Goal: Transaction & Acquisition: Purchase product/service

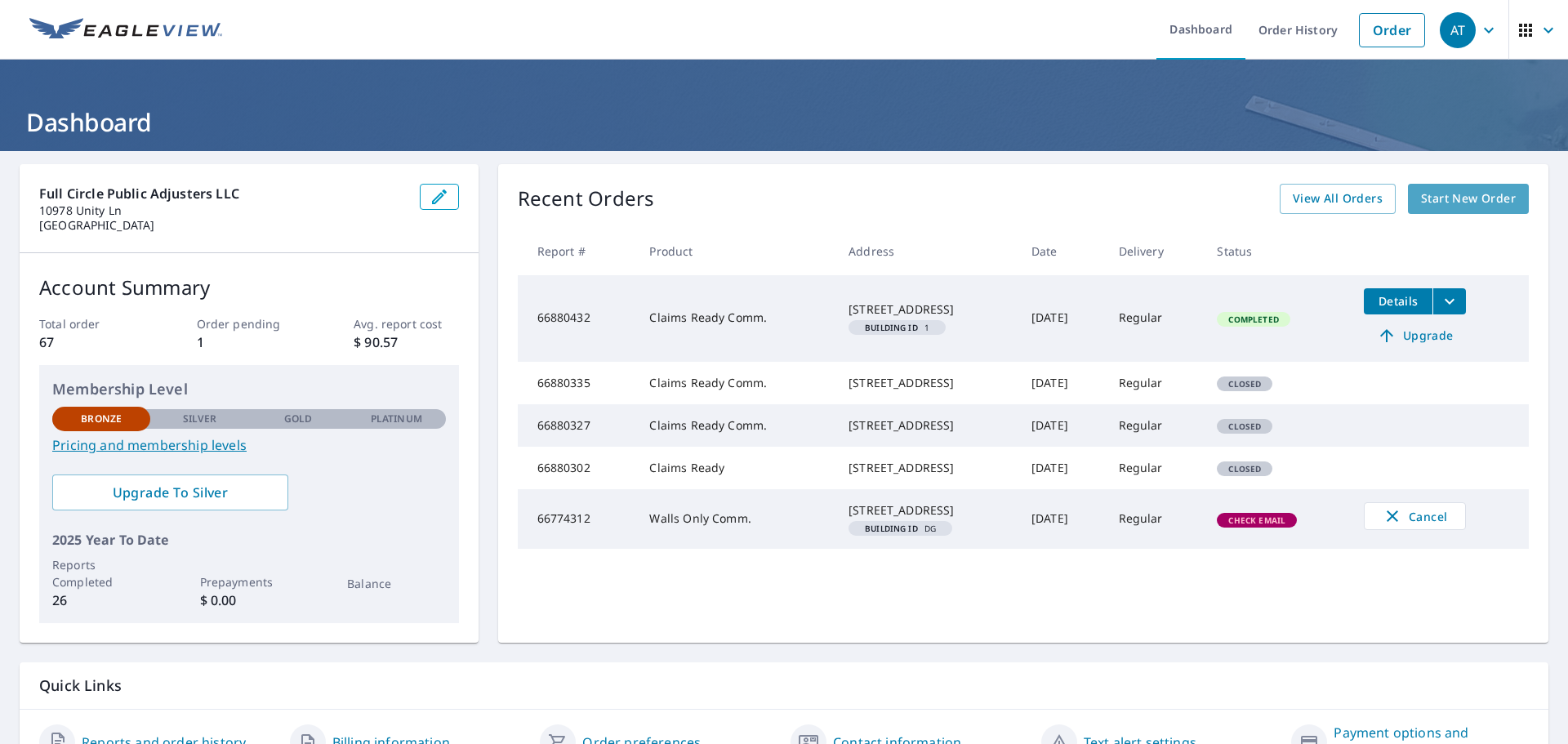
click at [1450, 196] on span "Start New Order" at bounding box center [1468, 198] width 95 height 21
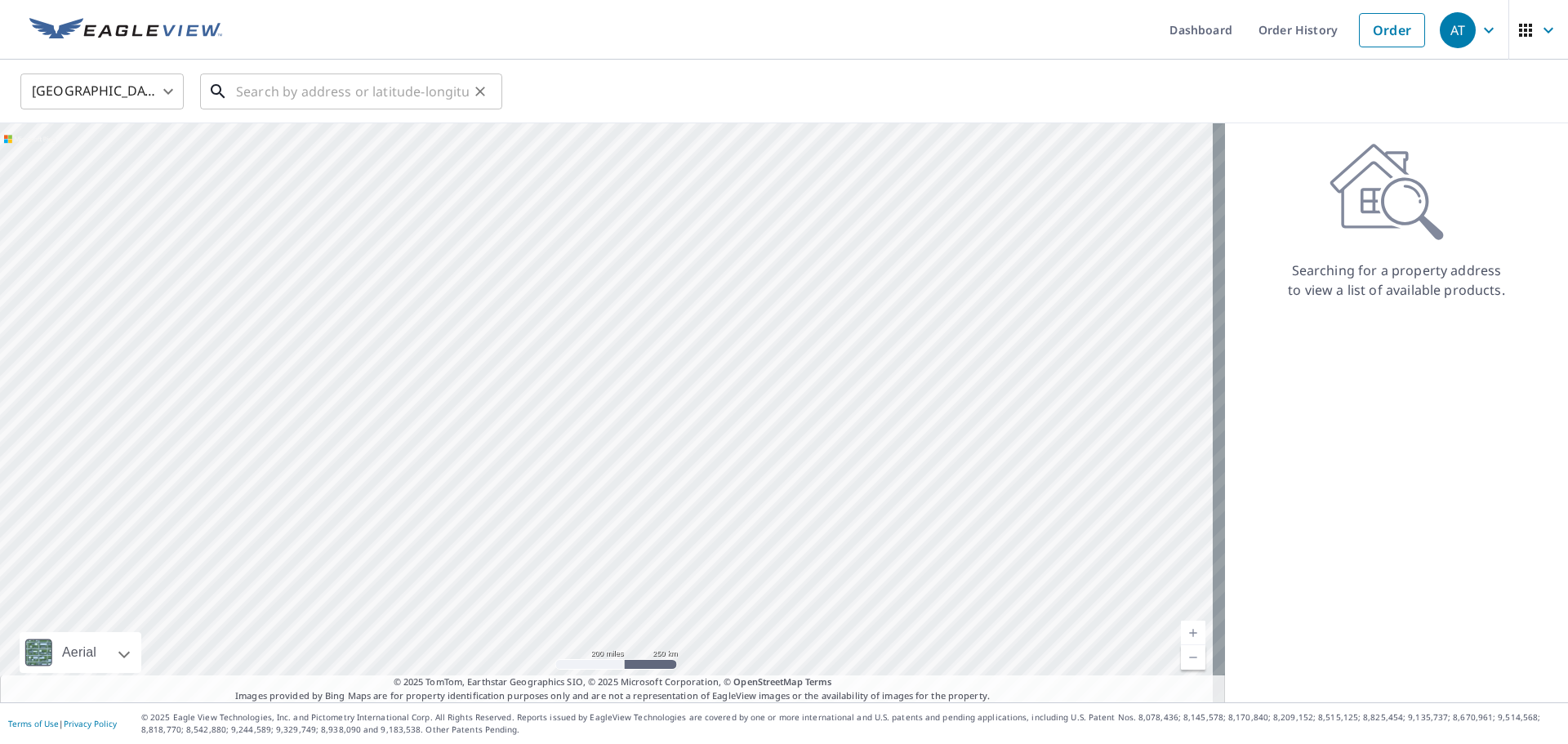
click at [295, 90] on input "text" at bounding box center [352, 91] width 233 height 46
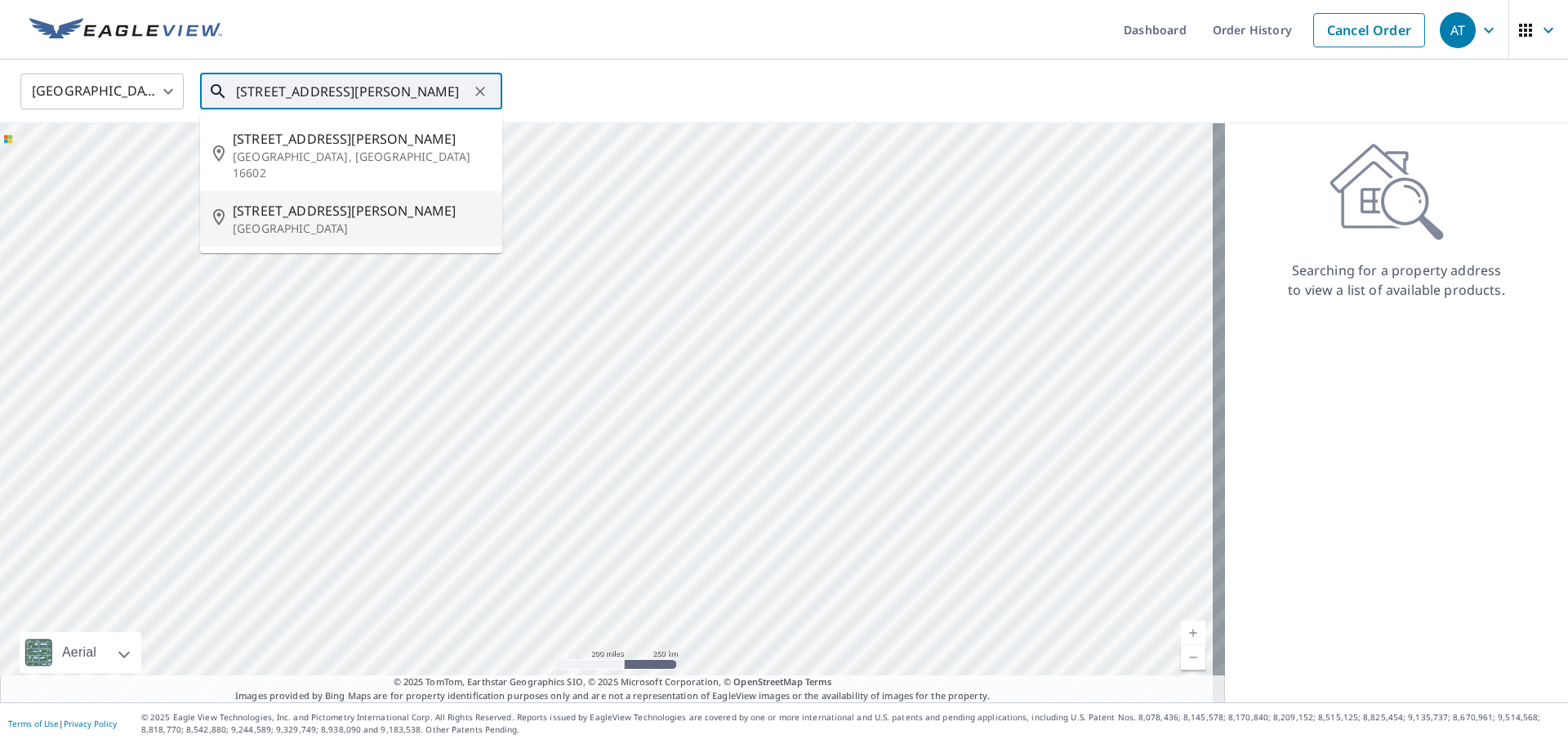
click at [318, 201] on span "[STREET_ADDRESS][PERSON_NAME]" at bounding box center [360, 211] width 256 height 20
type input "[STREET_ADDRESS][PERSON_NAME]"
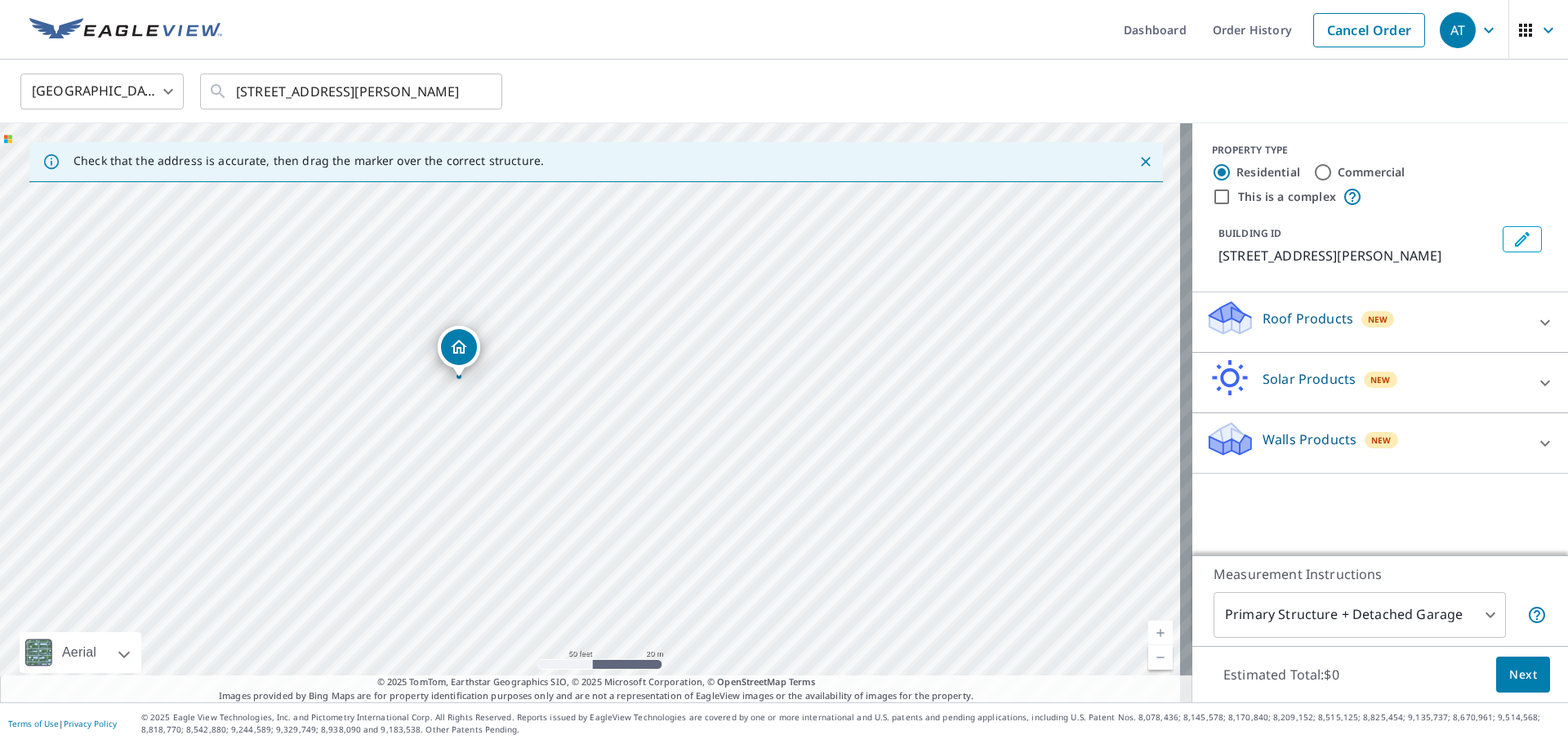
drag, startPoint x: 374, startPoint y: 282, endPoint x: 590, endPoint y: 451, distance: 274.3
click at [590, 451] on div "[STREET_ADDRESS][PERSON_NAME]" at bounding box center [596, 412] width 1192 height 578
click at [1535, 319] on icon at bounding box center [1545, 322] width 20 height 20
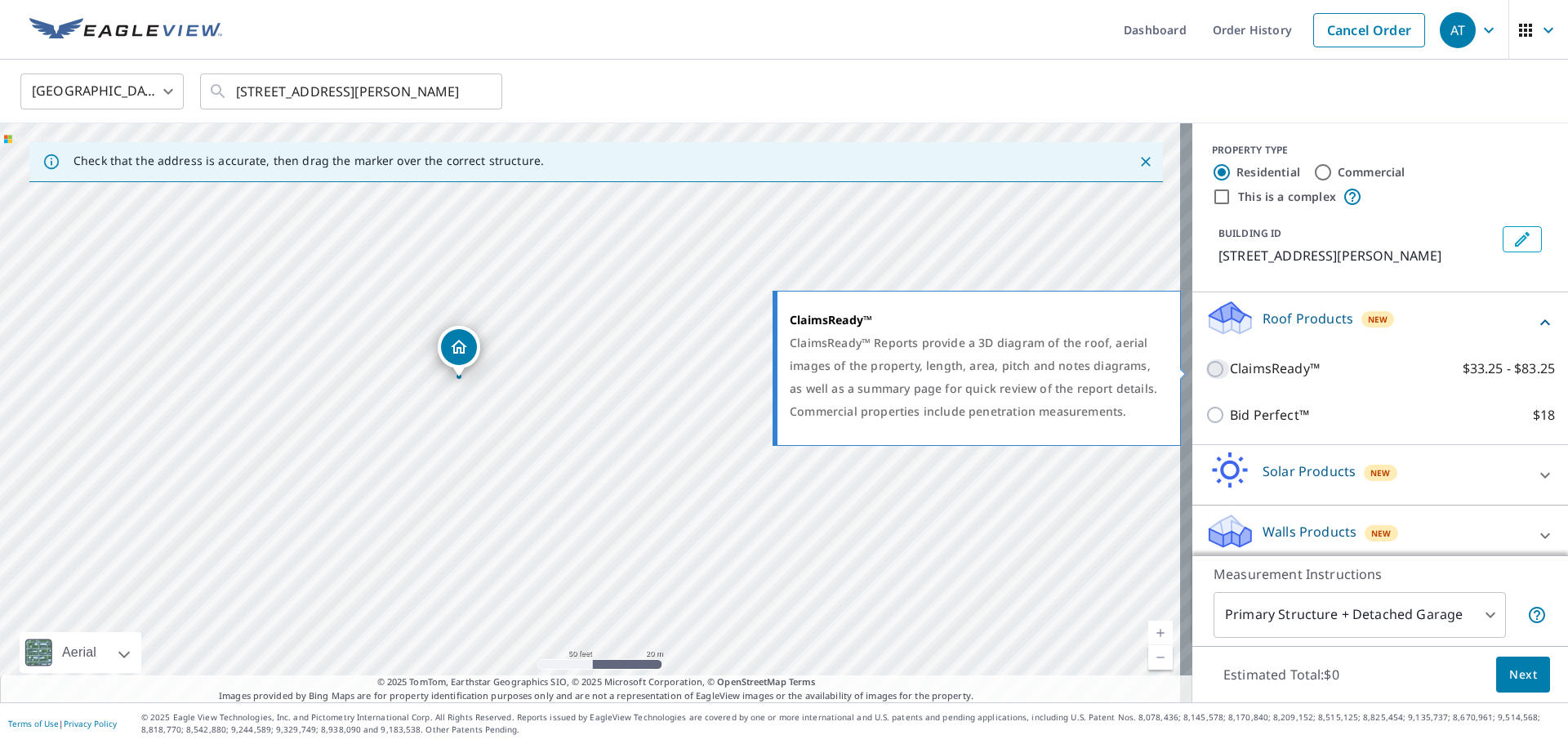
click at [1205, 366] on input "ClaimsReady™ $33.25 - $83.25" at bounding box center [1217, 369] width 24 height 20
checkbox input "true"
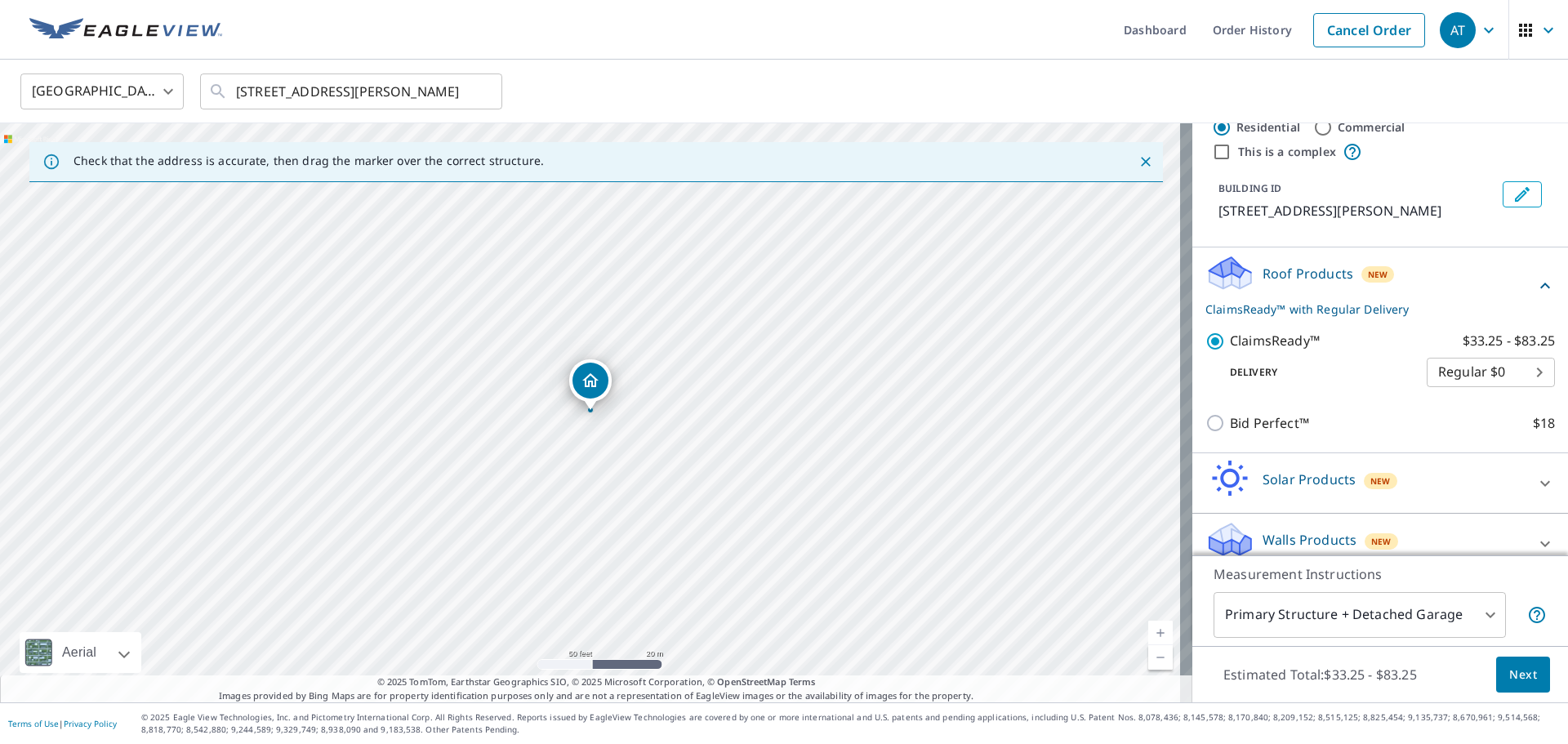
scroll to position [63, 0]
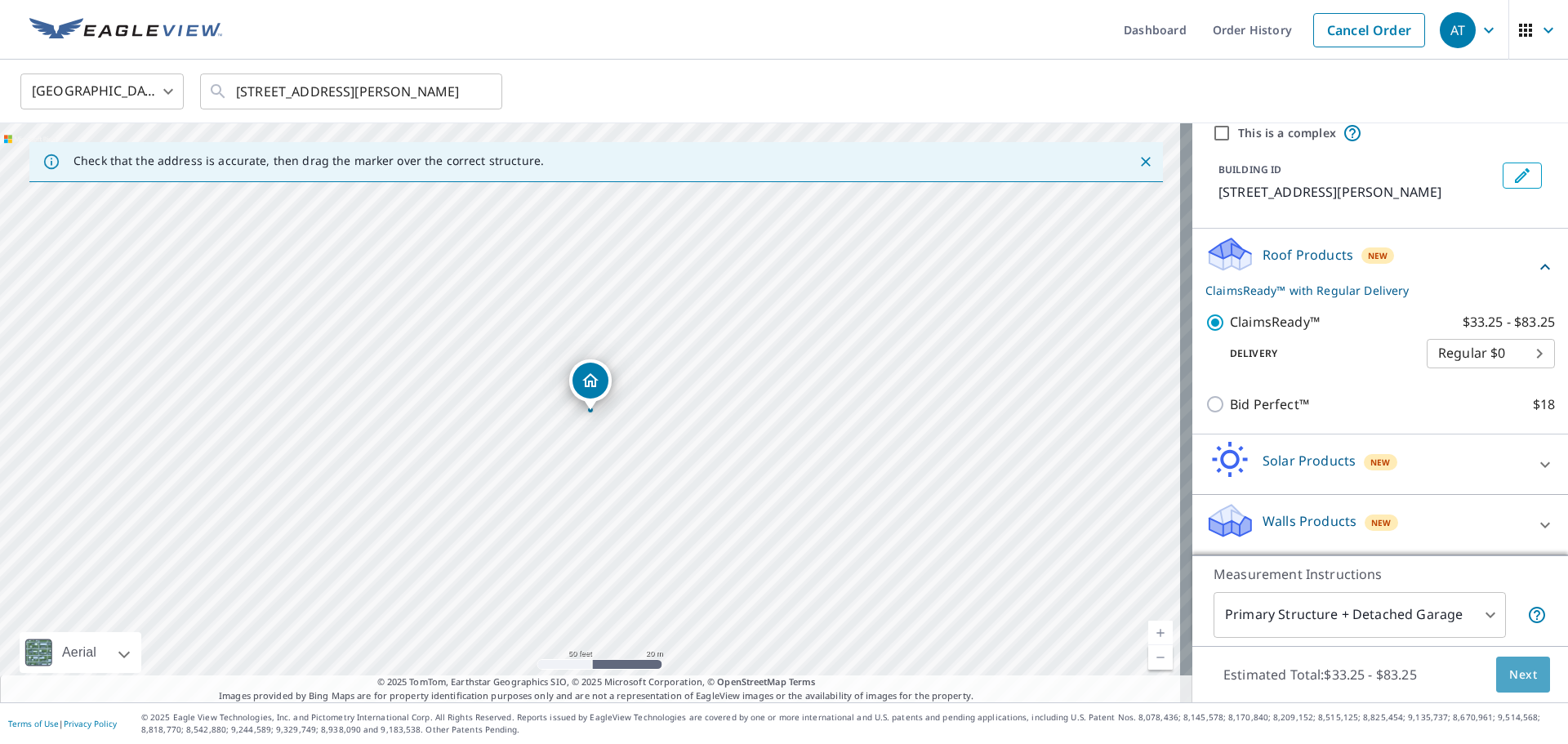
click at [1509, 664] on span "Next" at bounding box center [1523, 674] width 28 height 21
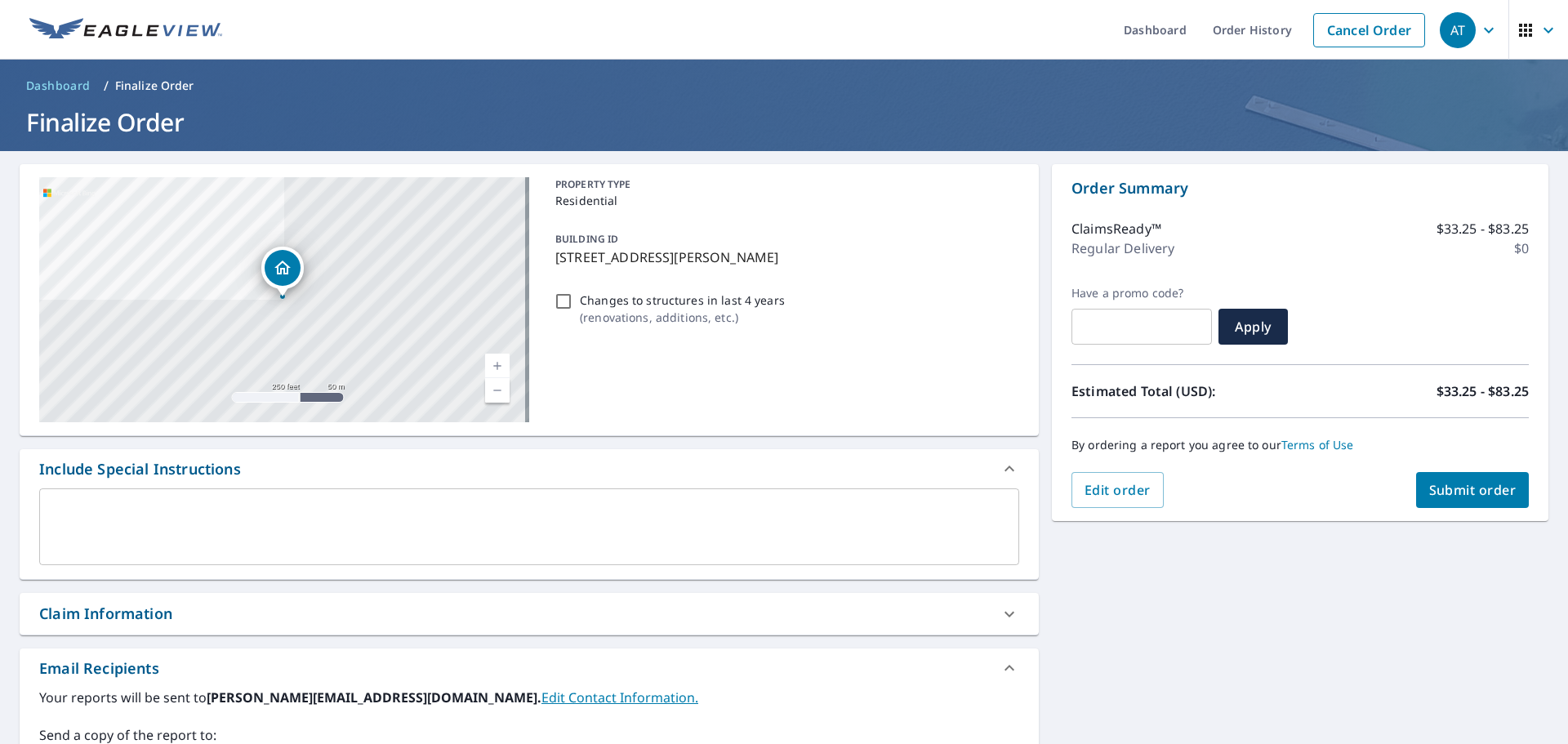
click at [1464, 490] on span "Submit order" at bounding box center [1472, 490] width 88 height 18
checkbox input "true"
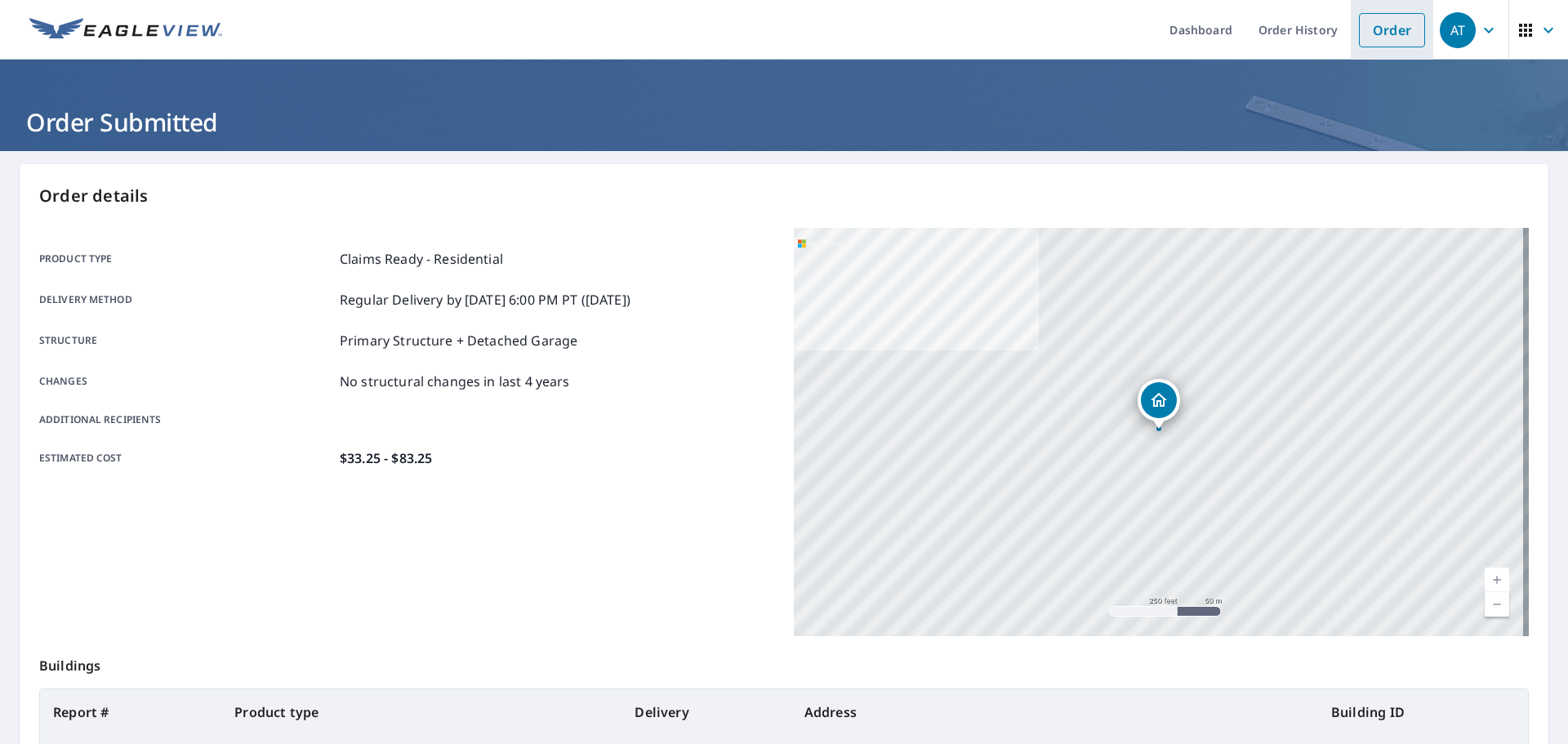
click at [1359, 24] on link "Order" at bounding box center [1391, 30] width 66 height 34
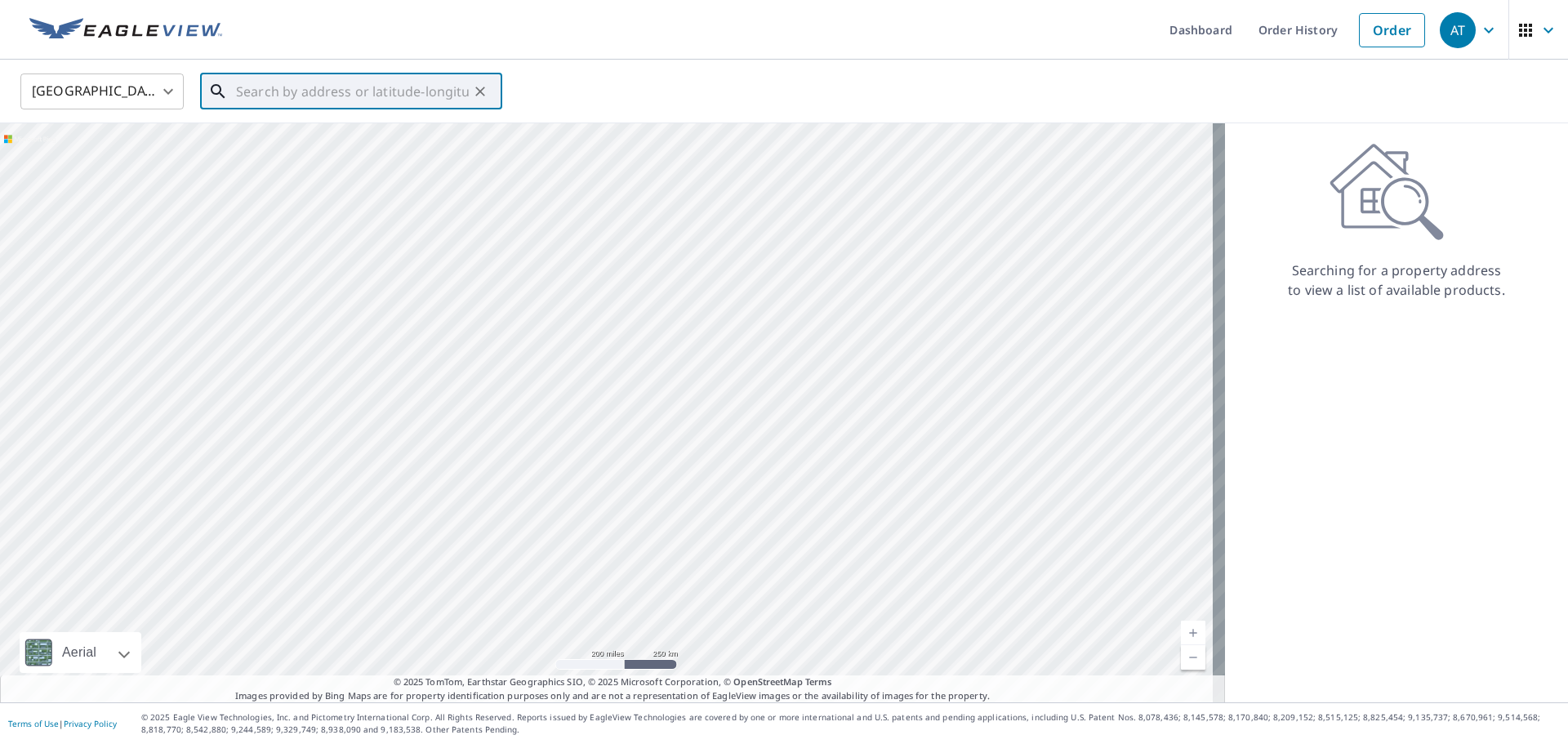
click at [294, 100] on input "text" at bounding box center [352, 91] width 233 height 46
click at [249, 88] on input "text" at bounding box center [352, 91] width 233 height 46
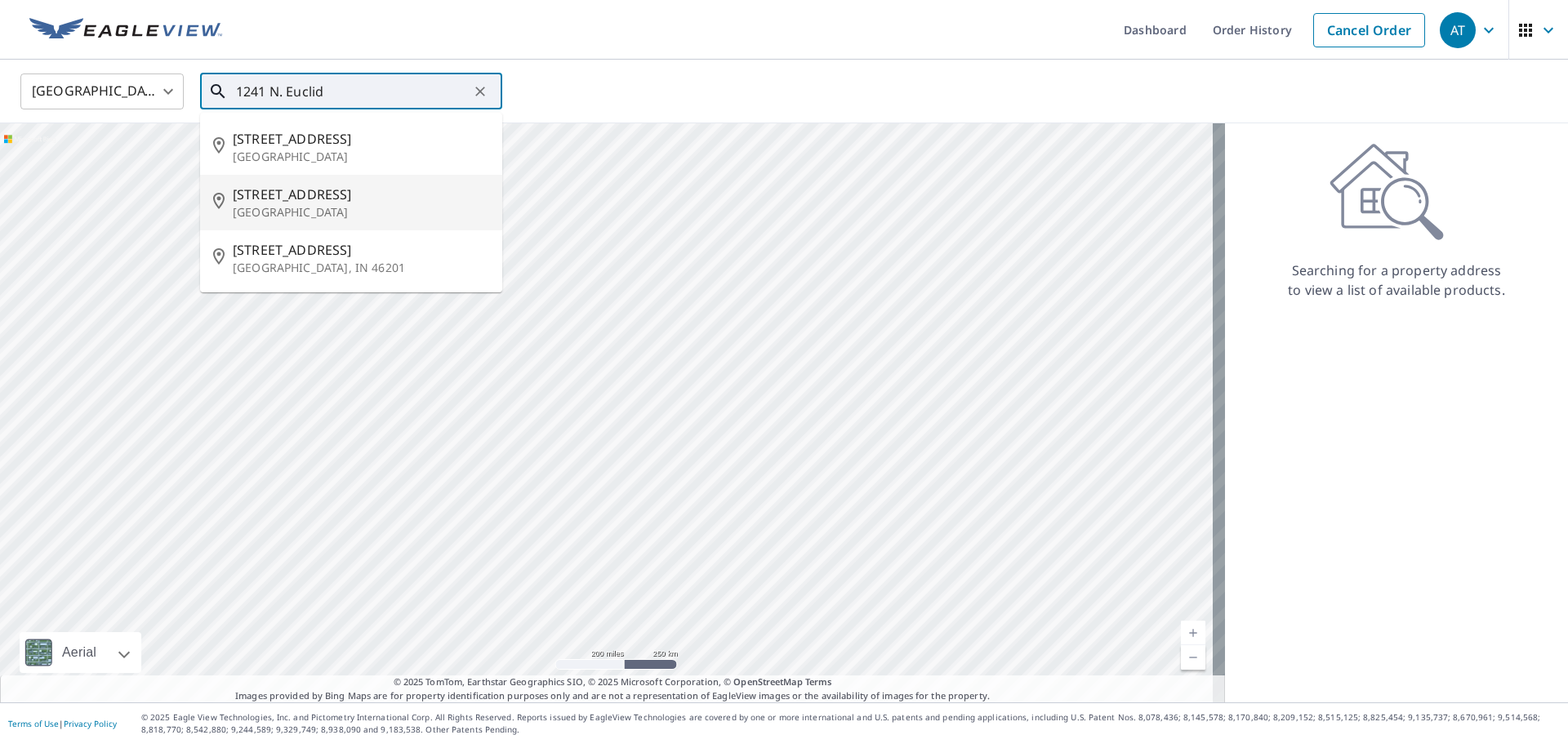
click at [244, 190] on span "[STREET_ADDRESS]" at bounding box center [360, 195] width 256 height 20
type input "[STREET_ADDRESS]"
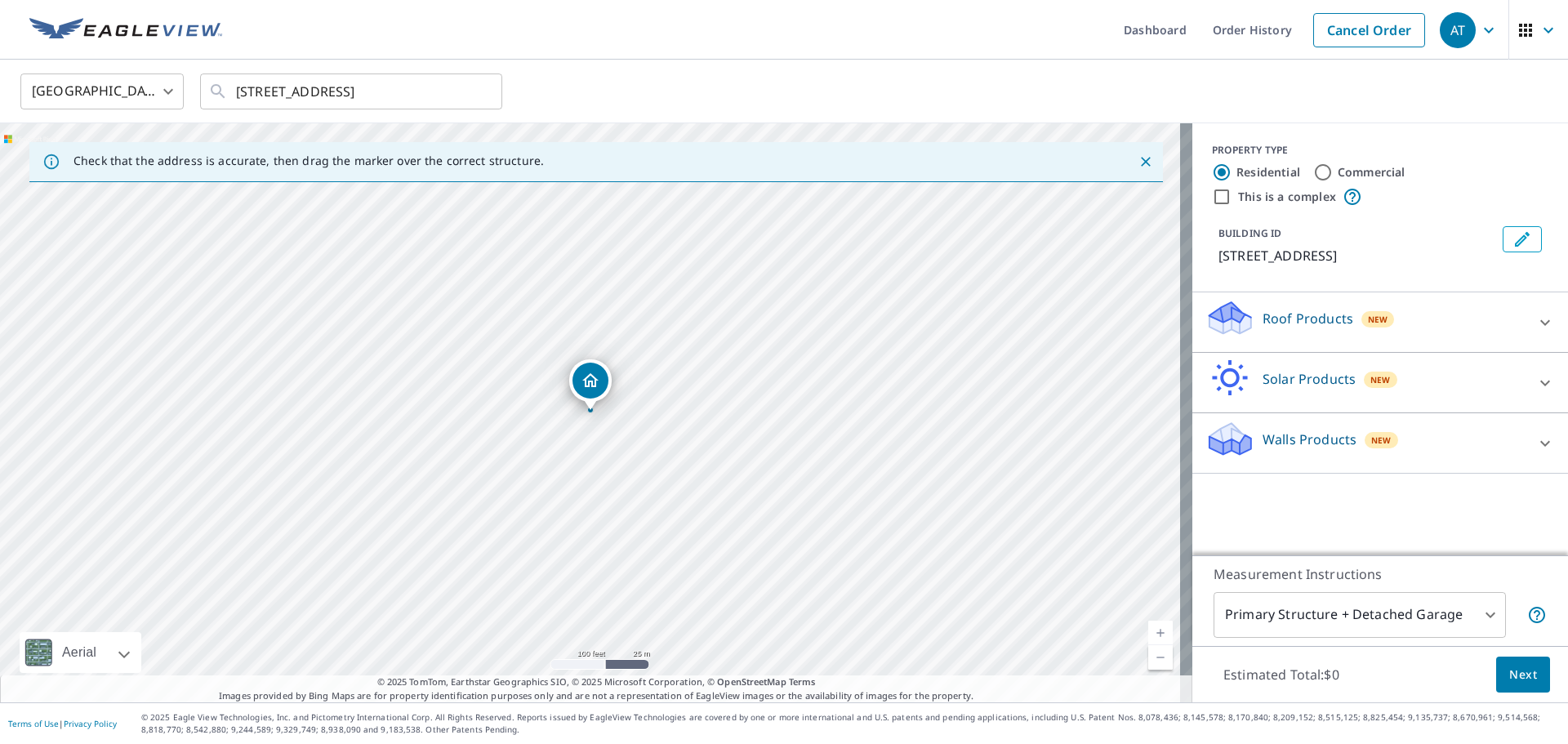
click at [1474, 327] on div "Roof Products New" at bounding box center [1365, 321] width 320 height 46
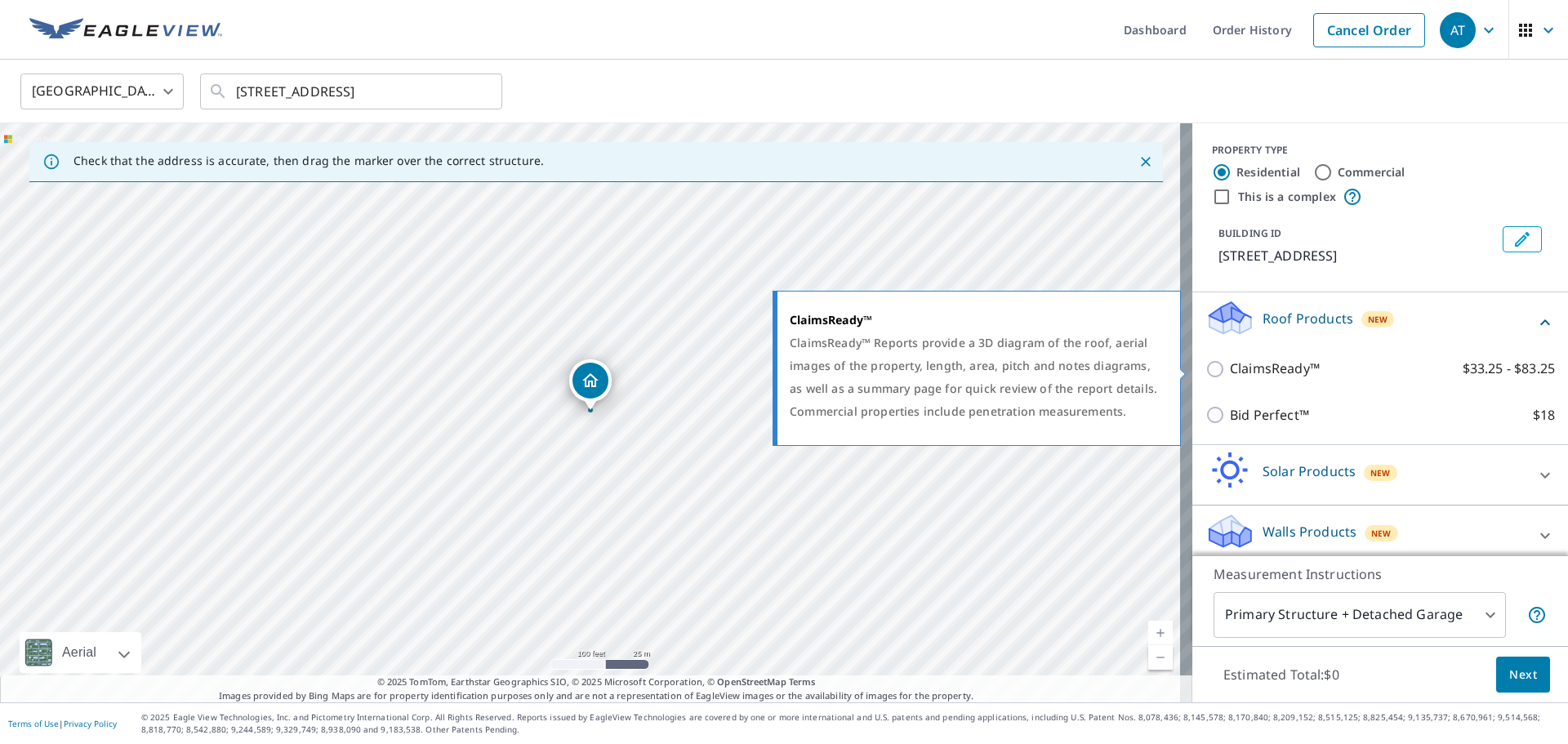
click at [1205, 367] on input "ClaimsReady™ $33.25 - $83.25" at bounding box center [1217, 369] width 24 height 20
checkbox input "true"
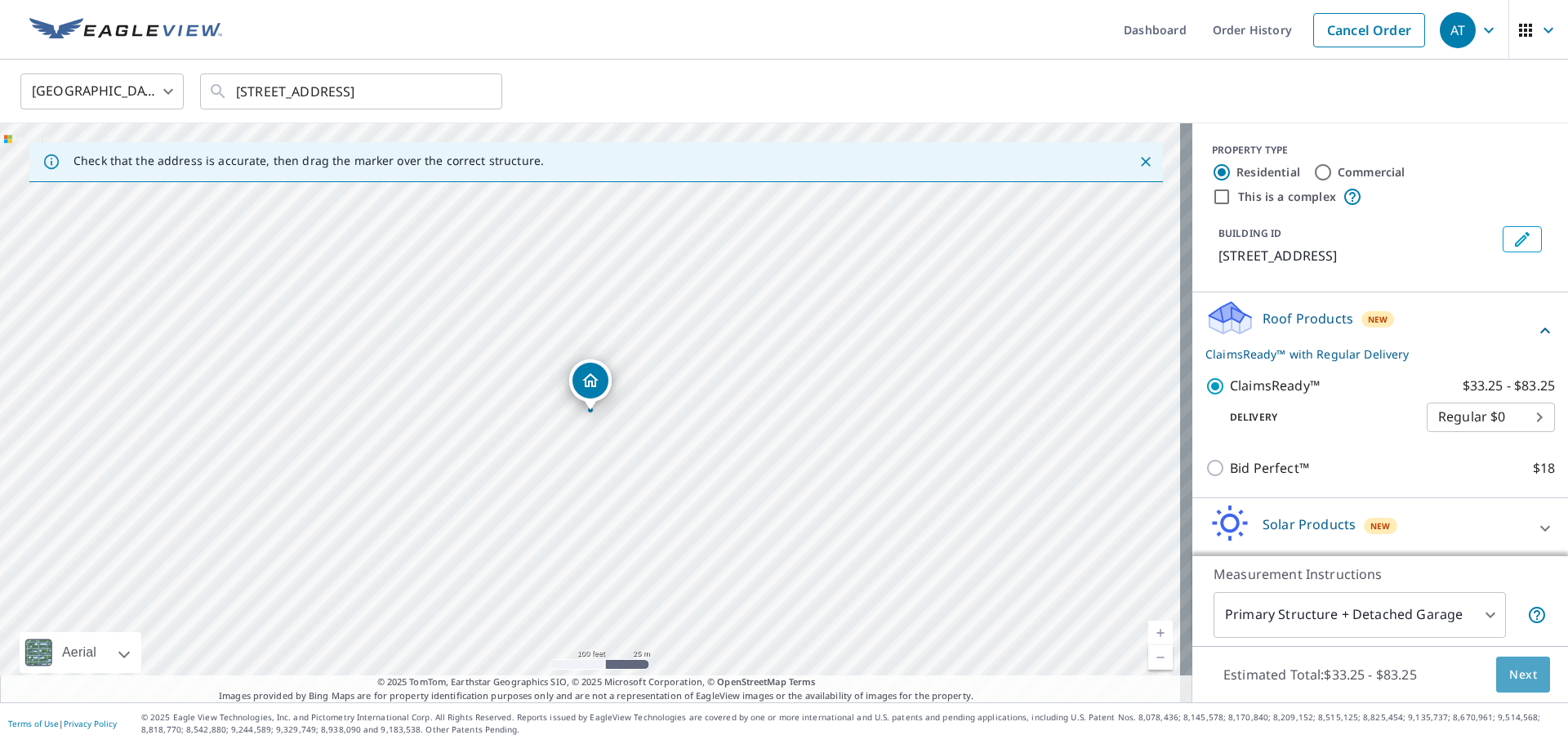
click at [1509, 666] on span "Next" at bounding box center [1523, 674] width 28 height 21
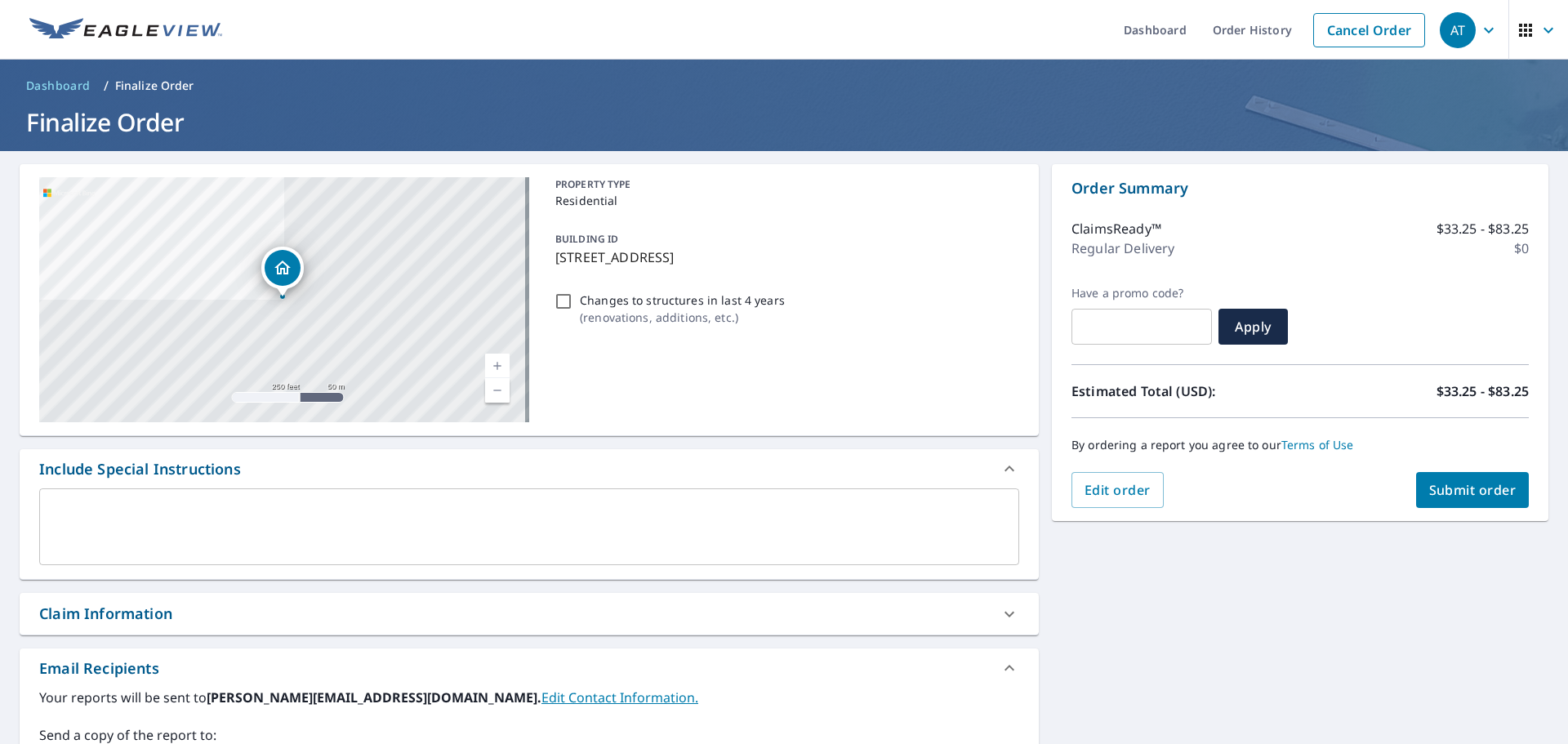
click at [1458, 491] on span "Submit order" at bounding box center [1472, 490] width 88 height 18
checkbox input "true"
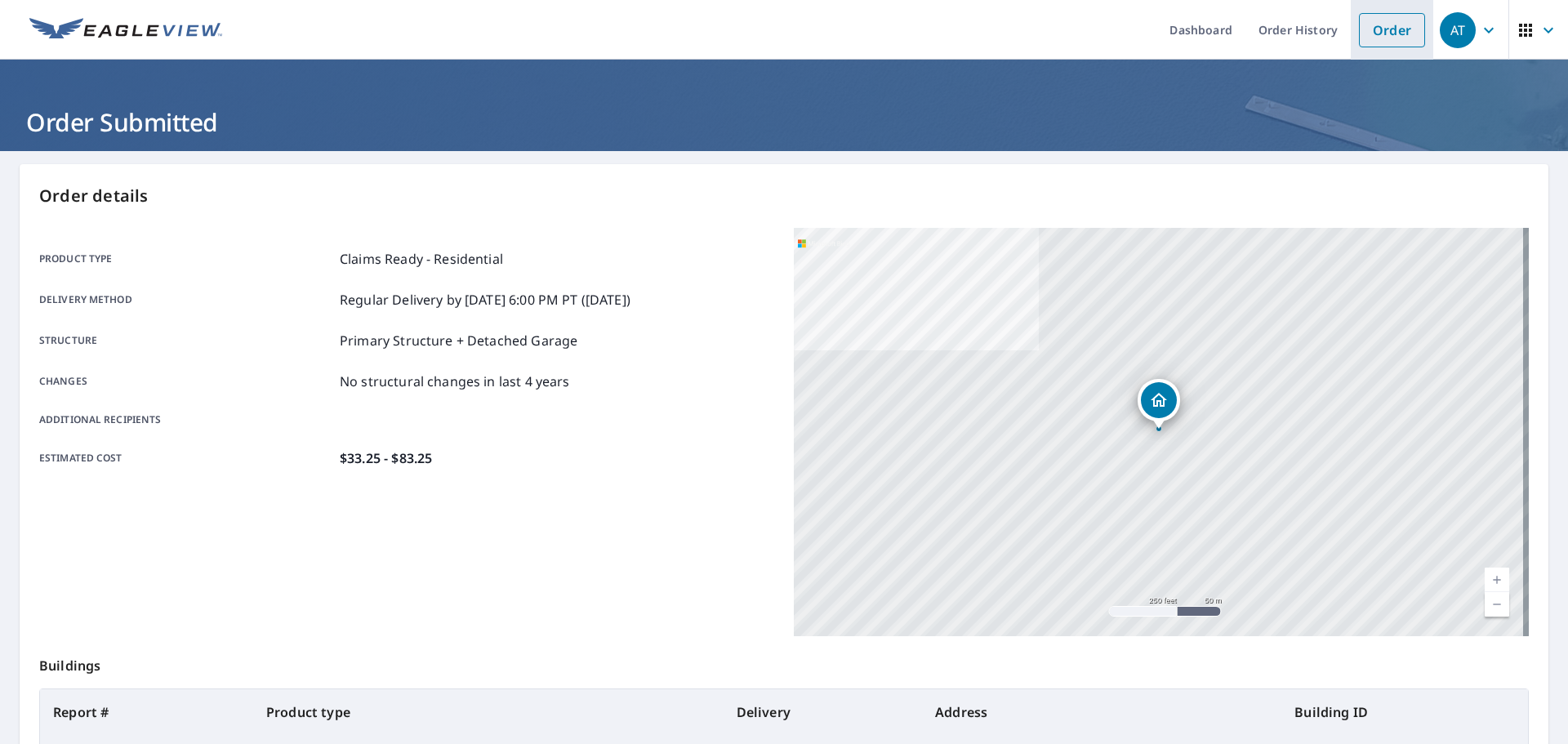
click at [1382, 29] on link "Order" at bounding box center [1391, 30] width 66 height 34
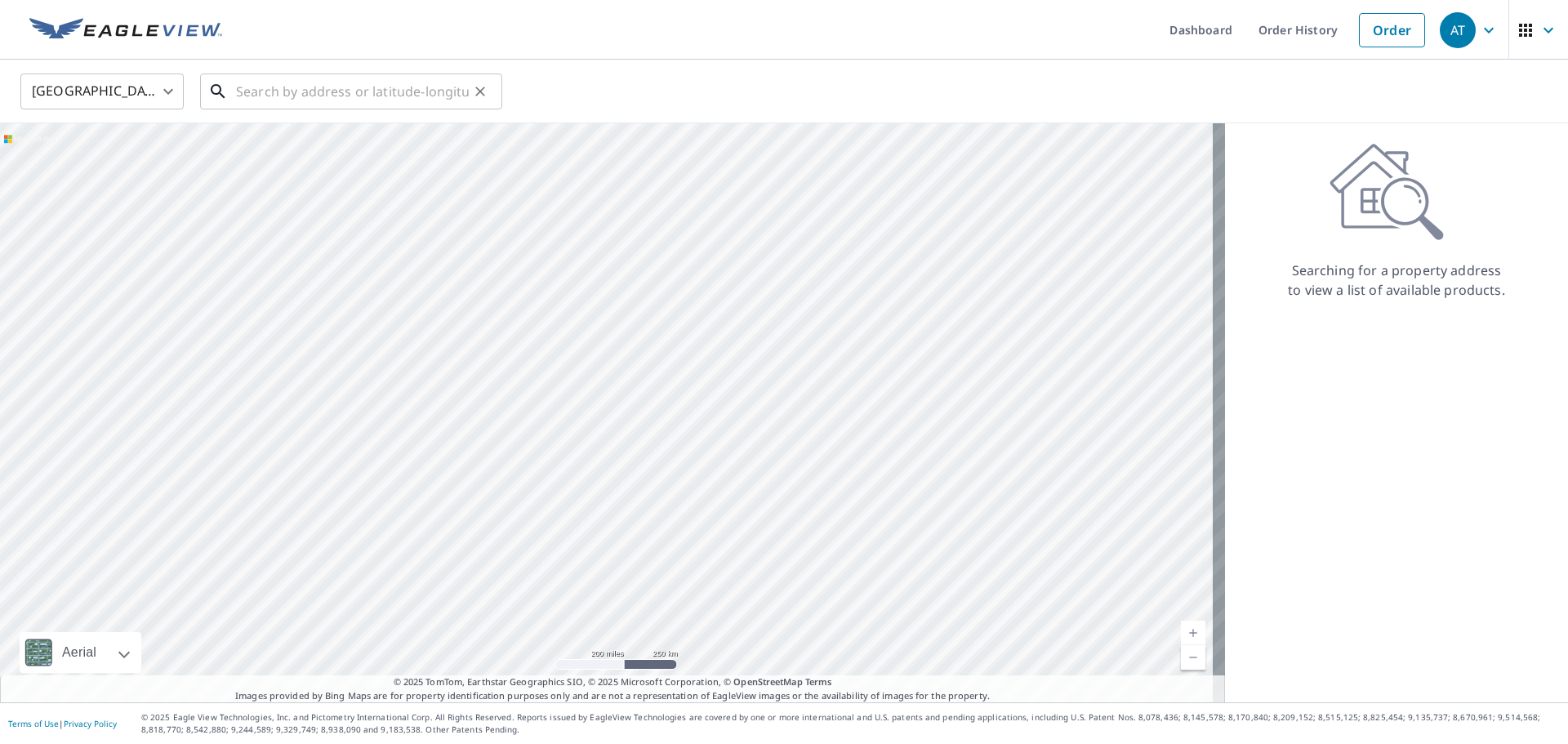
click at [270, 70] on input "text" at bounding box center [352, 91] width 233 height 46
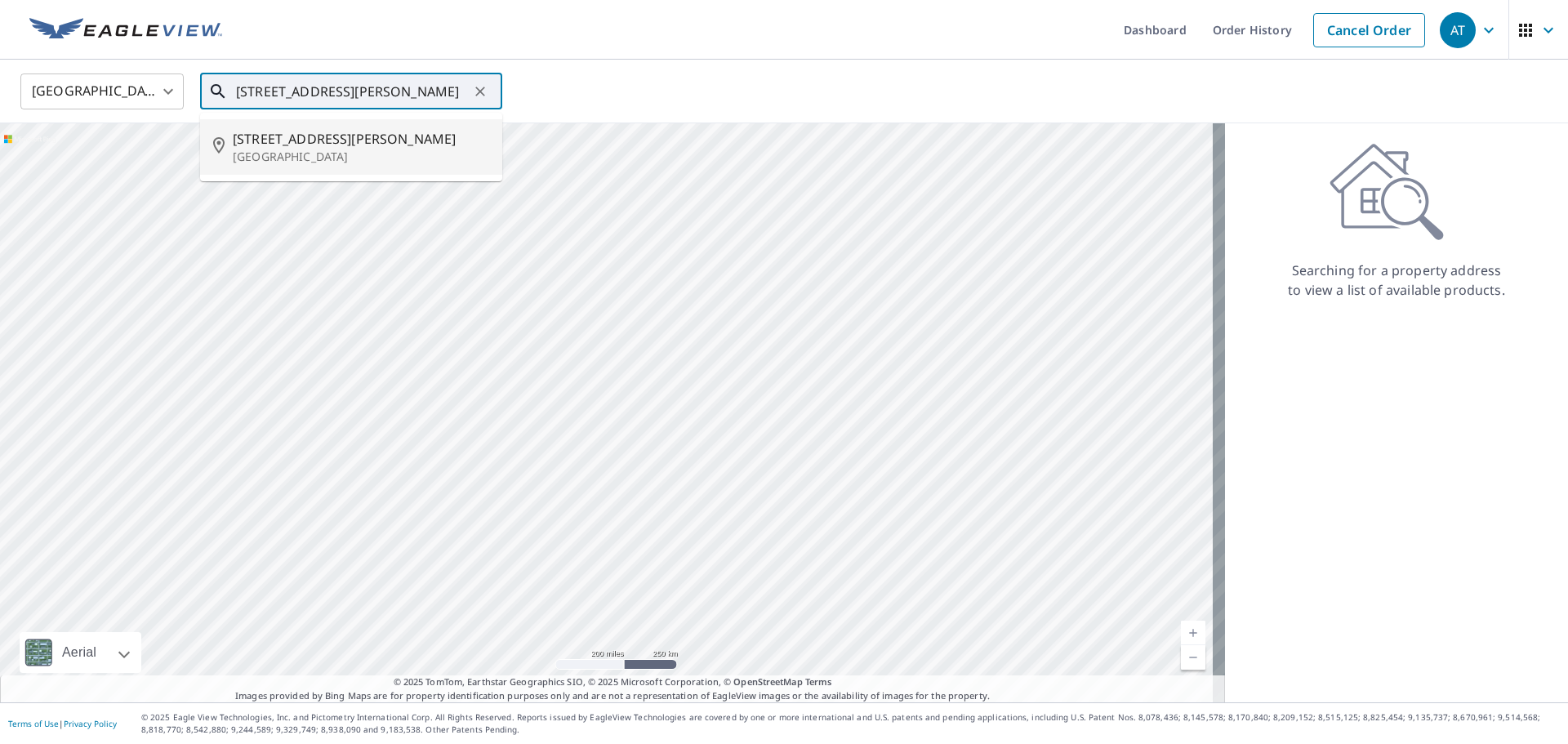
click at [276, 144] on span "[STREET_ADDRESS][PERSON_NAME]" at bounding box center [360, 139] width 256 height 20
type input "[STREET_ADDRESS][PERSON_NAME]"
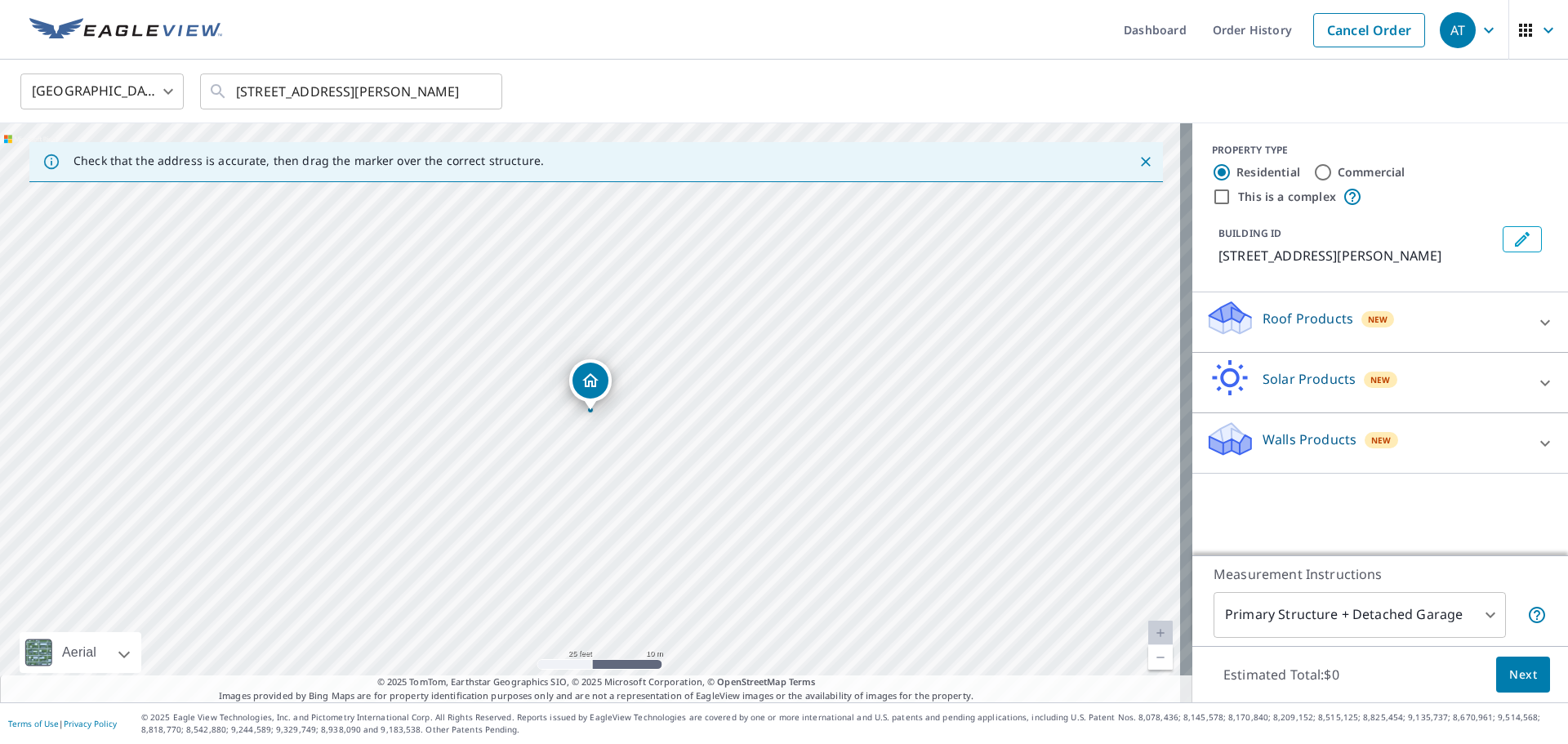
click at [1450, 313] on div "Roof Products New" at bounding box center [1365, 321] width 320 height 46
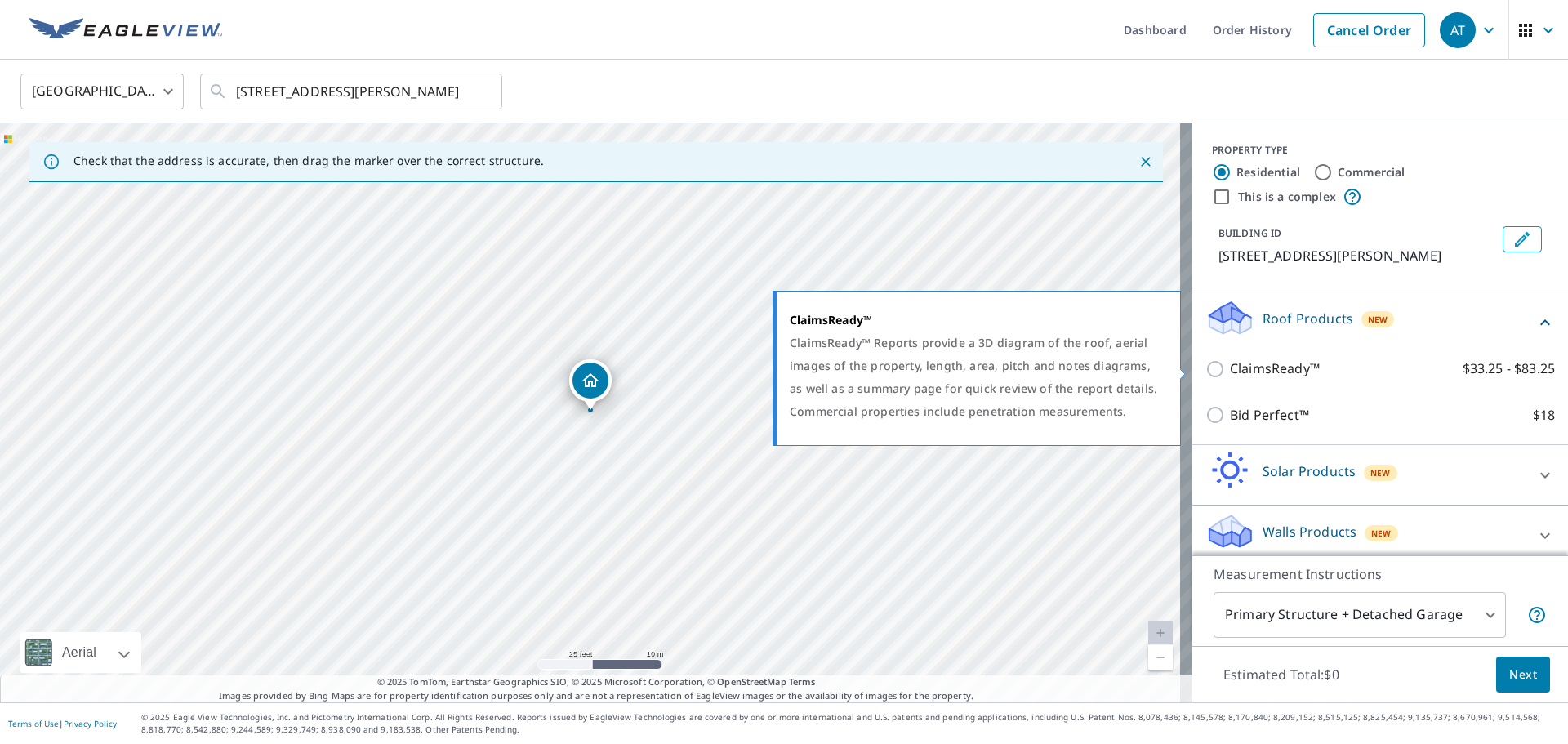
click at [1205, 372] on input "ClaimsReady™ $33.25 - $83.25" at bounding box center [1217, 369] width 24 height 20
checkbox input "true"
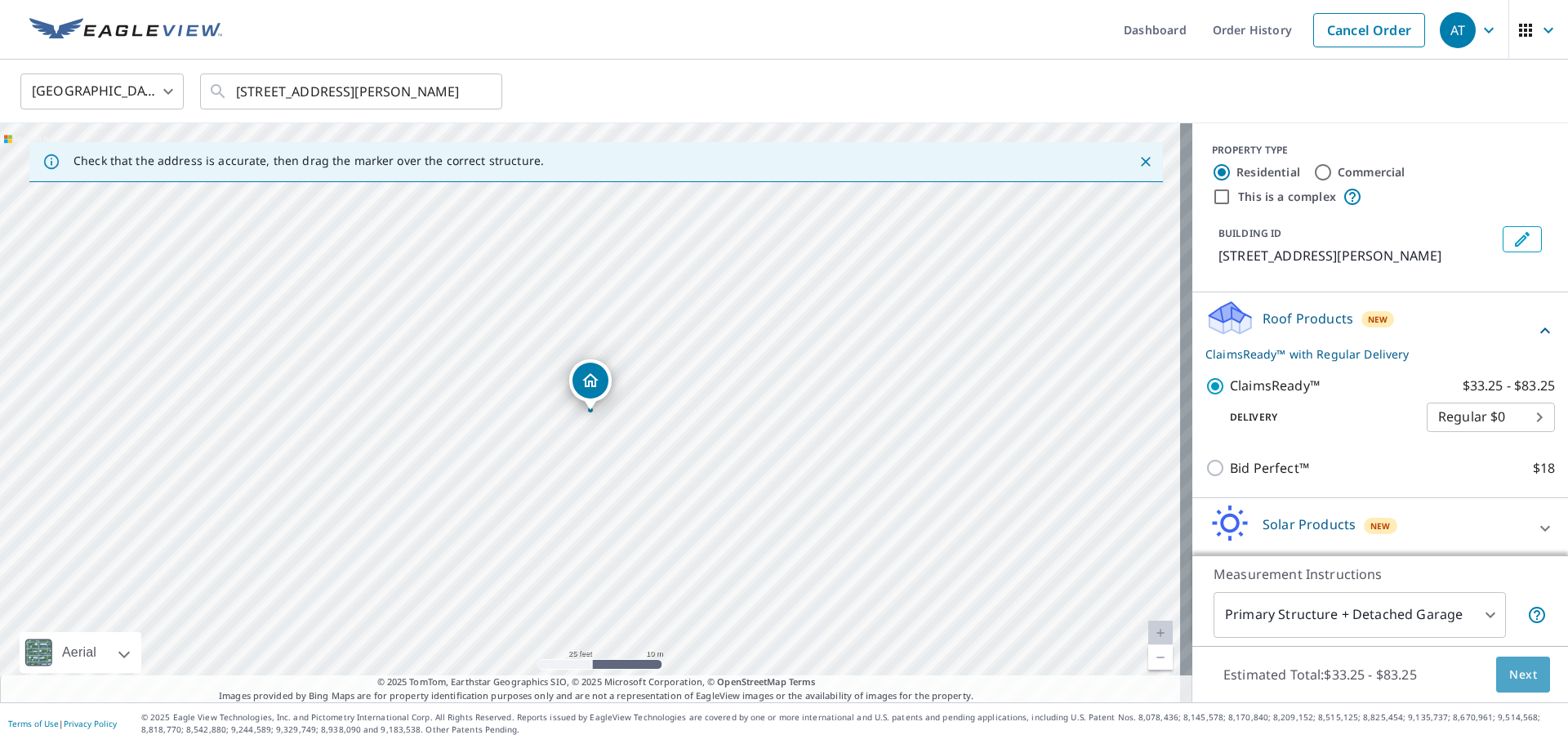
click at [1511, 681] on span "Next" at bounding box center [1523, 674] width 28 height 21
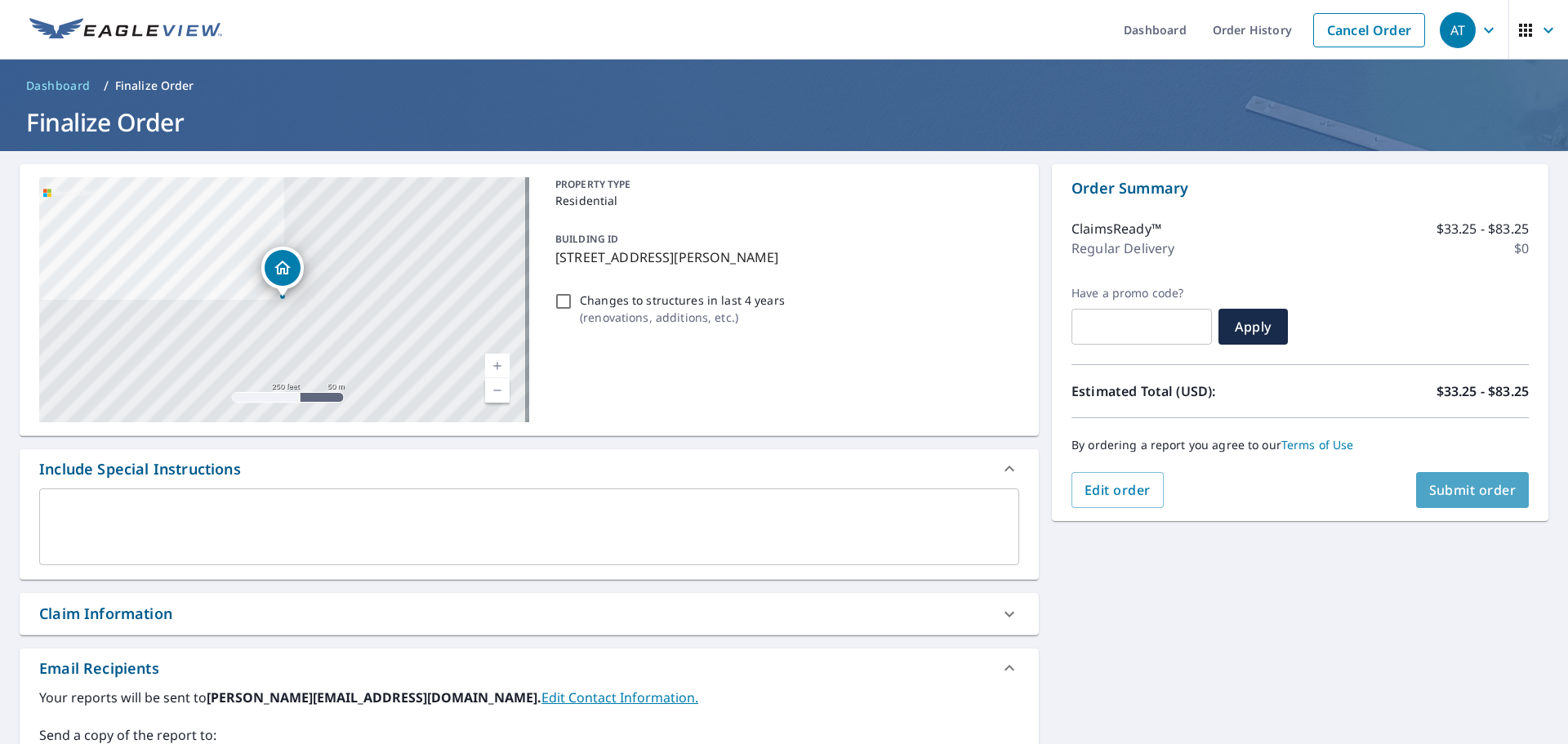
click at [1433, 486] on span "Submit order" at bounding box center [1472, 490] width 88 height 18
checkbox input "true"
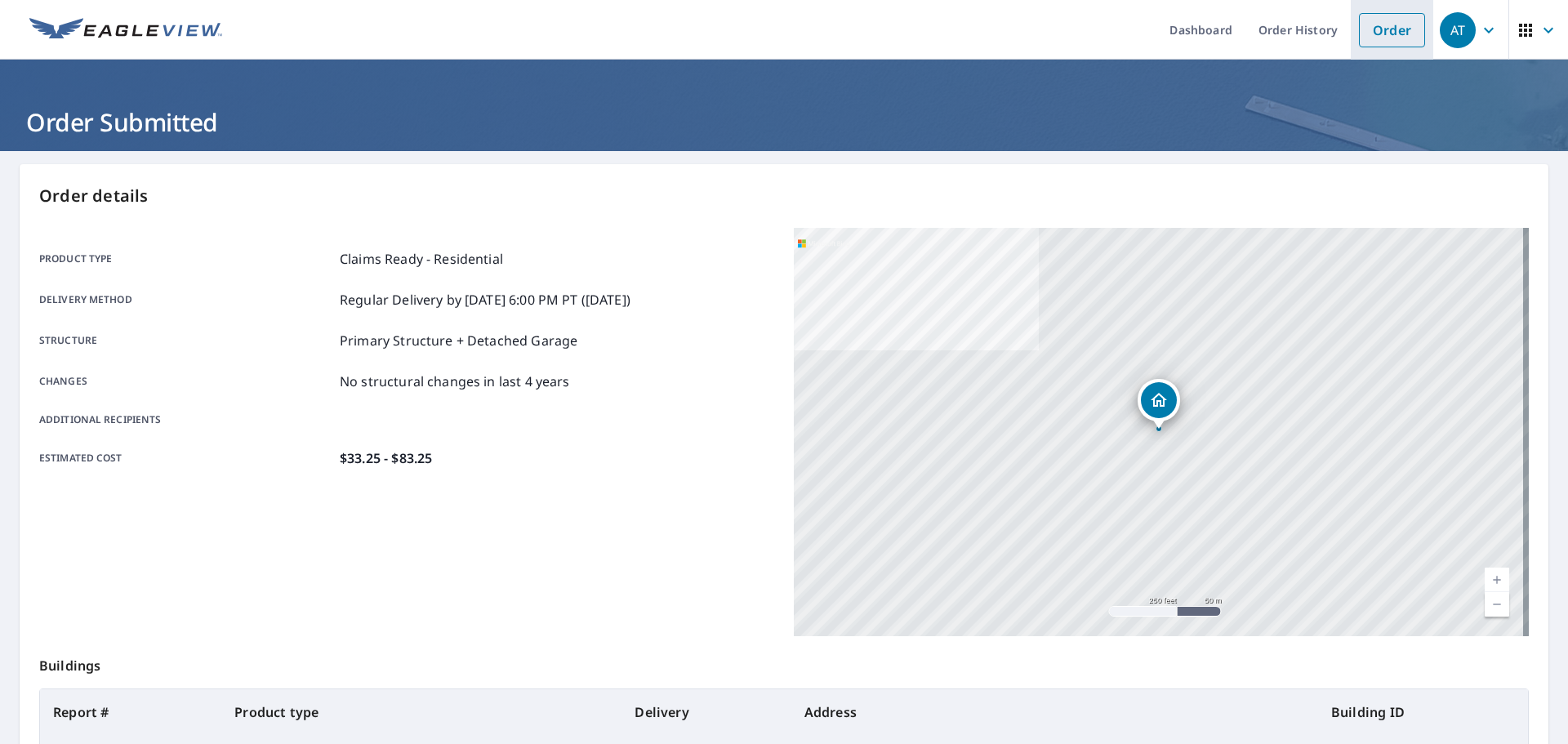
click at [1382, 29] on link "Order" at bounding box center [1391, 30] width 66 height 34
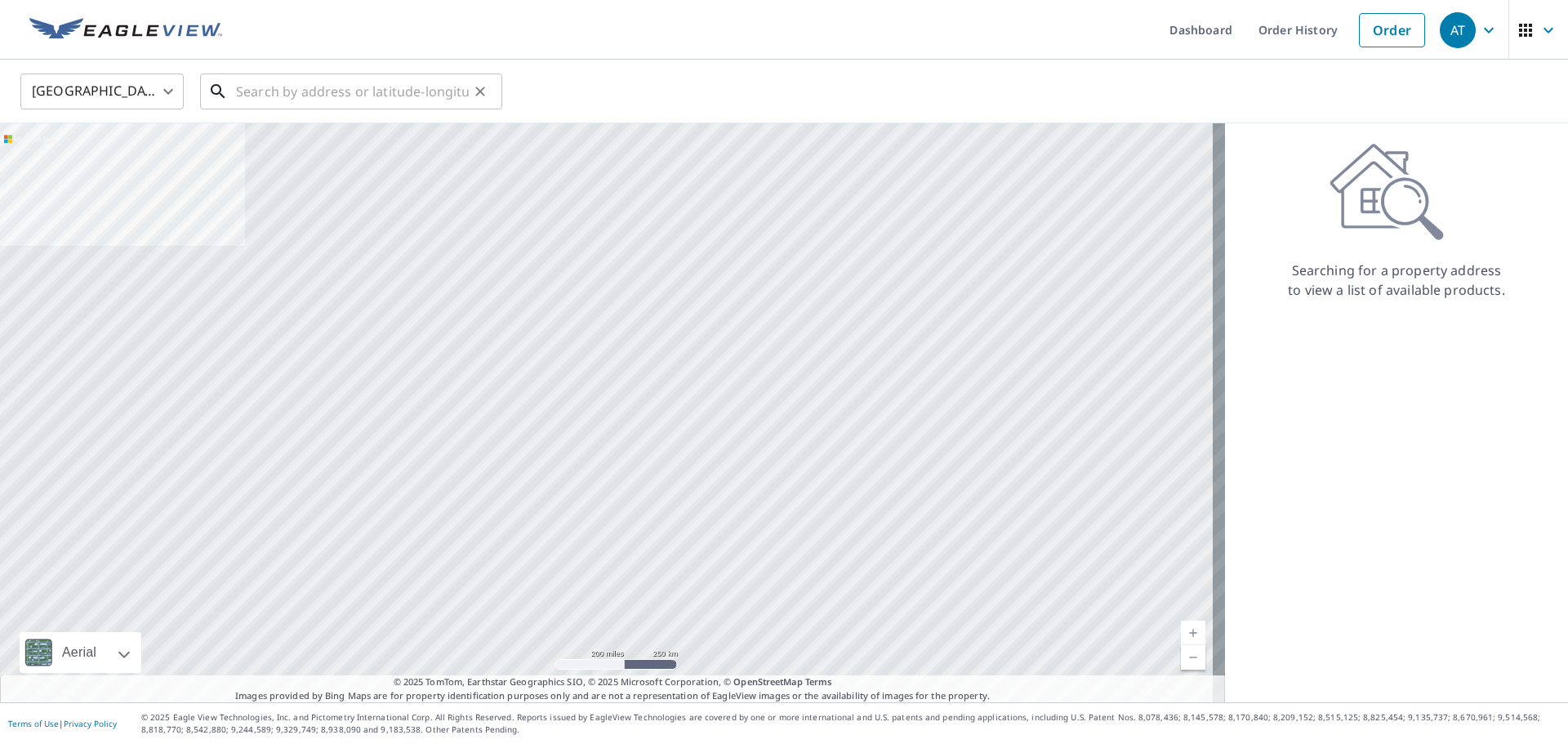
click at [282, 100] on input "text" at bounding box center [352, 91] width 233 height 46
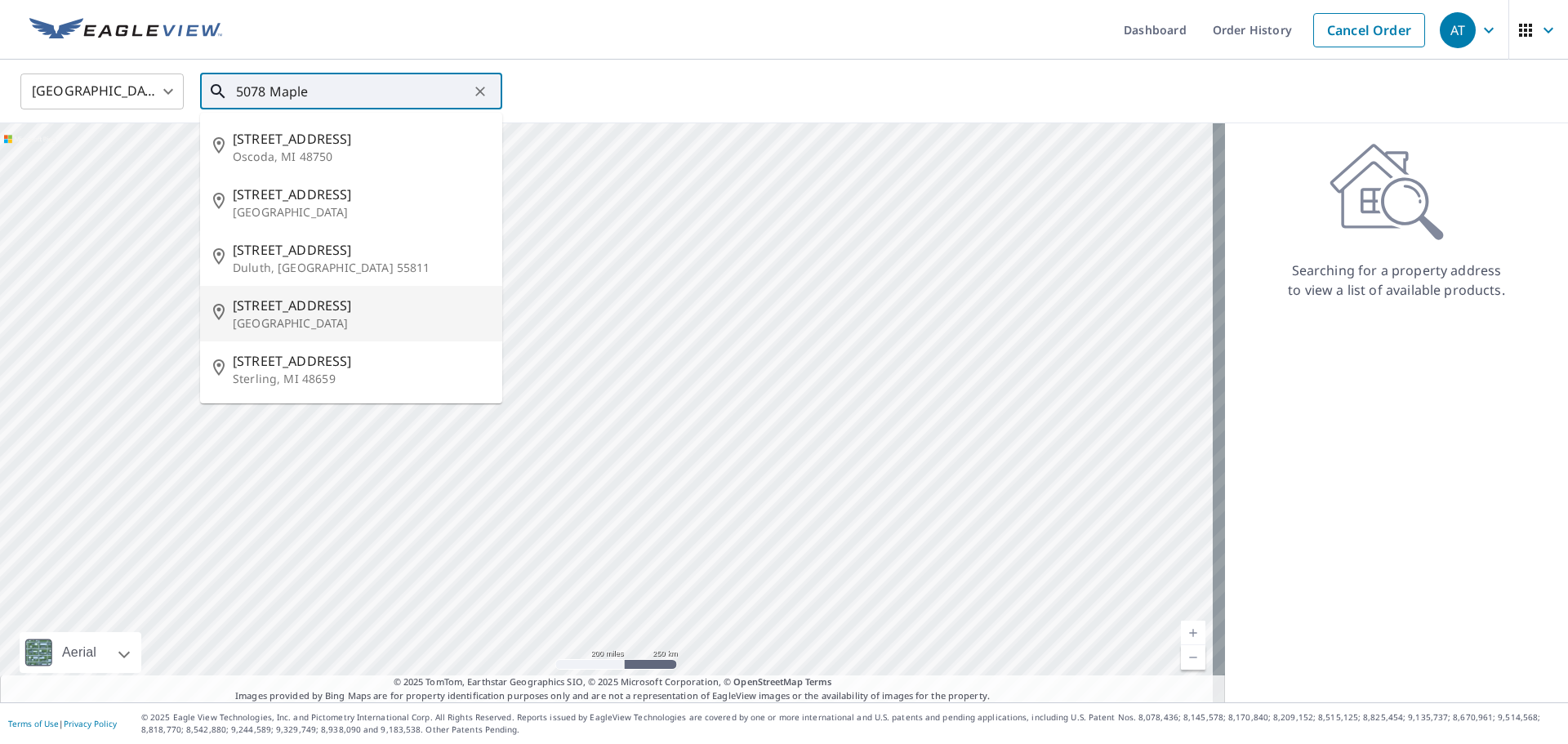
click at [273, 300] on span "[STREET_ADDRESS]" at bounding box center [360, 306] width 256 height 20
type input "[STREET_ADDRESS]"
click at [273, 300] on div at bounding box center [612, 412] width 1225 height 578
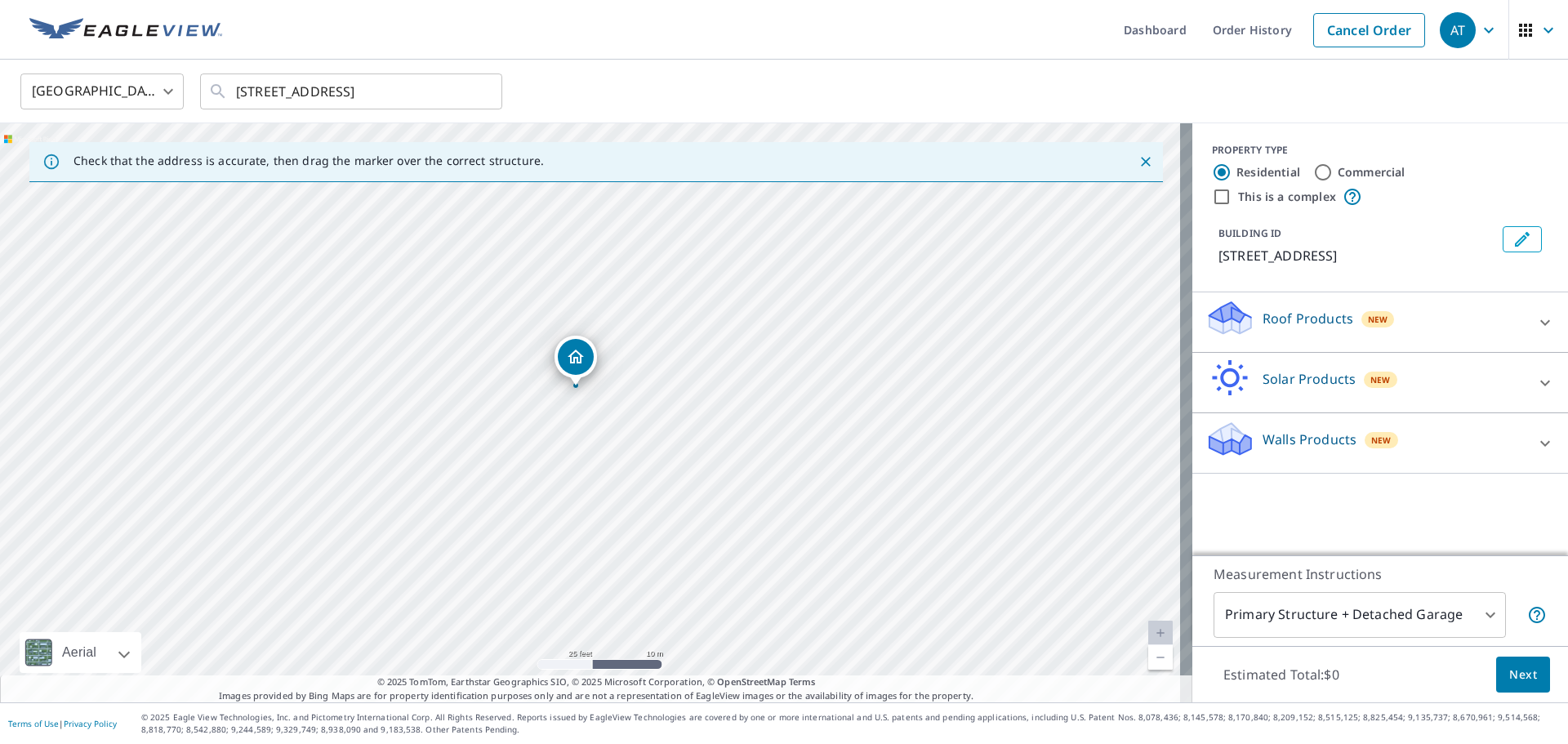
click at [1525, 303] on div "Roof Products New" at bounding box center [1380, 321] width 349 height 46
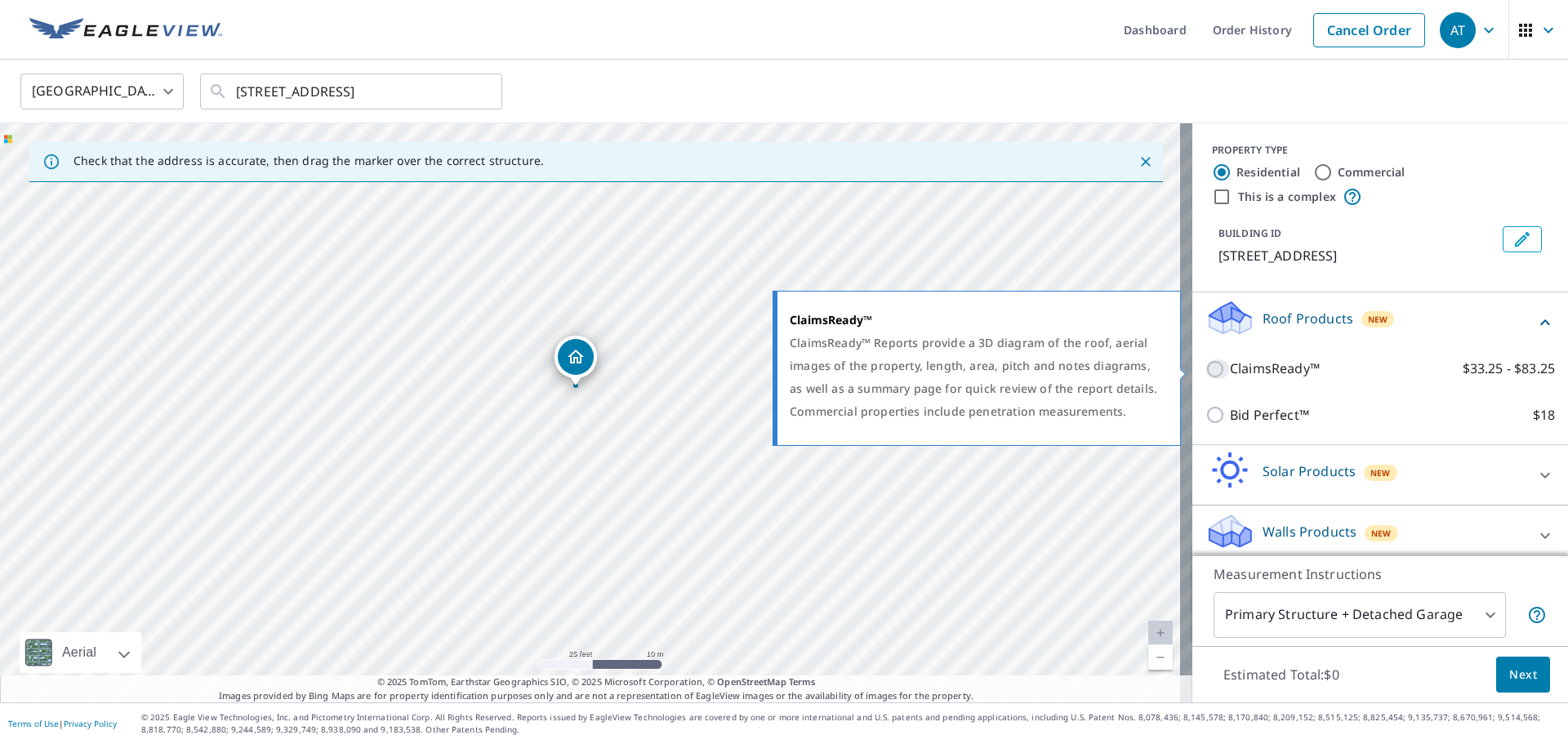
click at [1207, 367] on input "ClaimsReady™ $33.25 - $83.25" at bounding box center [1217, 369] width 24 height 20
checkbox input "true"
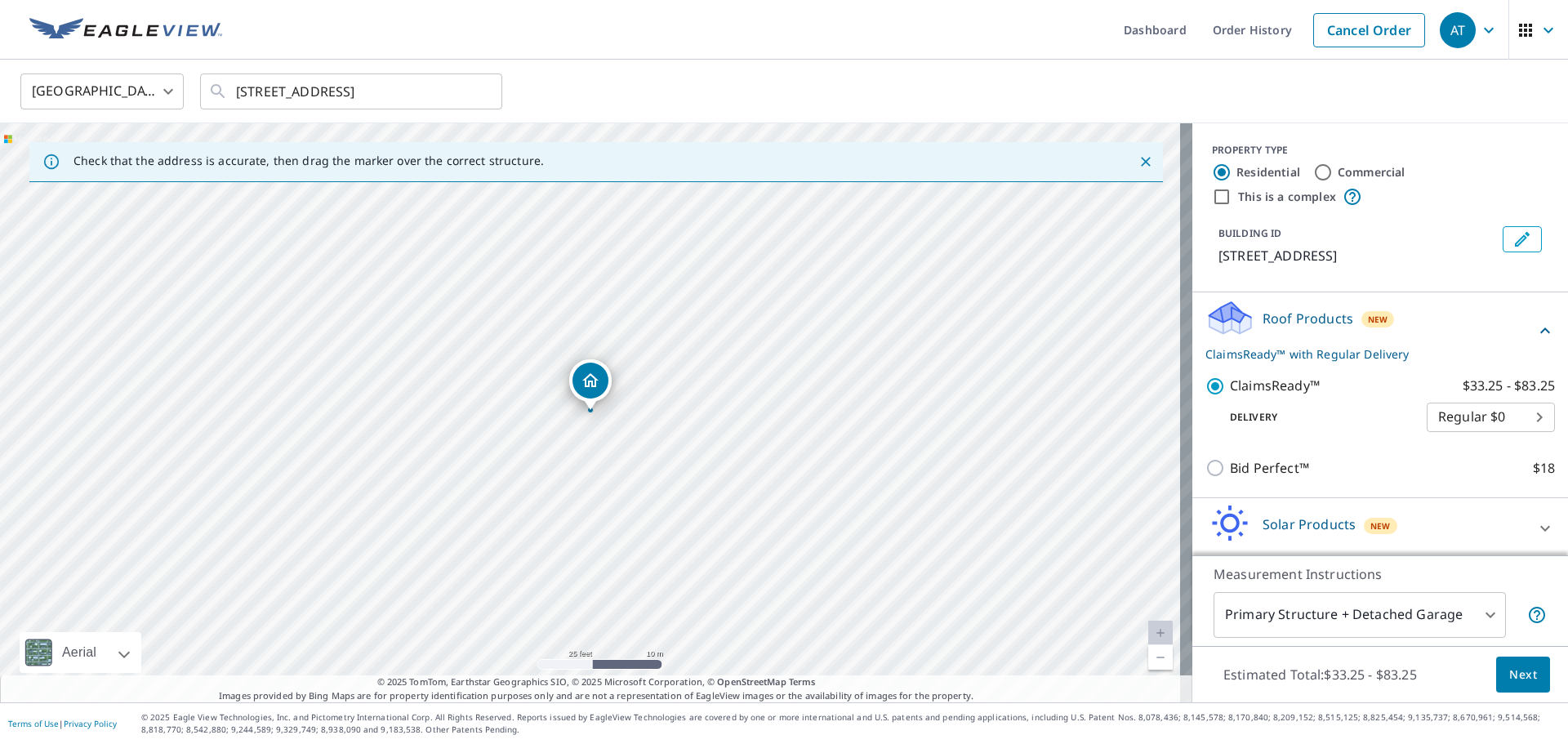
click at [1515, 677] on span "Next" at bounding box center [1523, 674] width 28 height 21
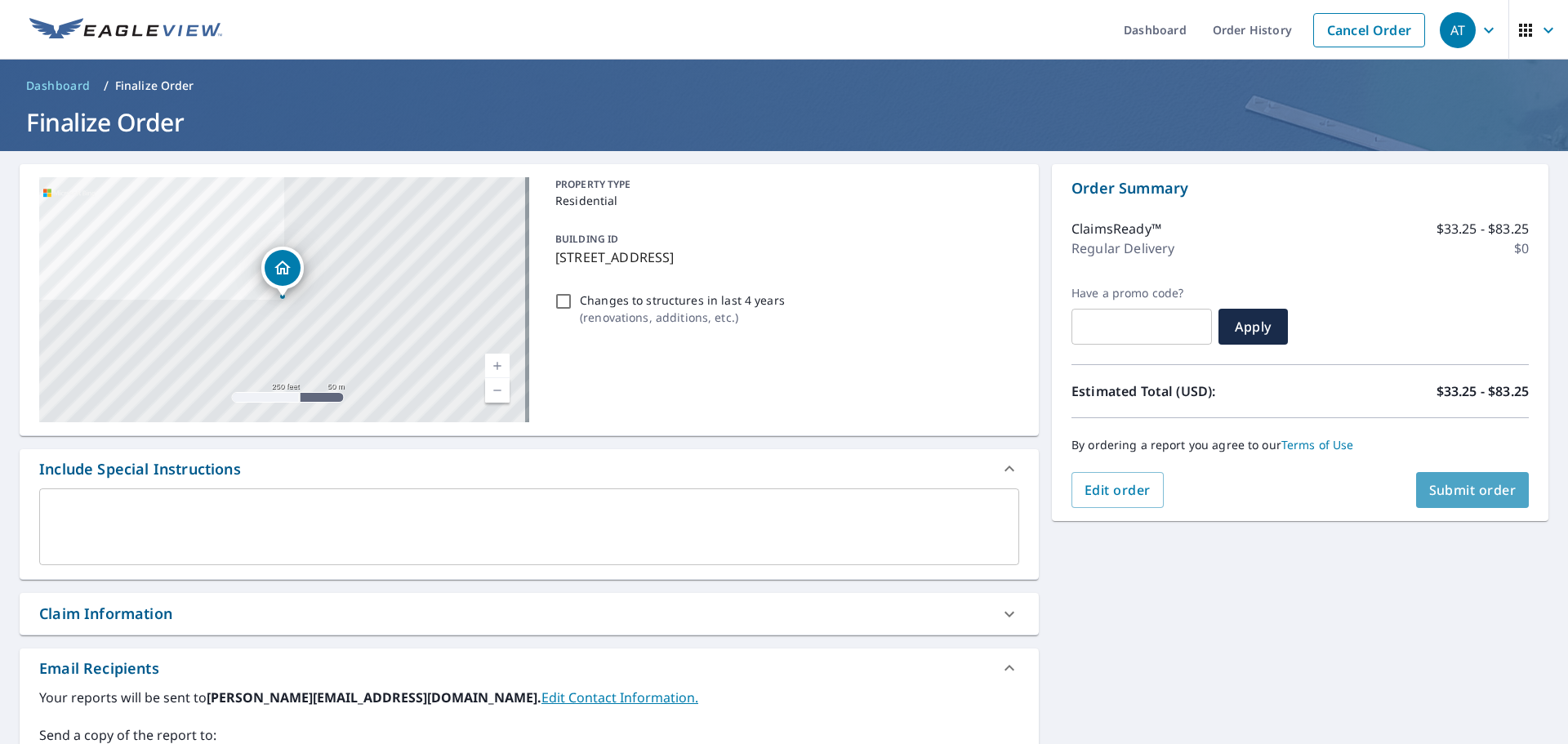
click at [1457, 490] on span "Submit order" at bounding box center [1472, 490] width 88 height 18
checkbox input "true"
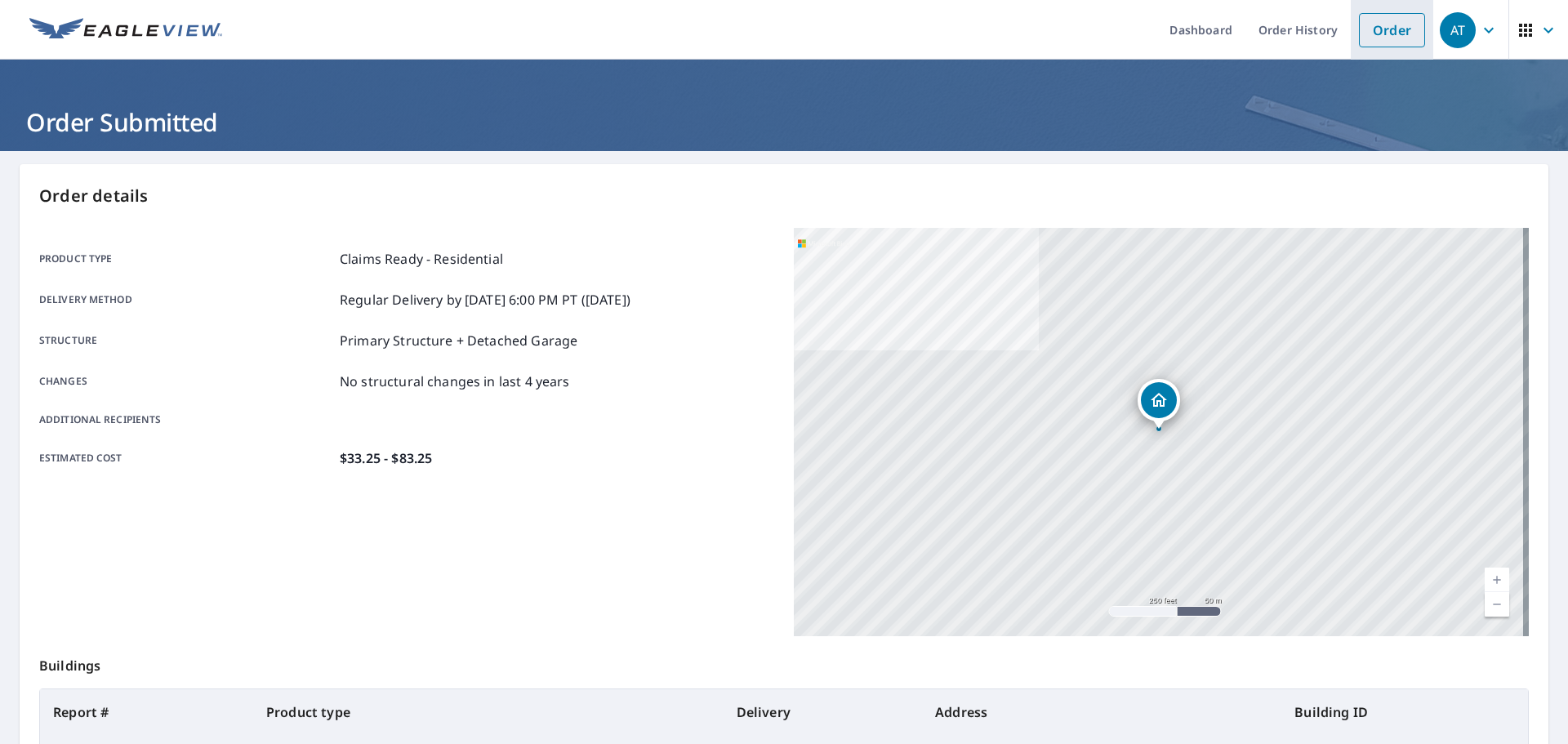
click at [1401, 33] on link "Order" at bounding box center [1391, 30] width 66 height 34
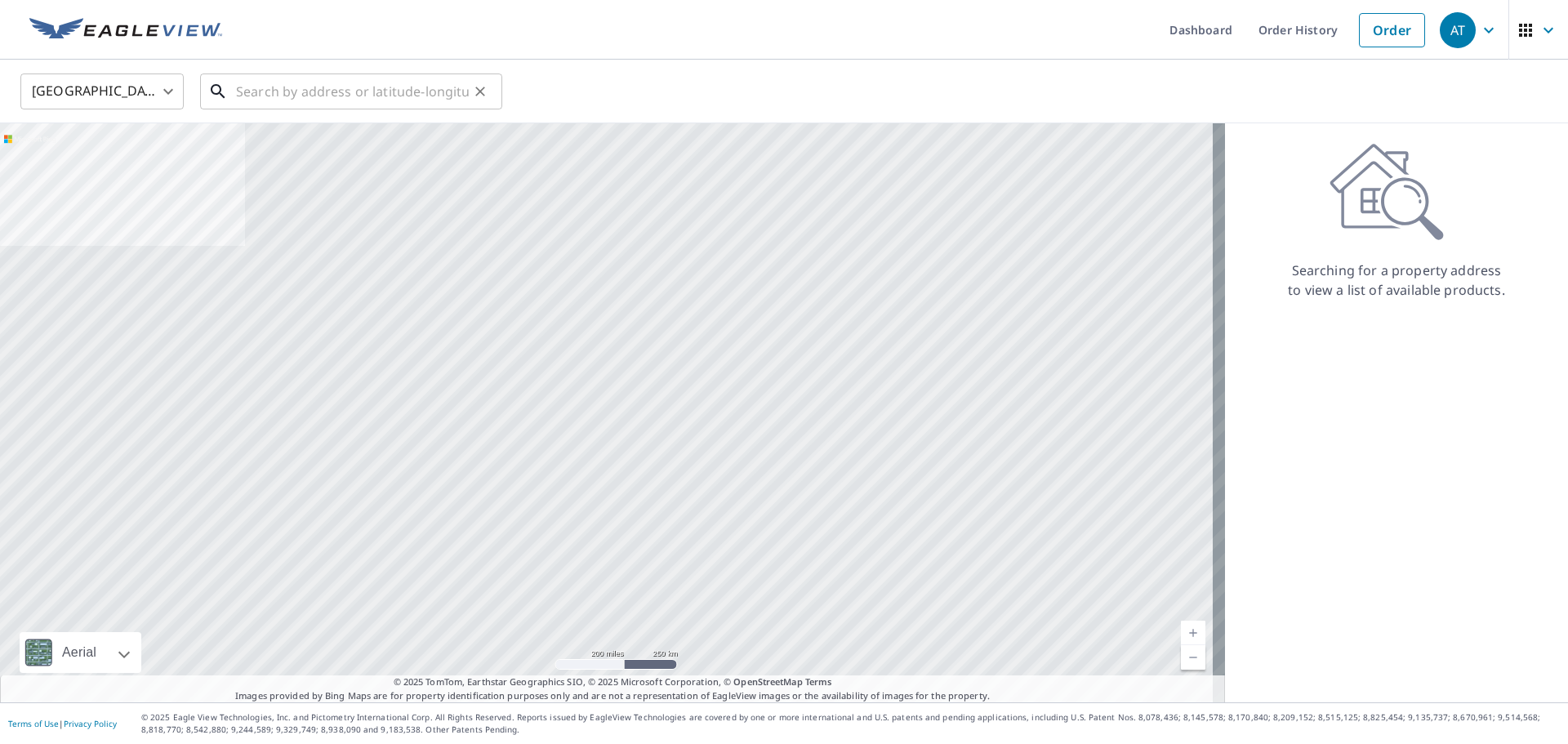
click at [283, 88] on input "text" at bounding box center [352, 91] width 233 height 46
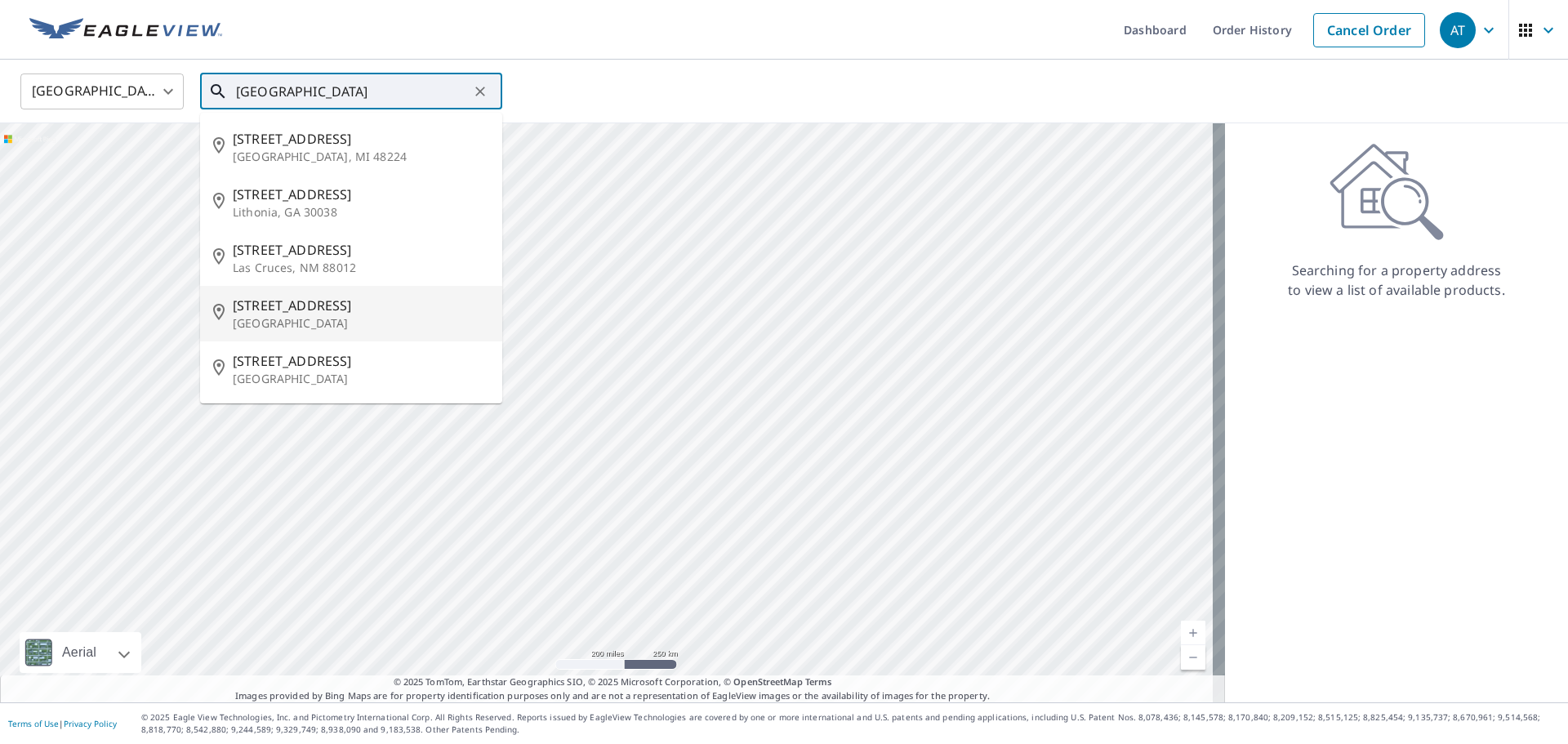
click at [312, 301] on span "[STREET_ADDRESS]" at bounding box center [360, 306] width 256 height 20
type input "[STREET_ADDRESS]"
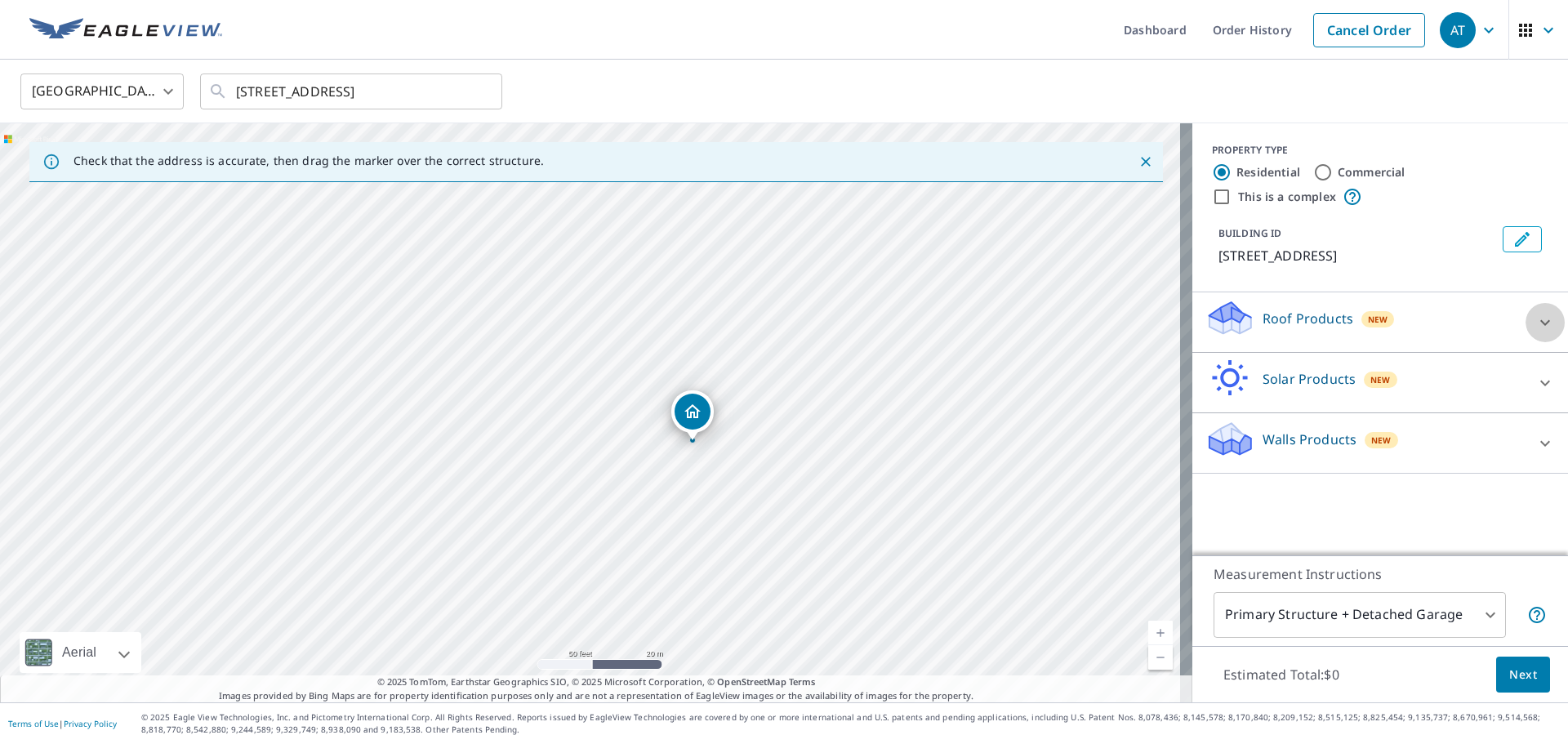
click at [1535, 332] on icon at bounding box center [1545, 322] width 20 height 20
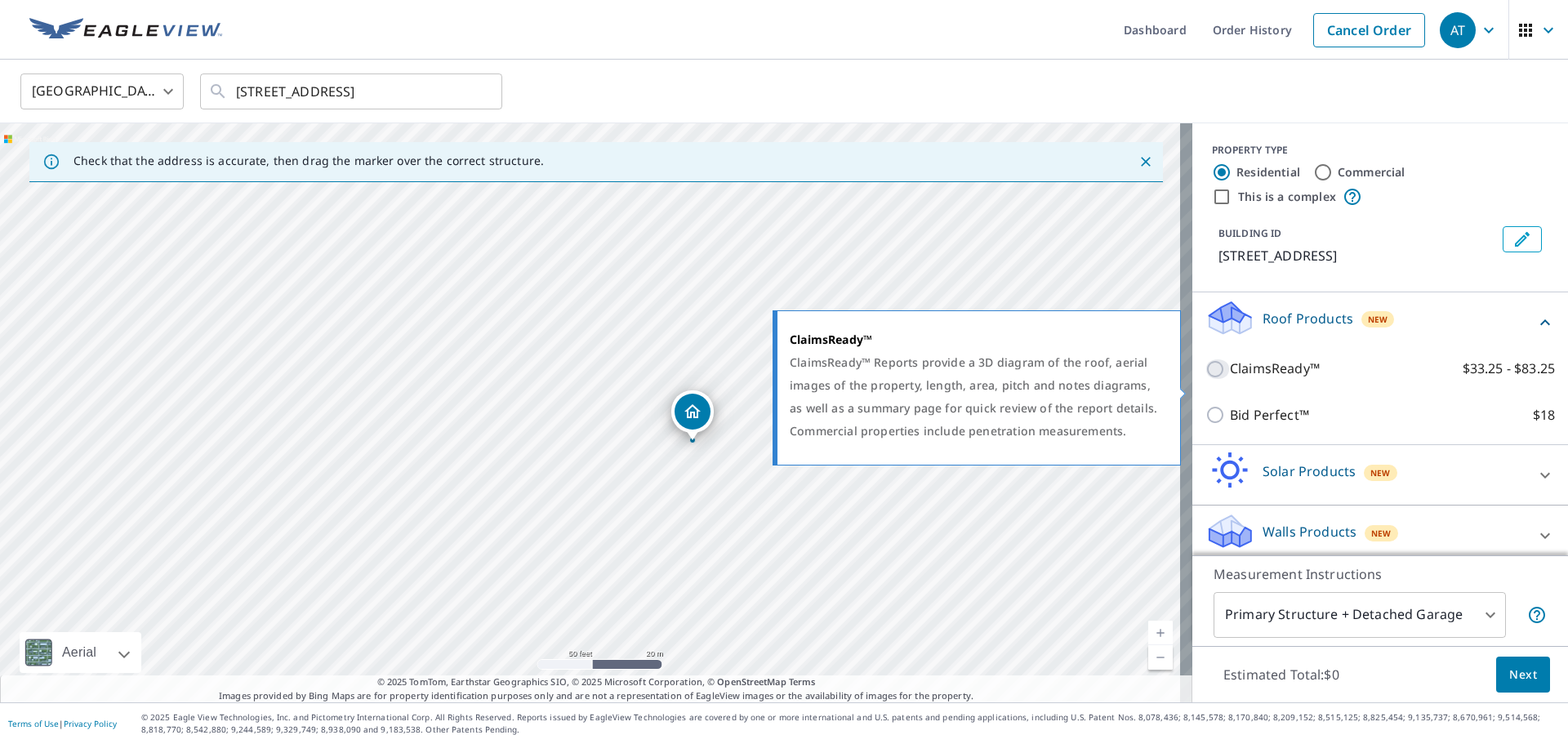
click at [1205, 379] on input "ClaimsReady™ $33.25 - $83.25" at bounding box center [1217, 369] width 24 height 20
checkbox input "true"
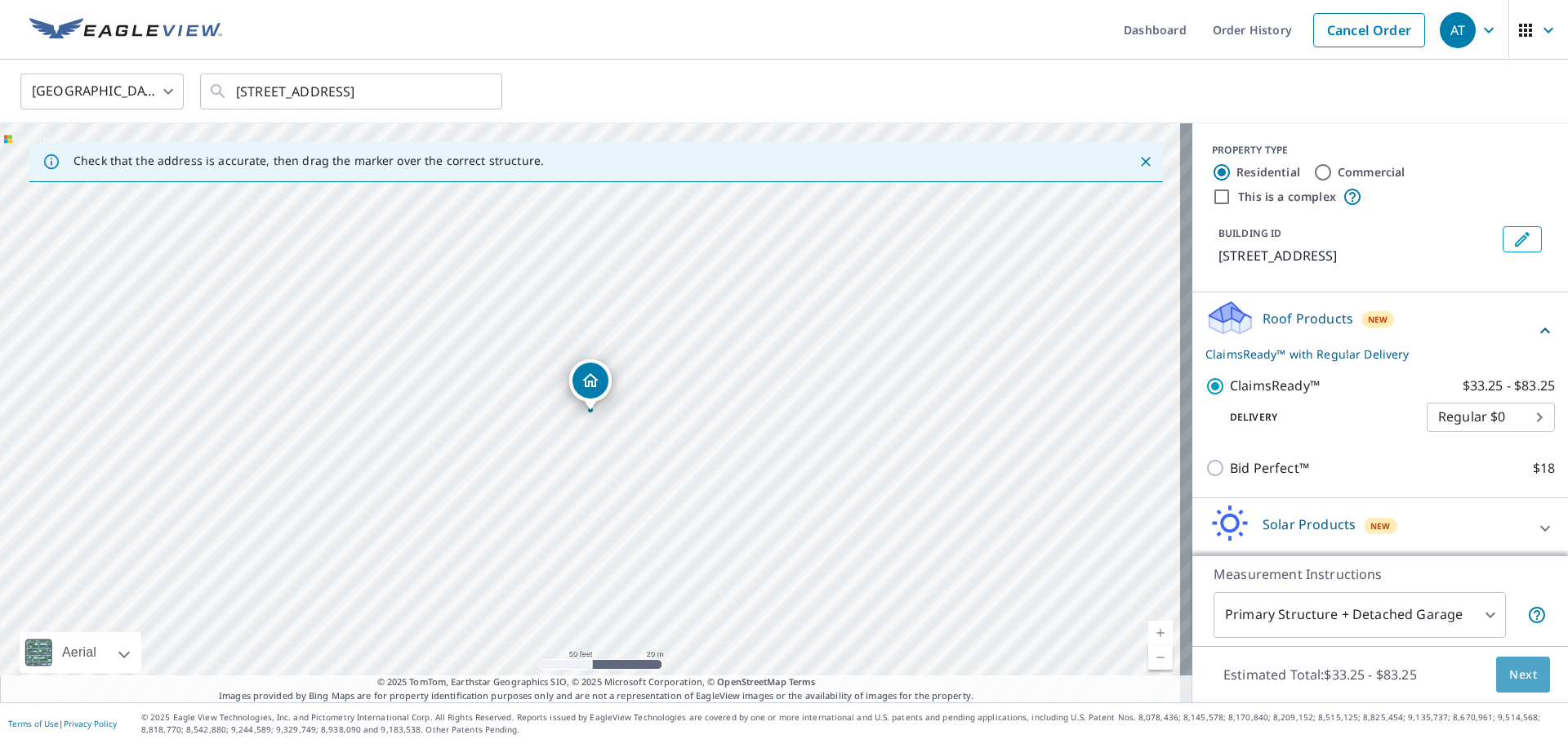
click at [1518, 673] on span "Next" at bounding box center [1523, 674] width 28 height 21
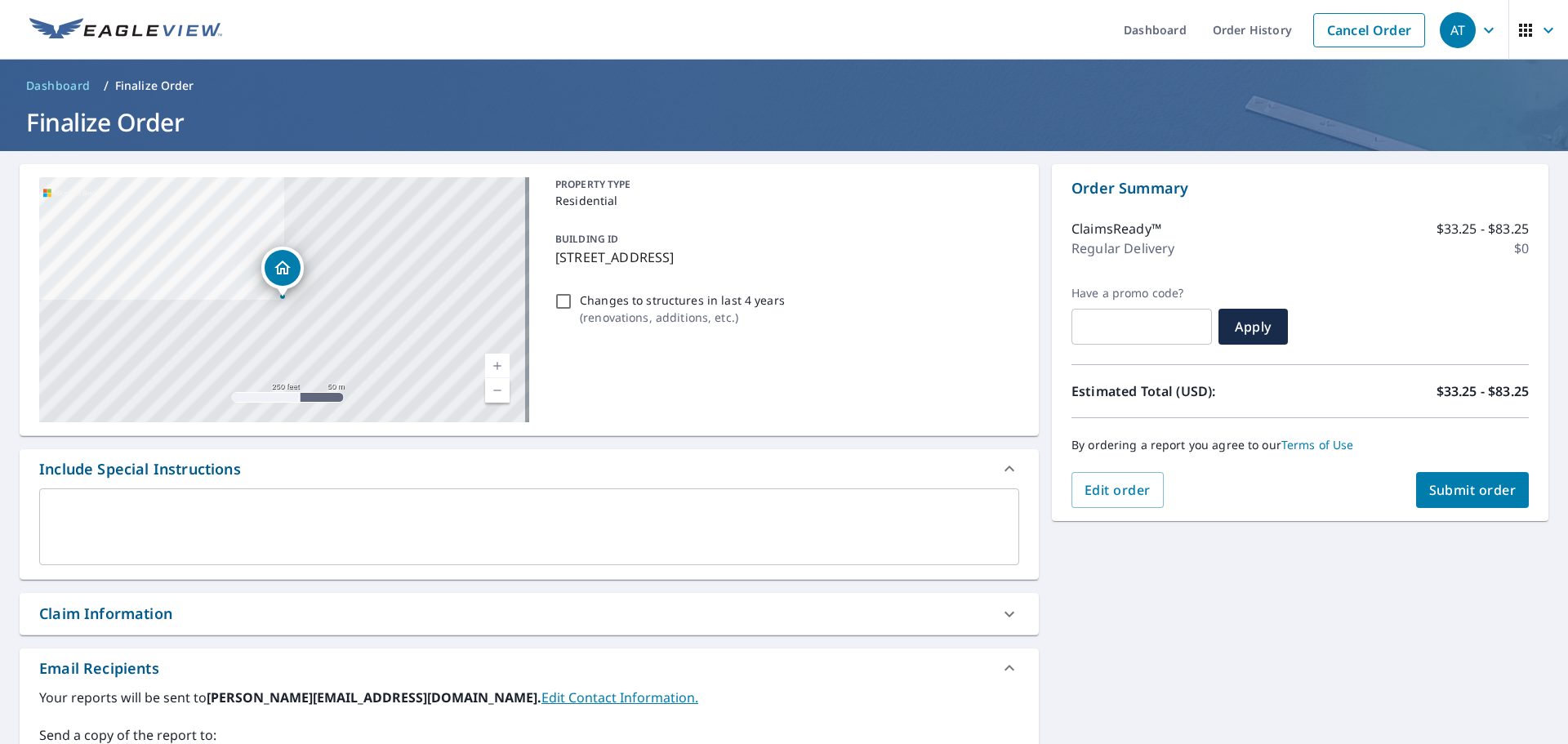
click at [1462, 485] on span "Submit order" at bounding box center [1472, 490] width 88 height 18
checkbox input "true"
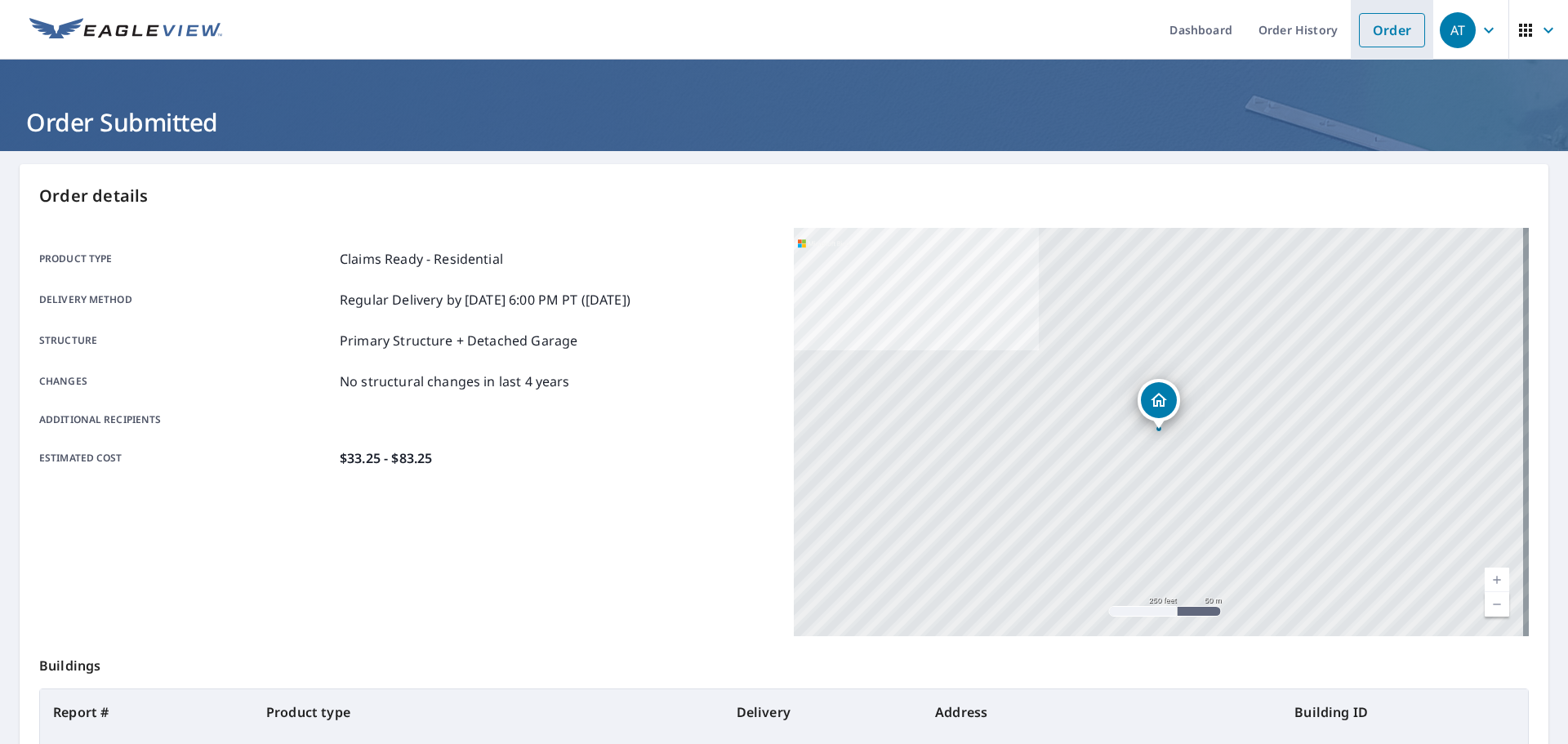
click at [1359, 29] on link "Order" at bounding box center [1391, 30] width 66 height 34
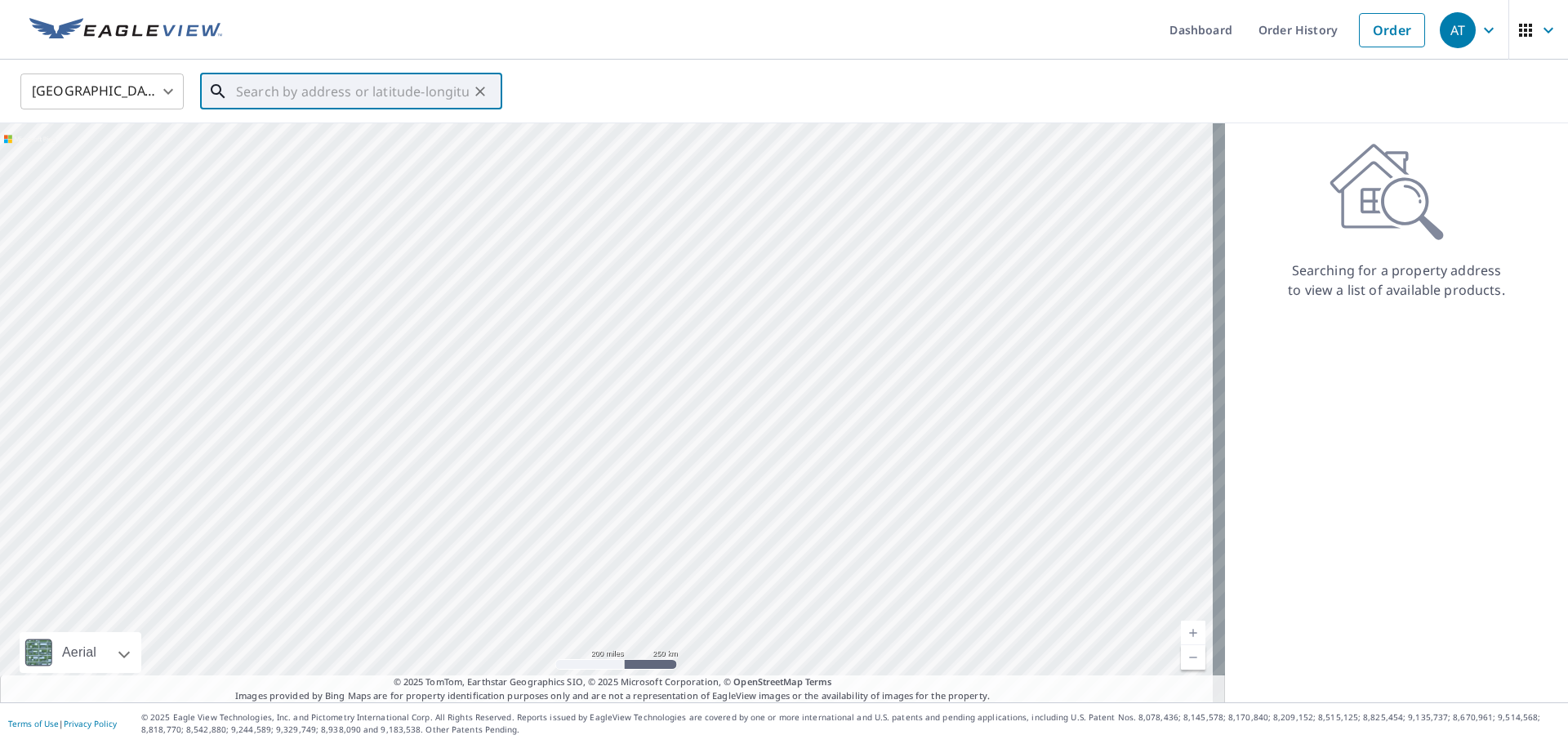
click at [282, 100] on input "text" at bounding box center [352, 91] width 233 height 46
click at [250, 82] on input "text" at bounding box center [352, 91] width 233 height 46
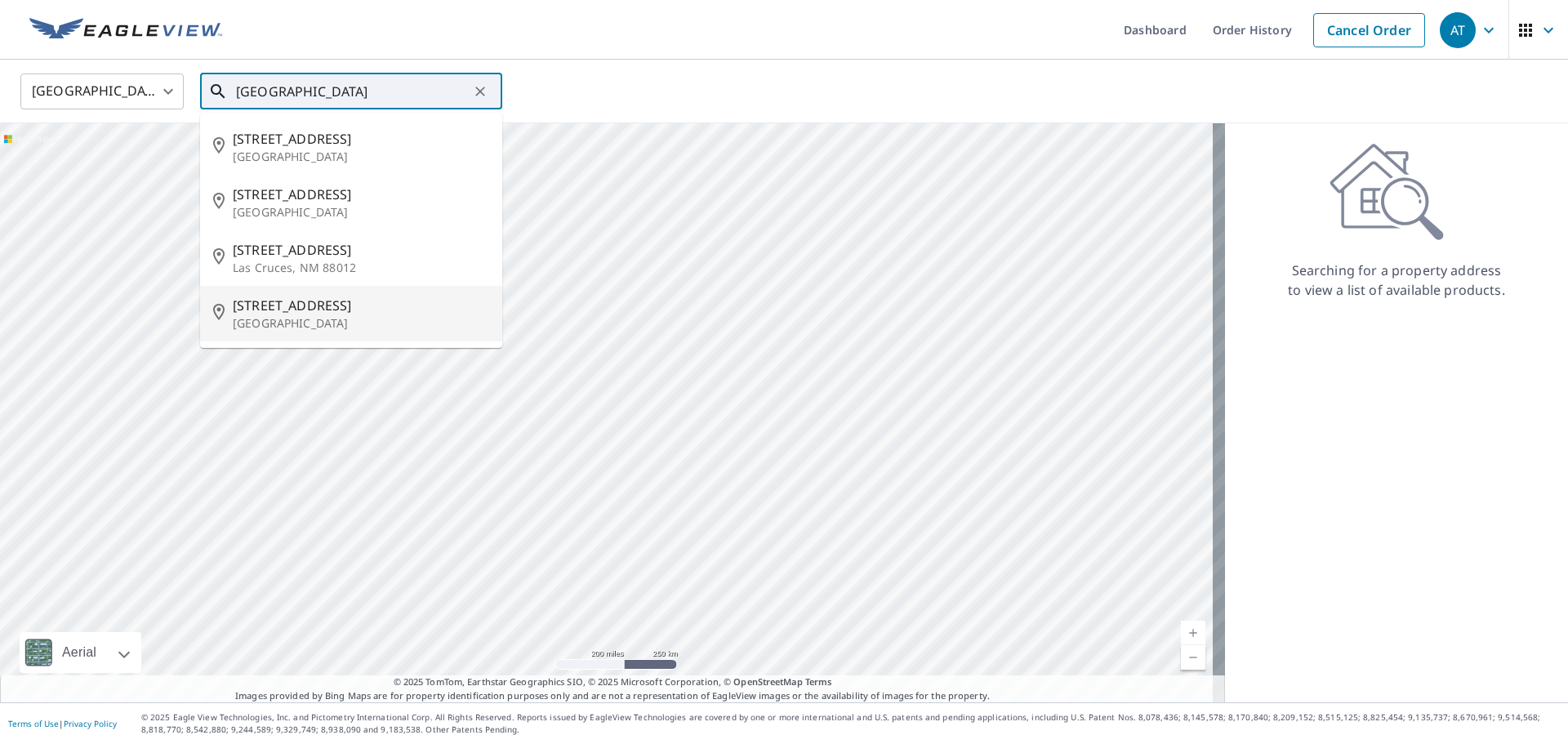
click at [328, 302] on span "[STREET_ADDRESS]" at bounding box center [360, 306] width 256 height 20
type input "[STREET_ADDRESS]"
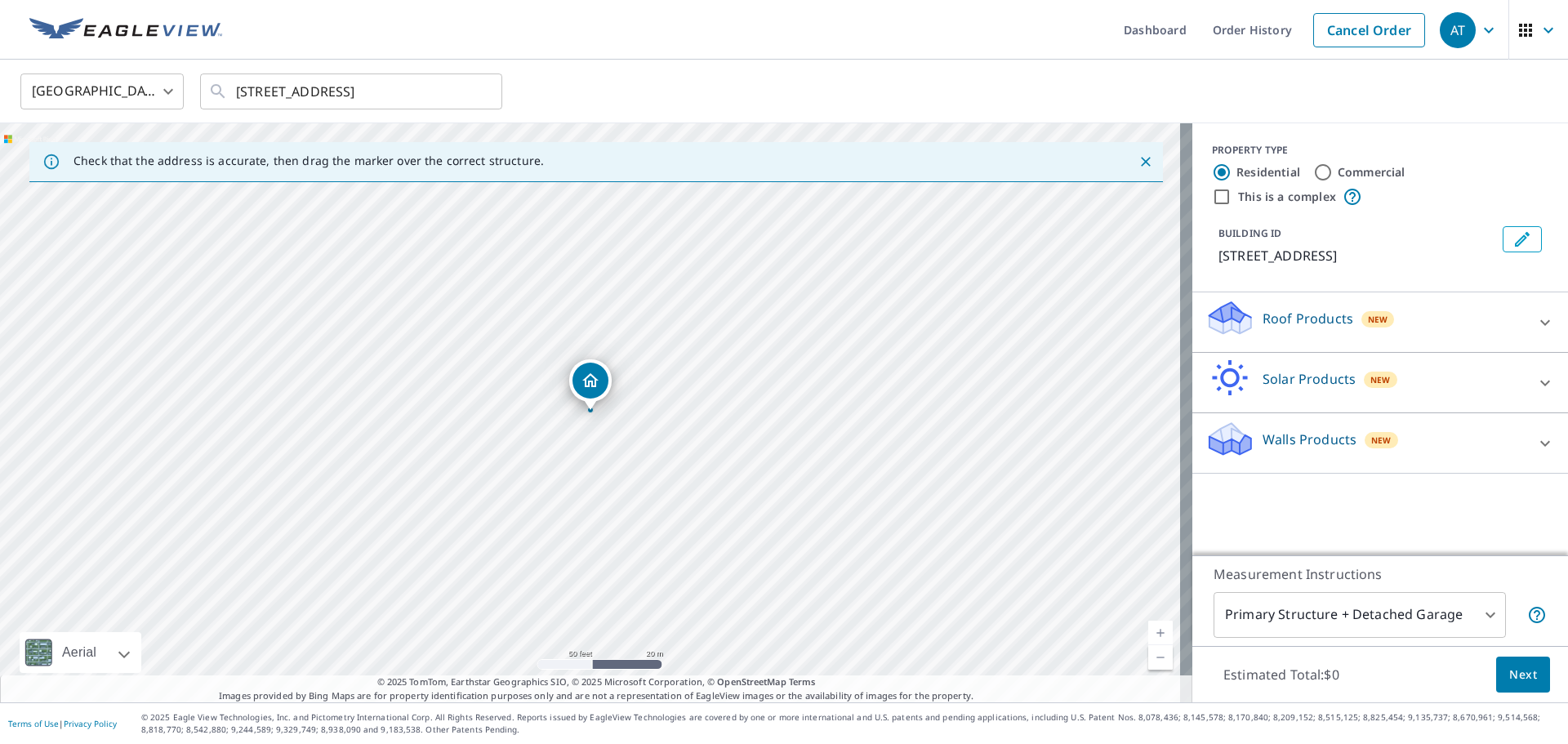
click at [1506, 330] on div "Roof Products New" at bounding box center [1365, 321] width 320 height 46
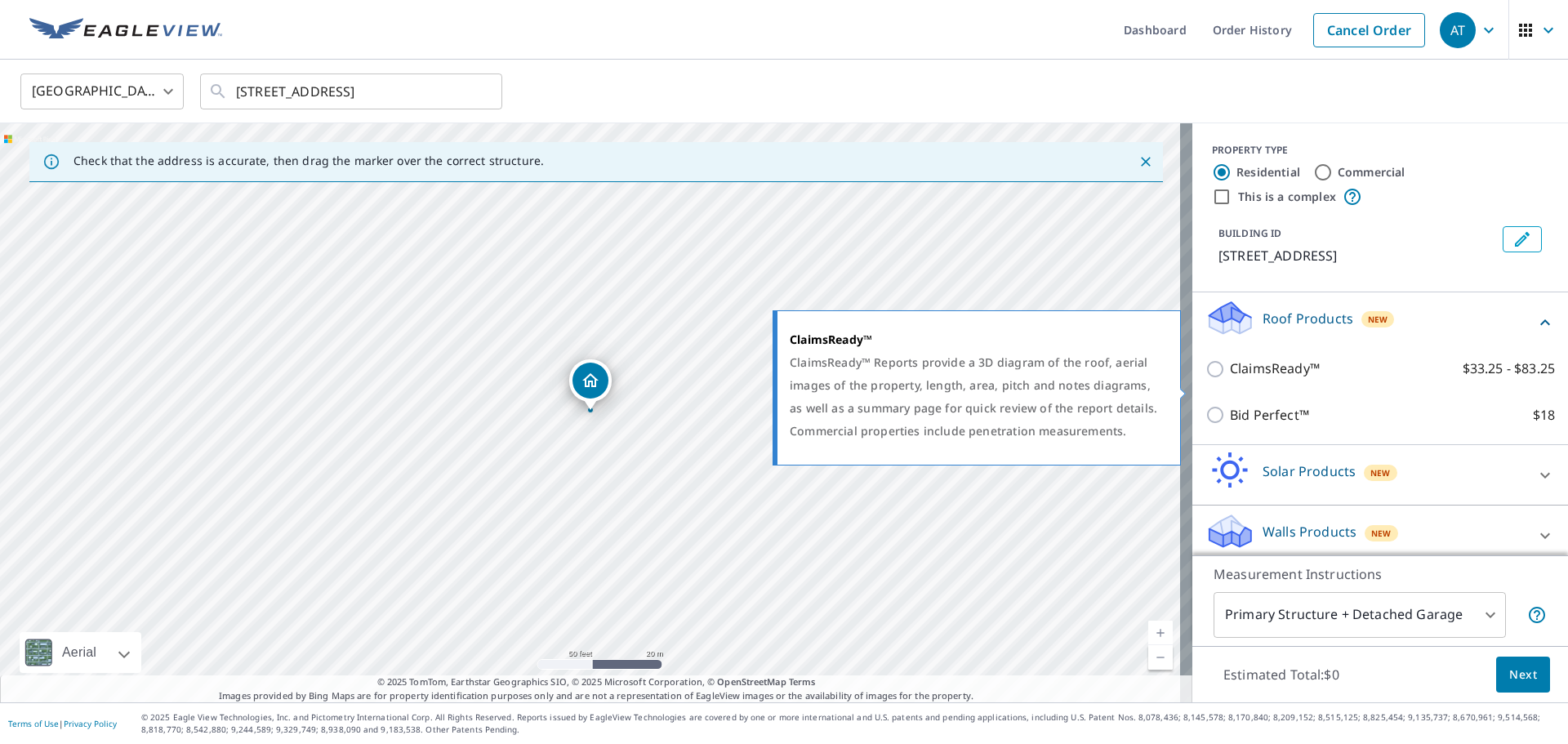
click at [1207, 379] on input "ClaimsReady™ $33.25 - $83.25" at bounding box center [1217, 369] width 24 height 20
checkbox input "true"
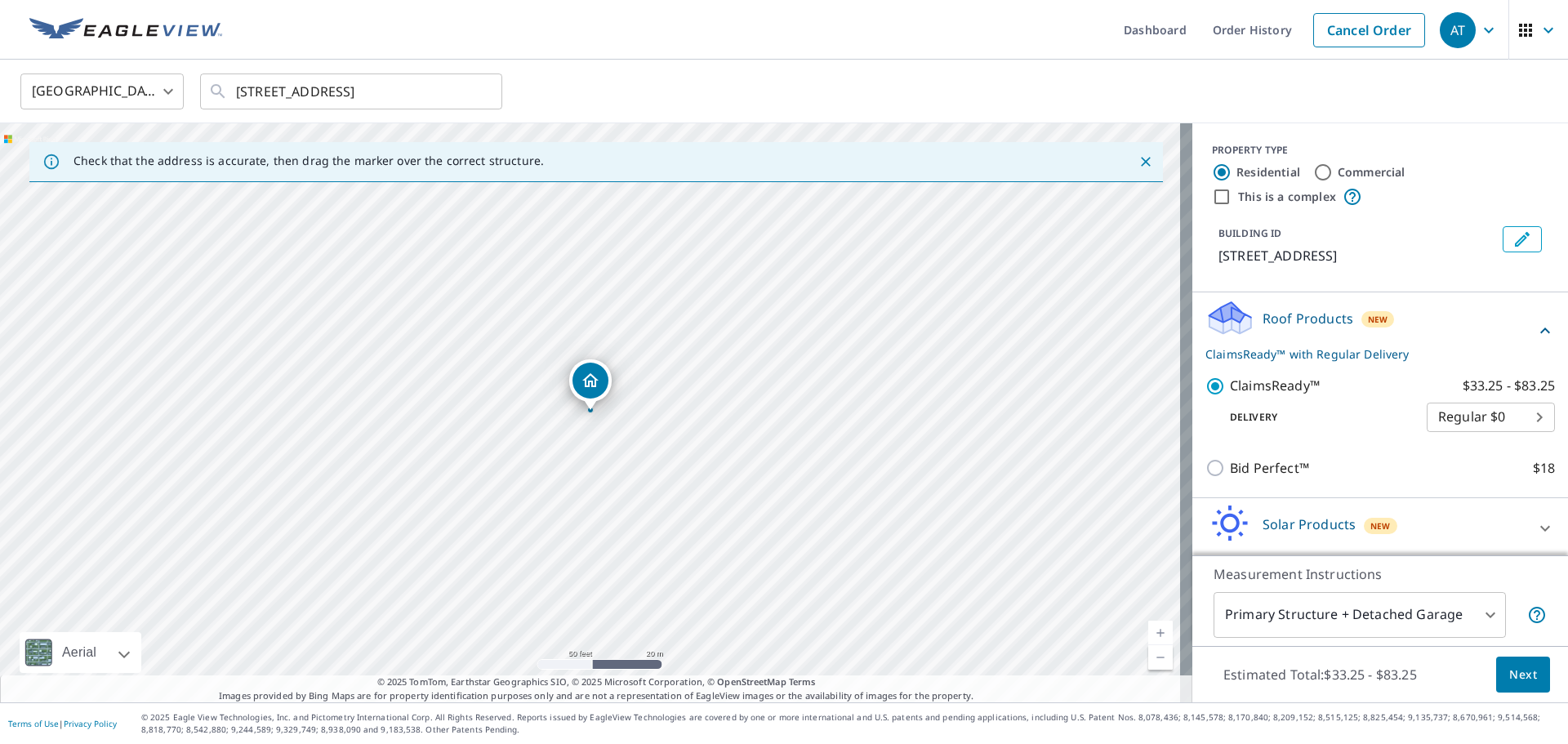
click at [1511, 678] on span "Next" at bounding box center [1523, 674] width 28 height 21
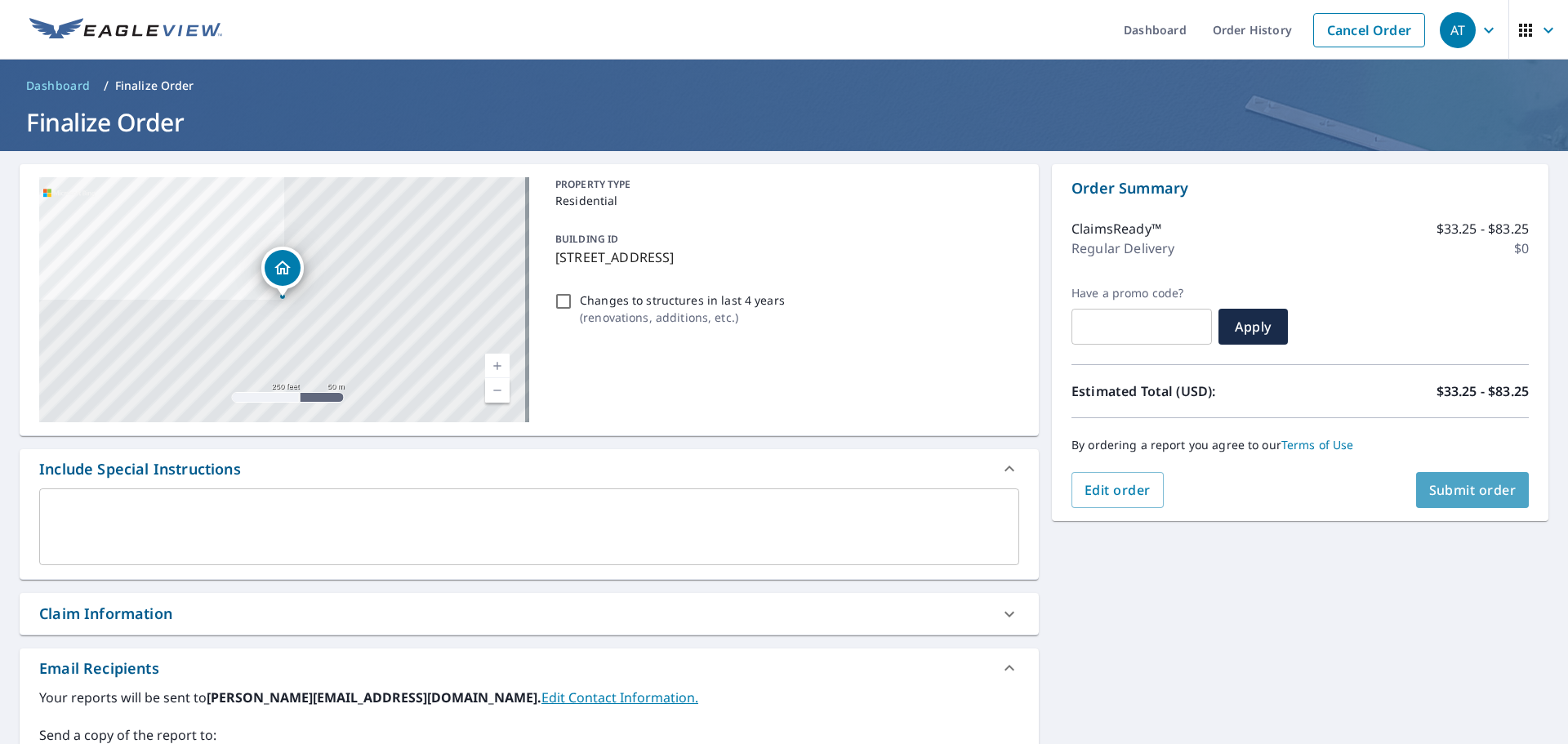
click at [1449, 500] on button "Submit order" at bounding box center [1472, 490] width 113 height 36
checkbox input "true"
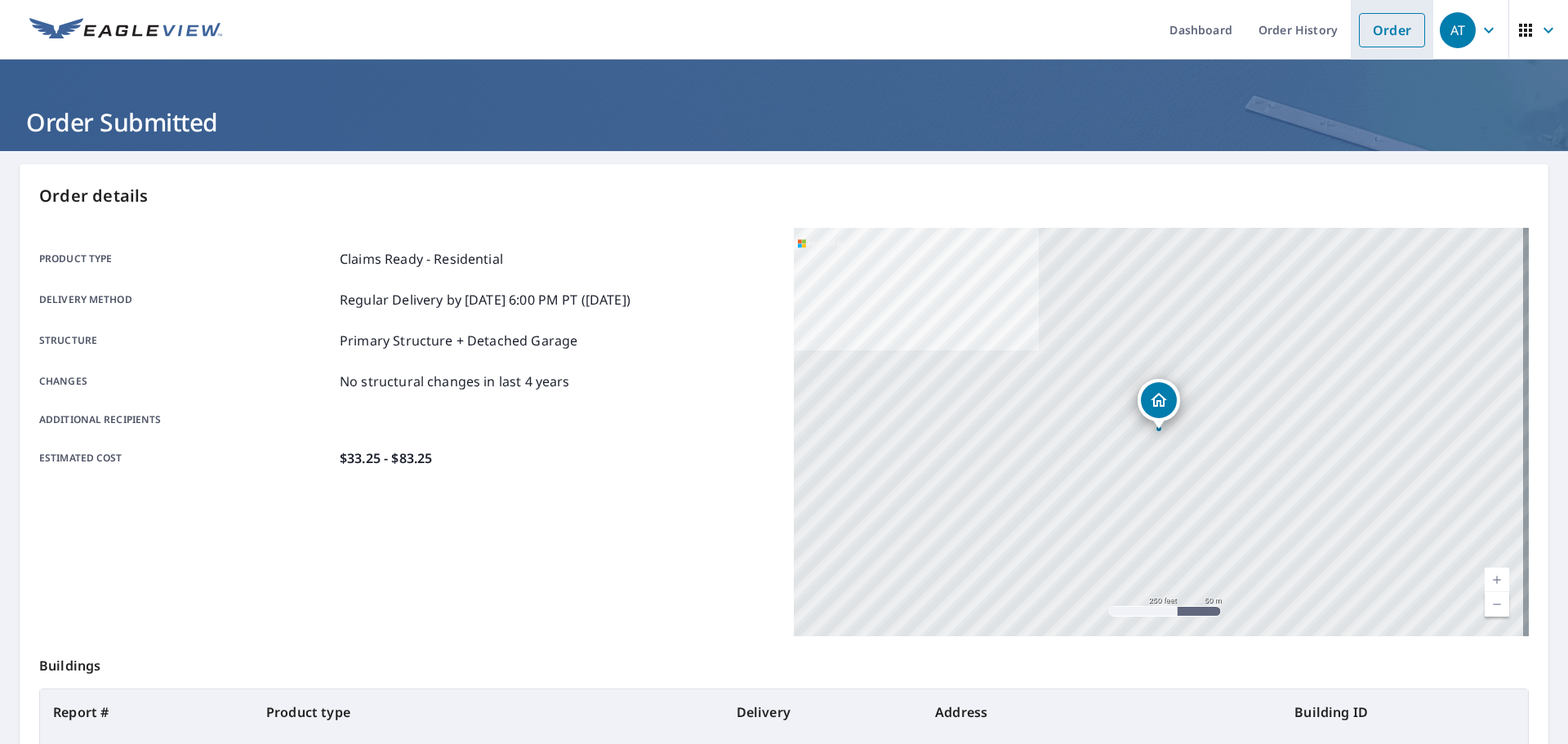
click at [1390, 43] on link "Order" at bounding box center [1391, 30] width 66 height 34
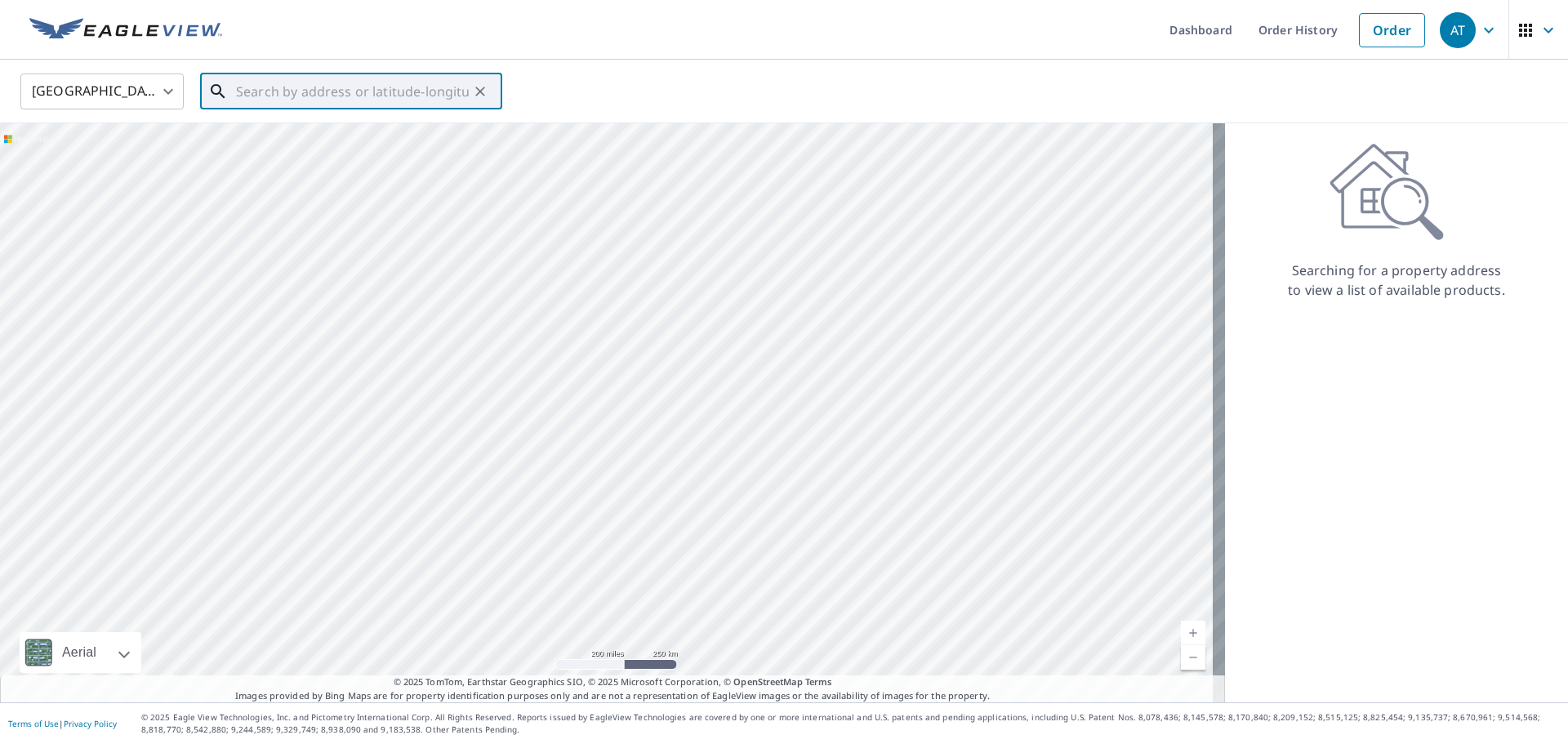
click at [308, 95] on input "text" at bounding box center [352, 91] width 233 height 46
click at [293, 134] on span "[STREET_ADDRESS][PERSON_NAME]" at bounding box center [360, 139] width 256 height 20
type input "[STREET_ADDRESS][PERSON_NAME]"
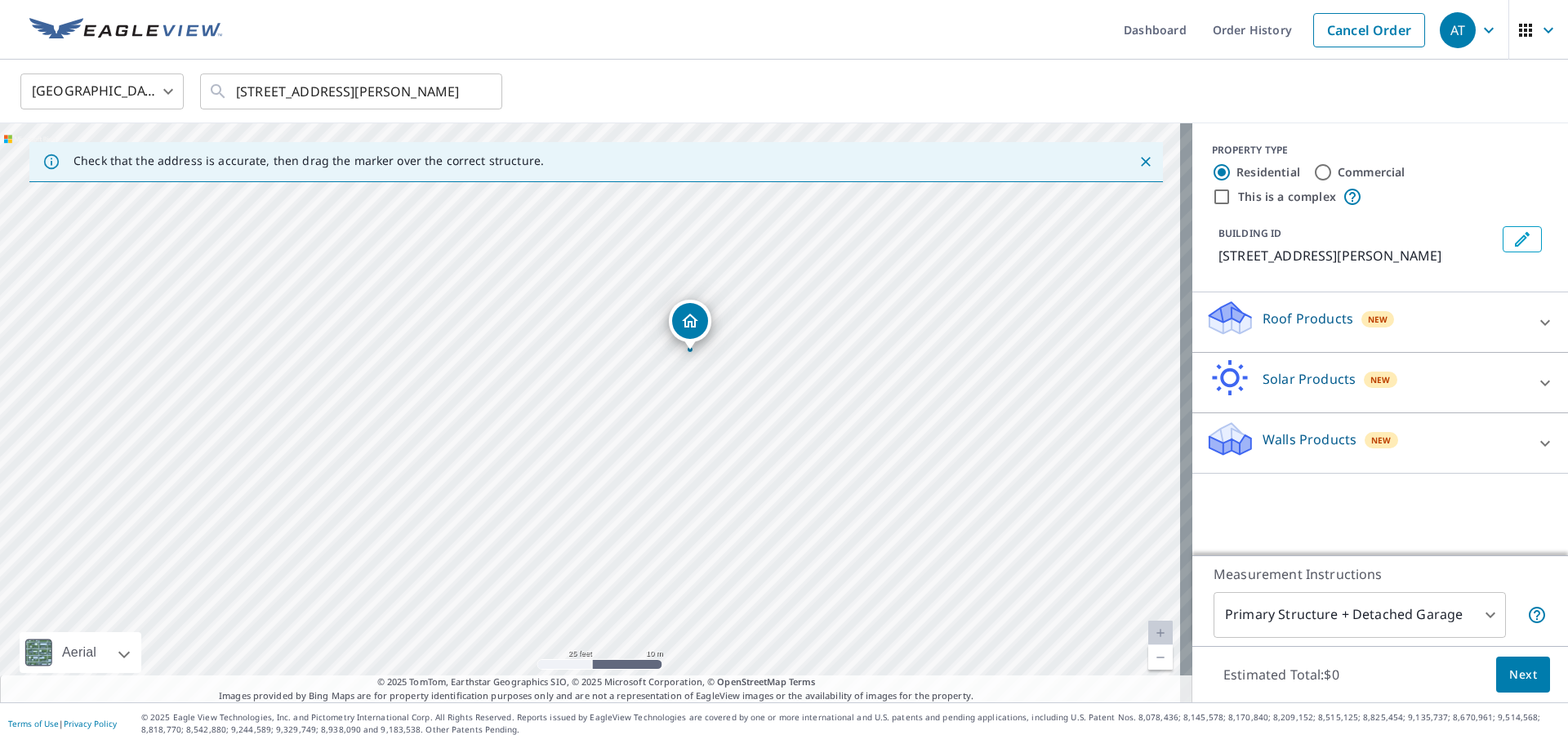
click at [1512, 305] on div "Roof Products New" at bounding box center [1365, 321] width 320 height 46
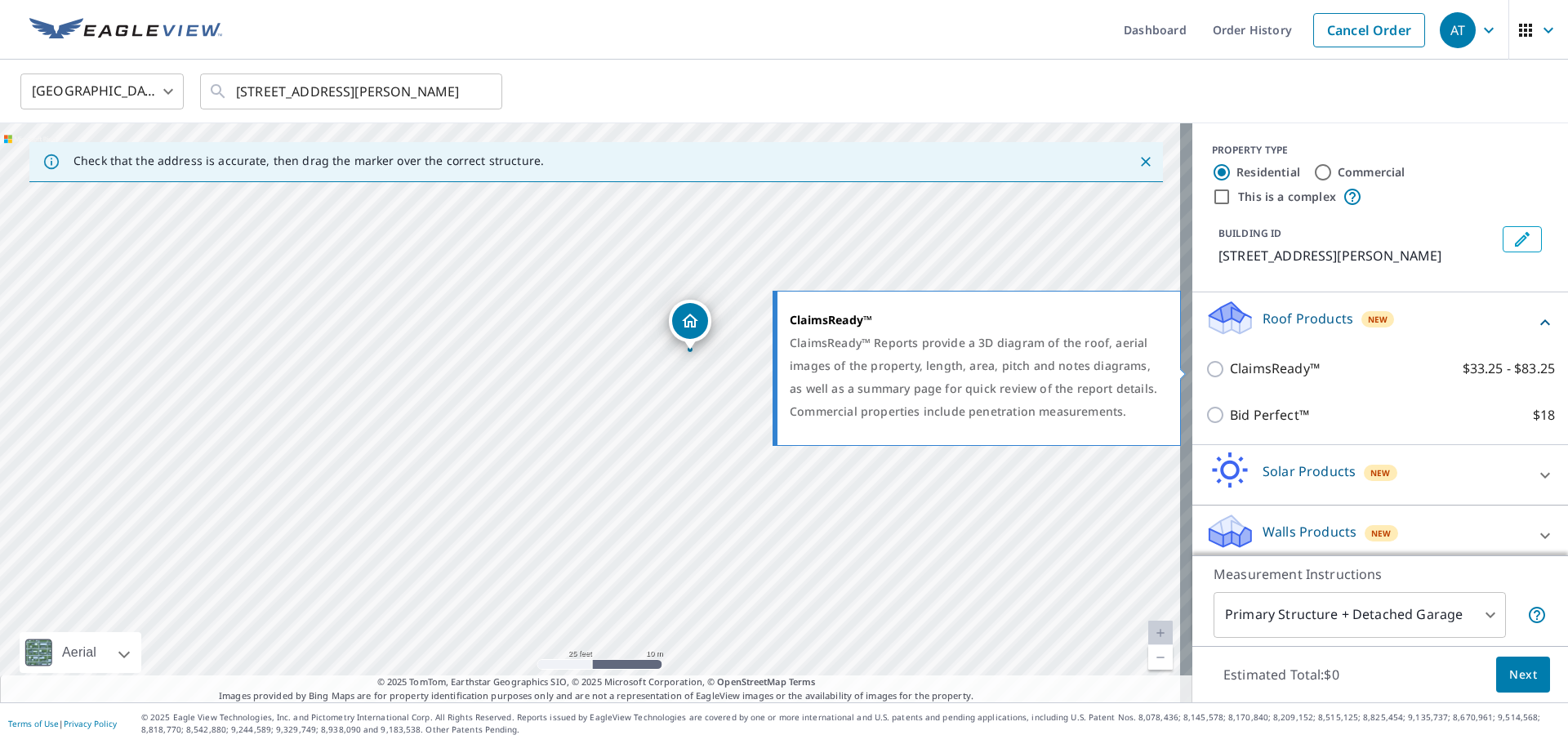
click at [1205, 363] on input "ClaimsReady™ $33.25 - $83.25" at bounding box center [1217, 369] width 24 height 20
checkbox input "true"
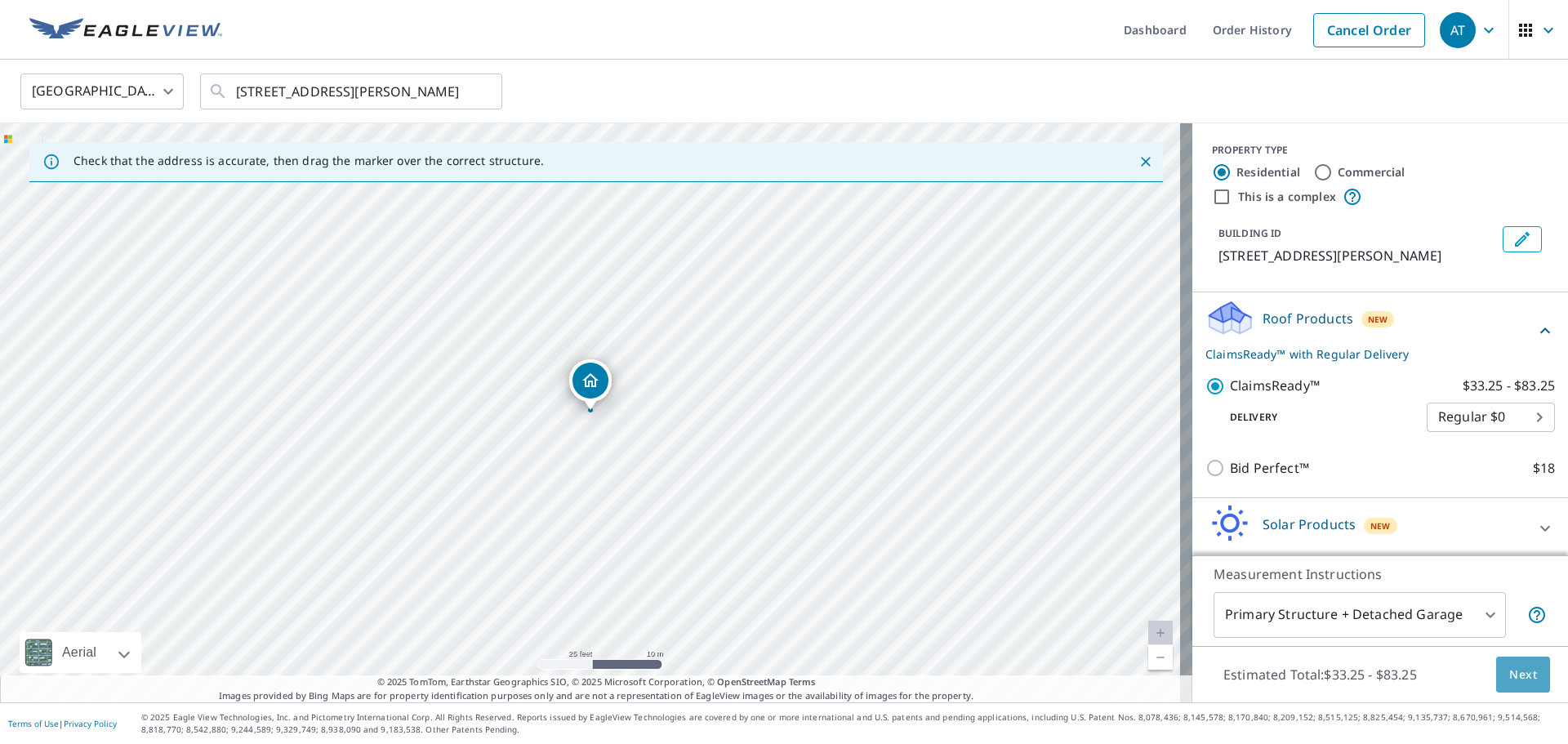
click at [1509, 676] on span "Next" at bounding box center [1523, 674] width 28 height 21
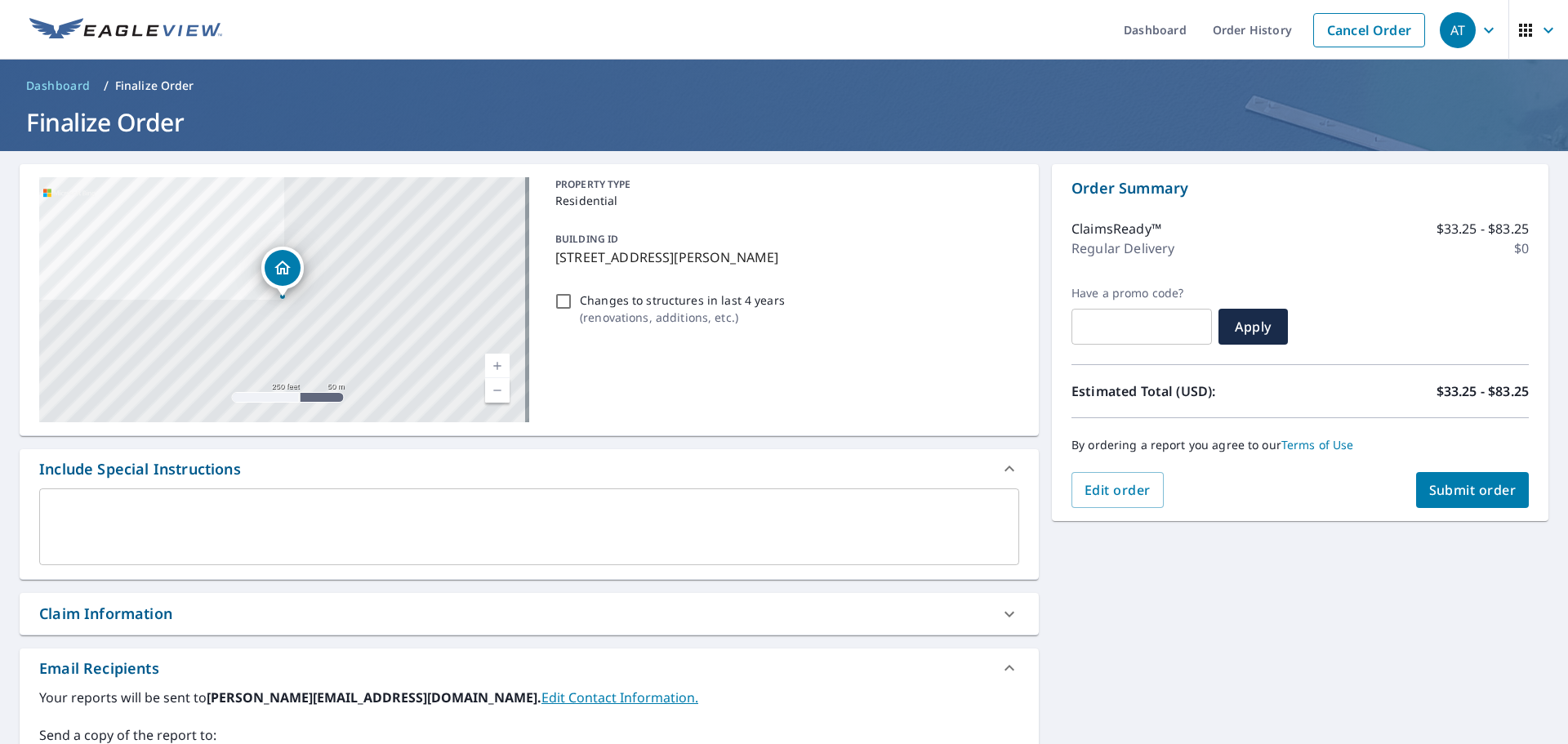
click at [1439, 479] on button "Submit order" at bounding box center [1472, 490] width 113 height 36
checkbox input "true"
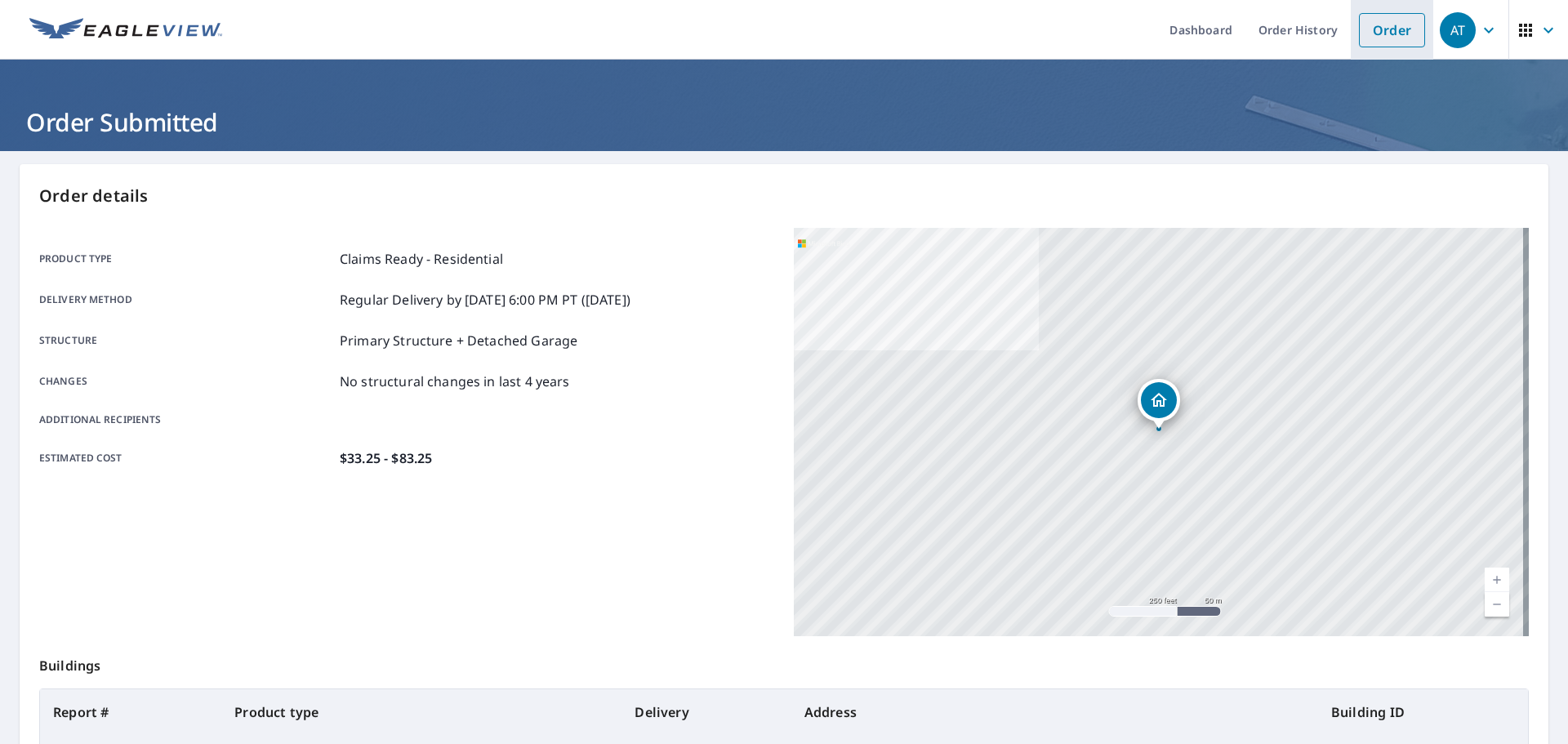
click at [1362, 36] on link "Order" at bounding box center [1391, 30] width 66 height 34
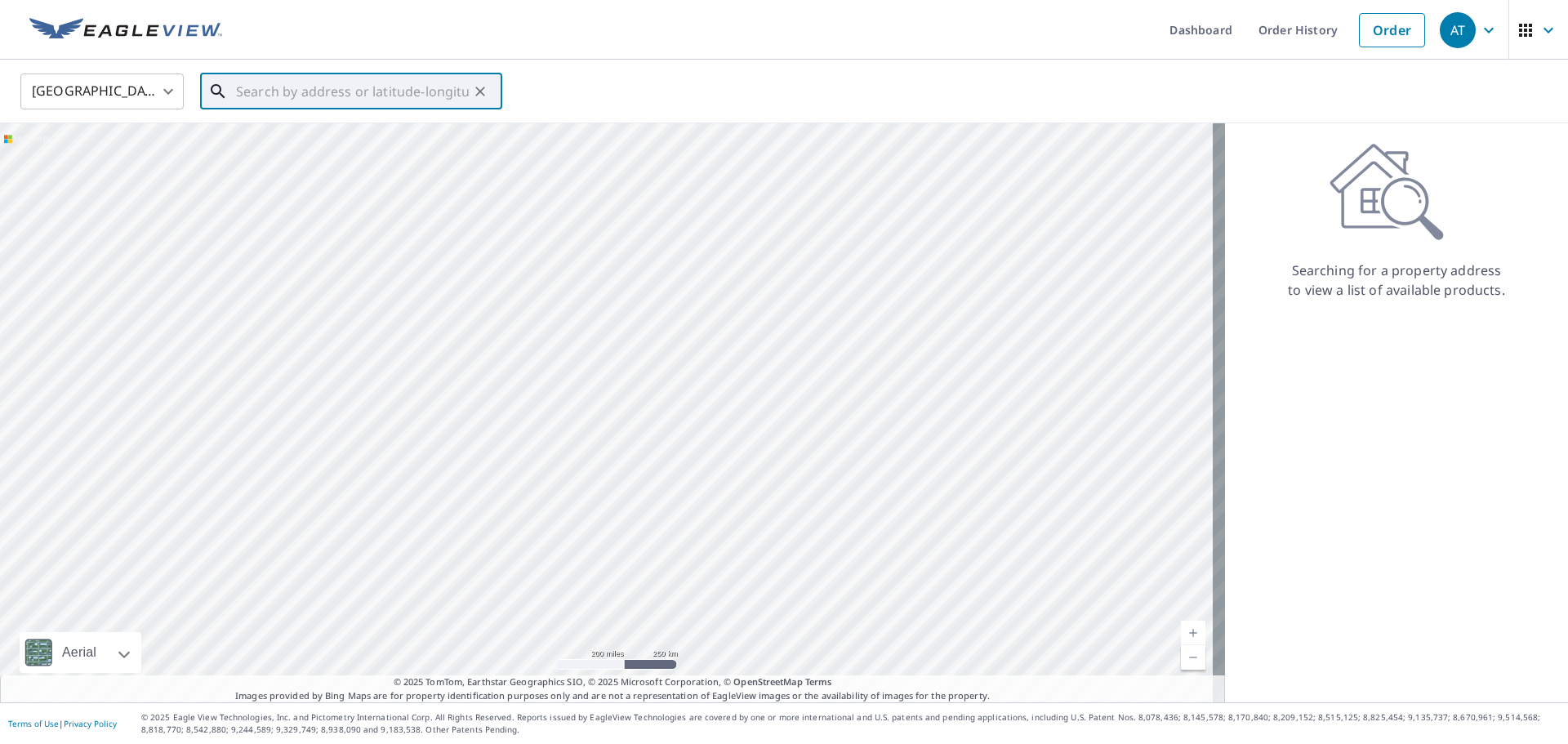
click at [304, 98] on input "text" at bounding box center [352, 91] width 233 height 46
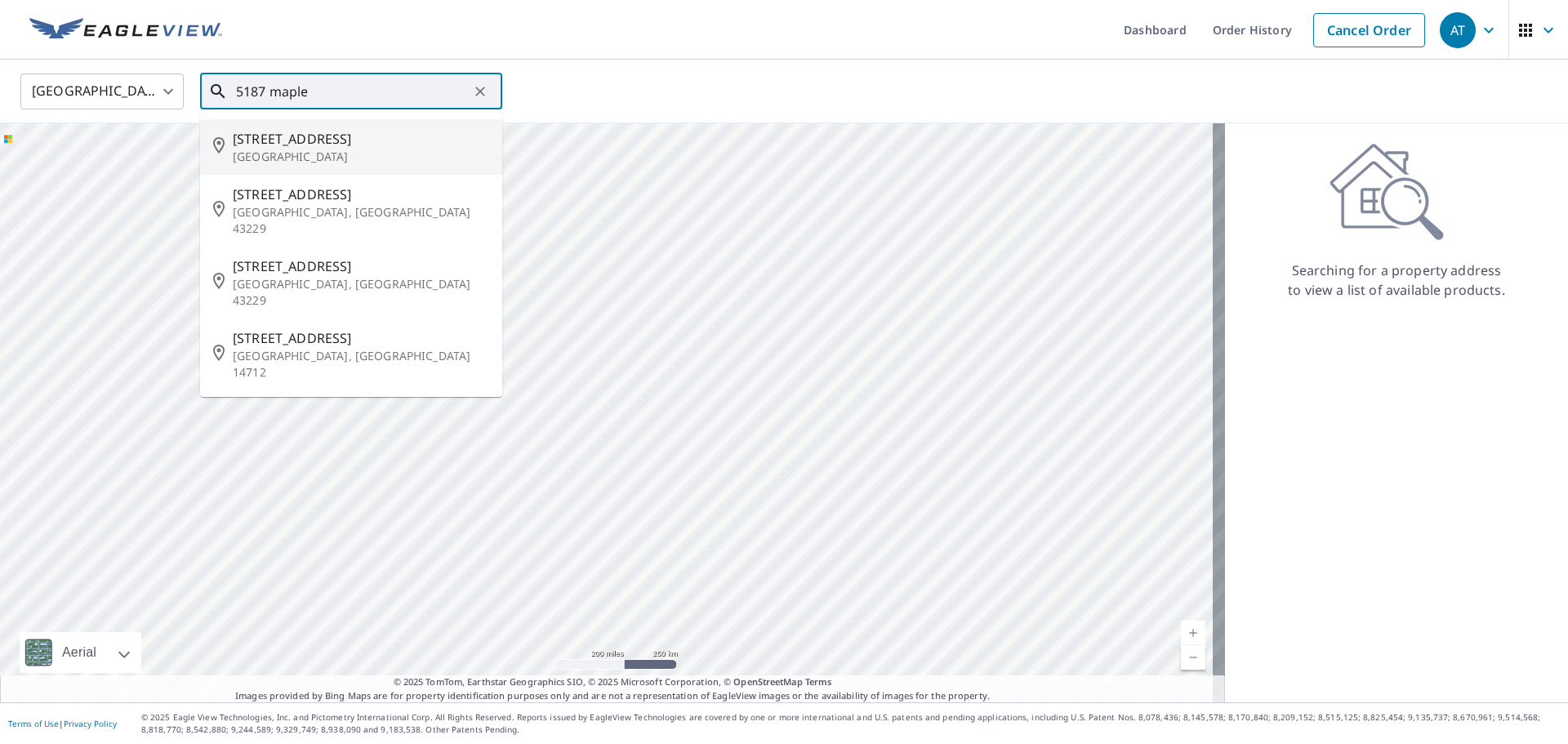
click at [285, 146] on span "[STREET_ADDRESS]" at bounding box center [360, 139] width 256 height 20
type input "[STREET_ADDRESS]"
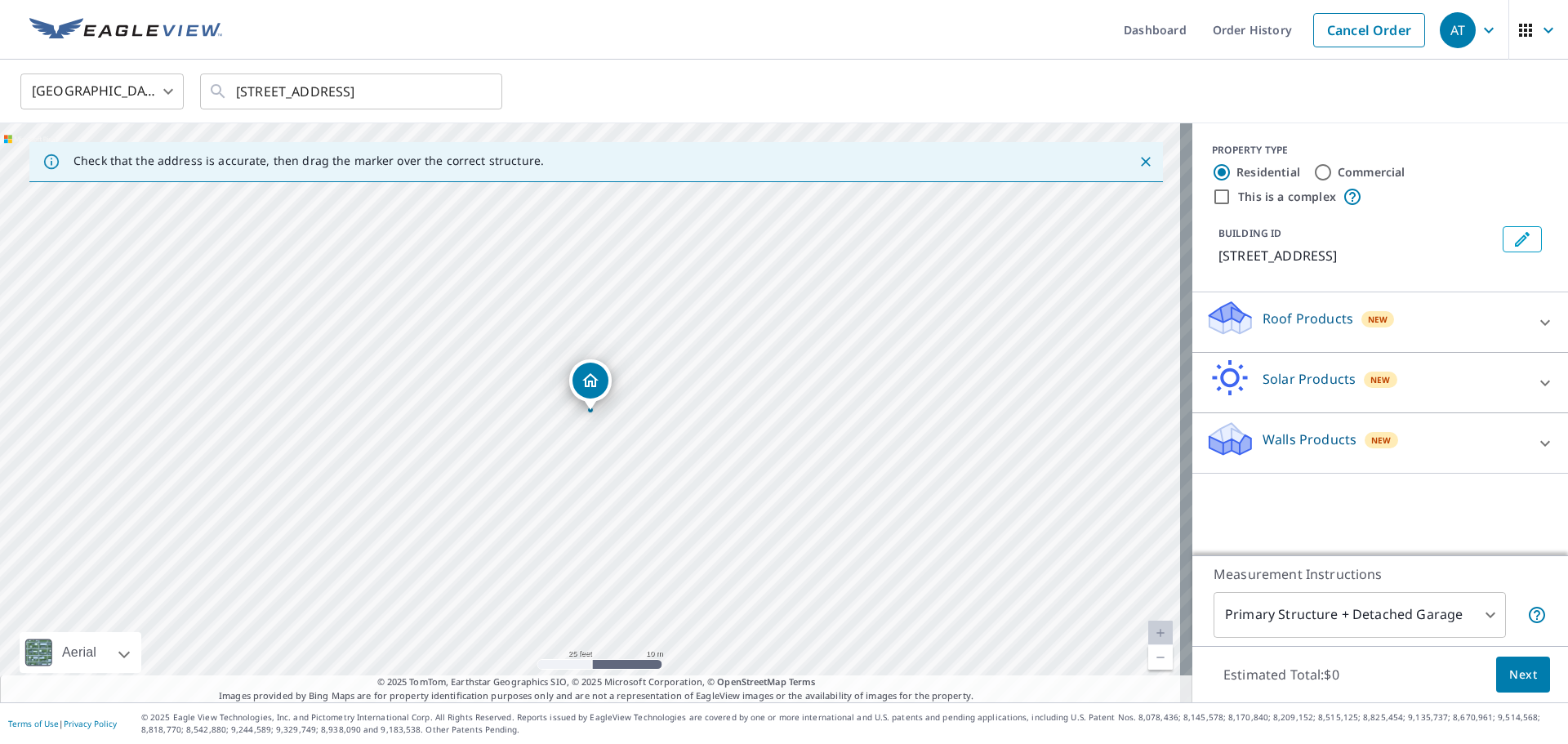
click at [1471, 340] on div "Roof Products New" at bounding box center [1365, 321] width 320 height 46
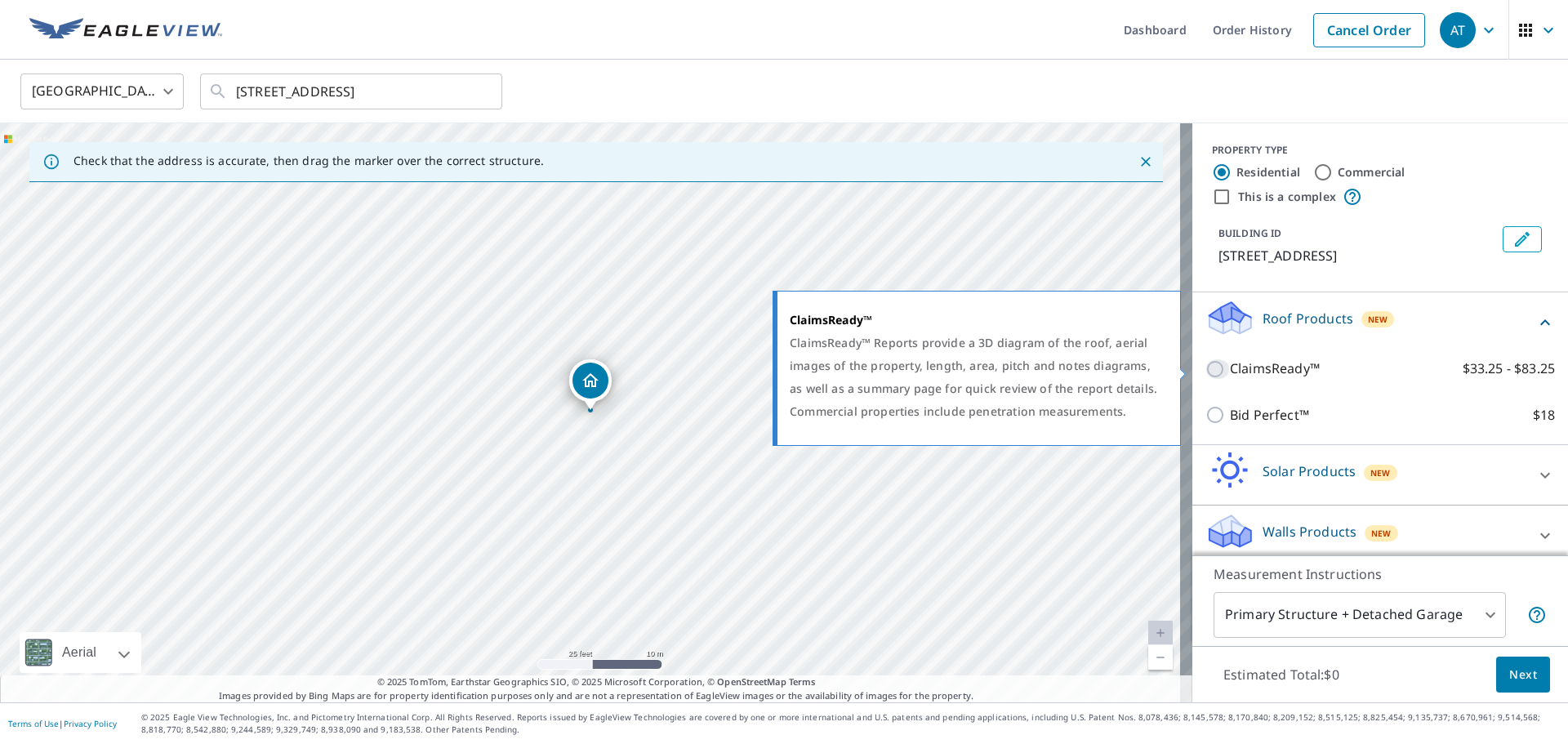
click at [1207, 369] on input "ClaimsReady™ $33.25 - $83.25" at bounding box center [1217, 369] width 24 height 20
checkbox input "true"
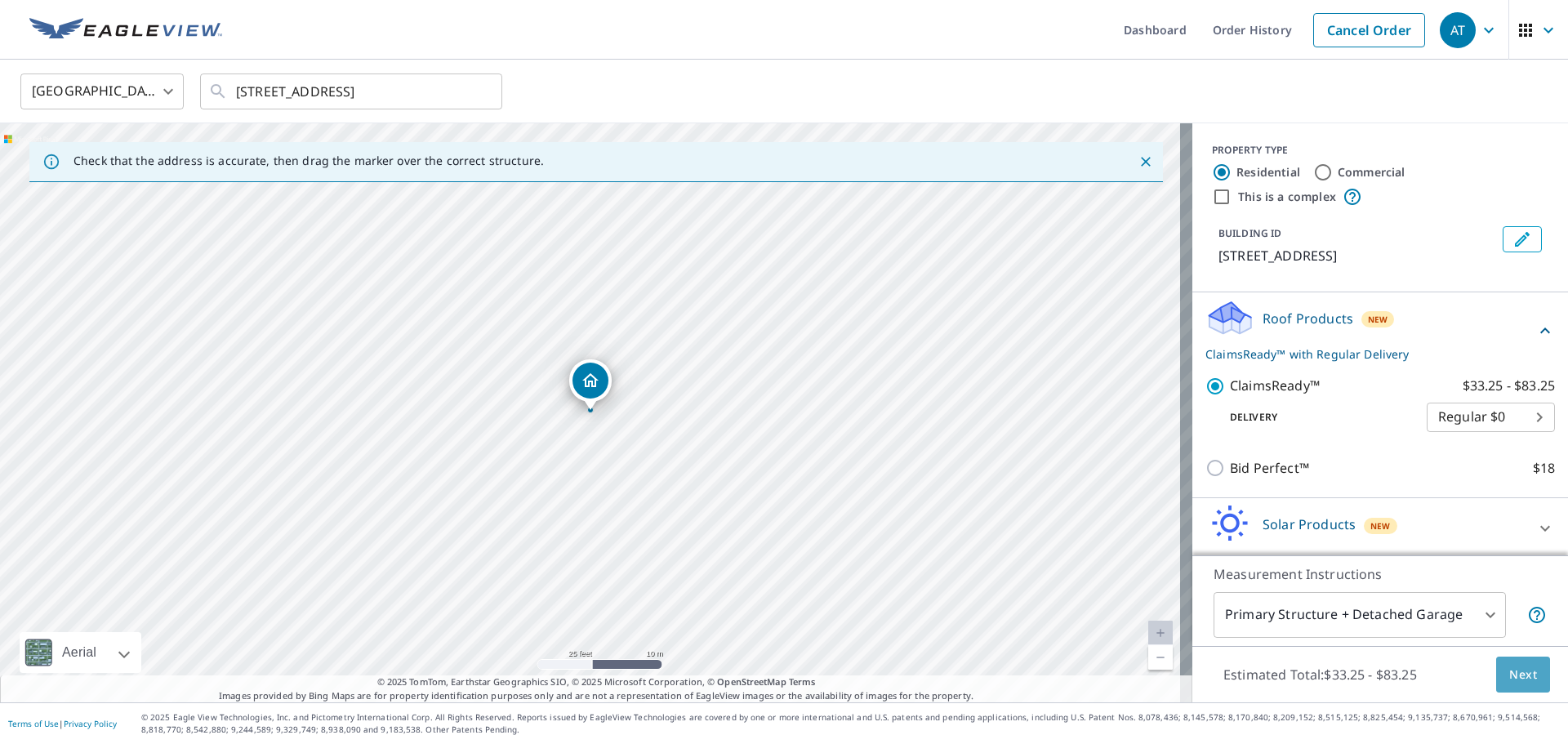
click at [1509, 664] on span "Next" at bounding box center [1523, 674] width 28 height 21
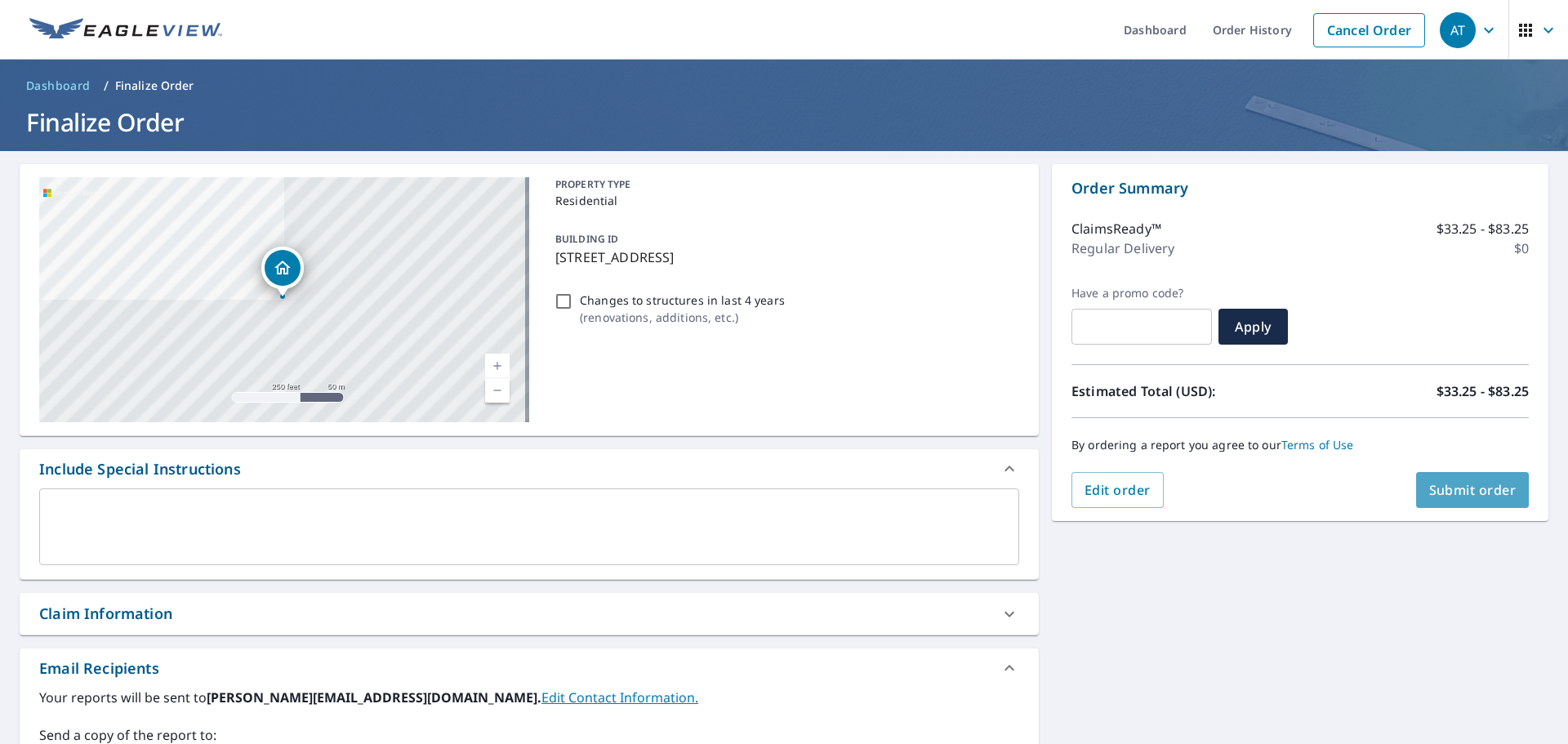
click at [1465, 483] on span "Submit order" at bounding box center [1472, 490] width 88 height 18
checkbox input "true"
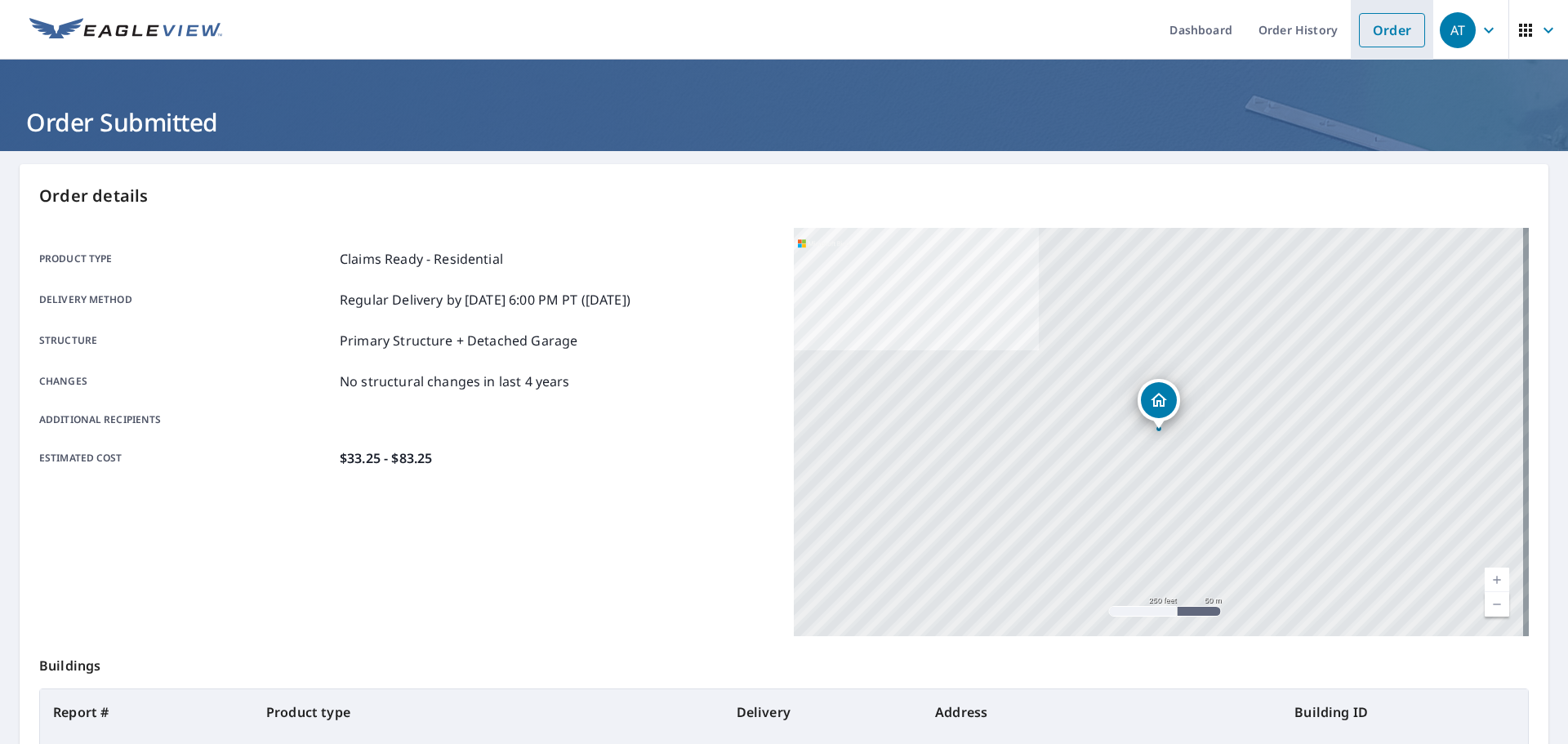
click at [1364, 30] on link "Order" at bounding box center [1391, 30] width 66 height 34
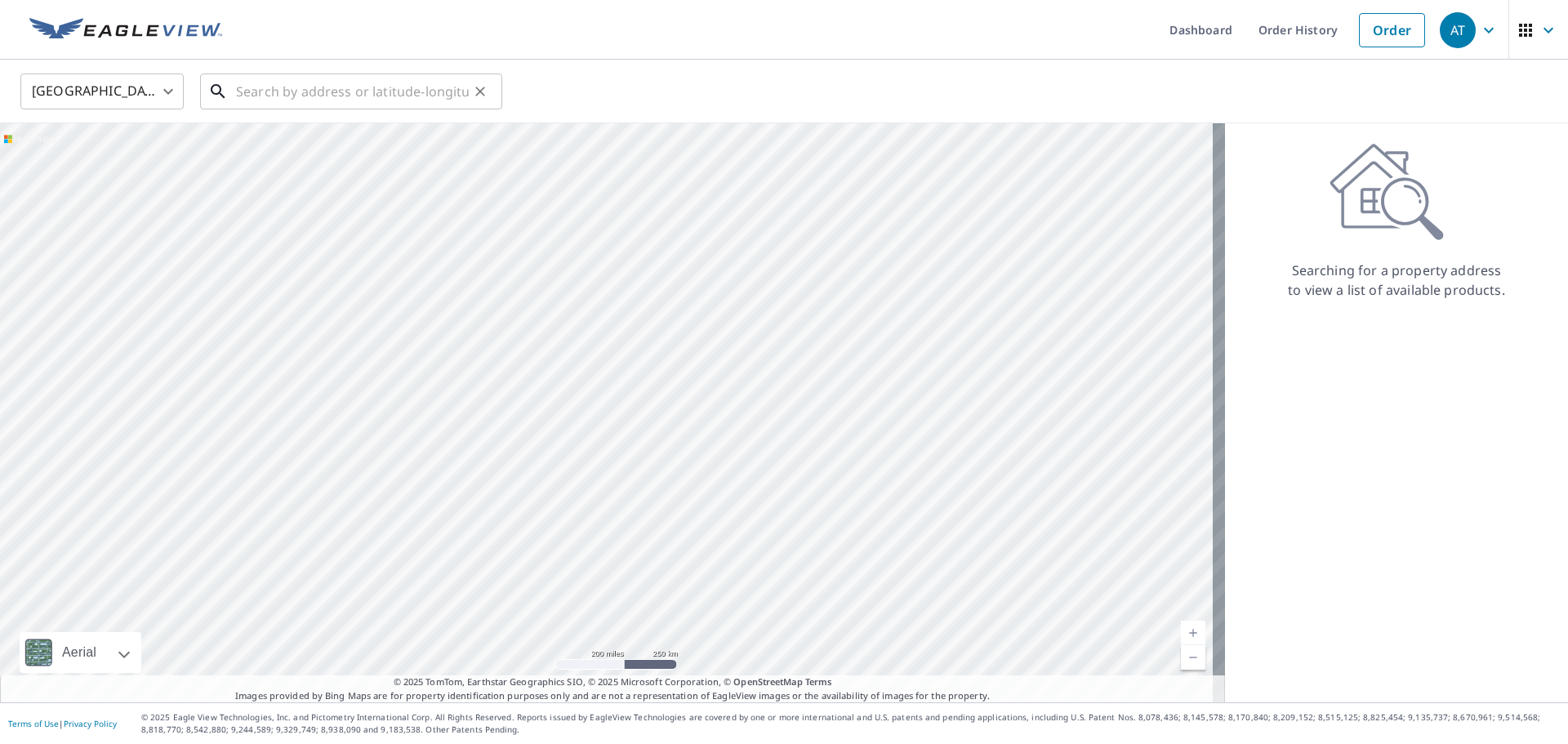
click at [349, 92] on input "text" at bounding box center [352, 91] width 233 height 46
click at [271, 88] on input "text" at bounding box center [352, 91] width 233 height 46
click at [331, 94] on input "5203 Maple" at bounding box center [352, 91] width 233 height 46
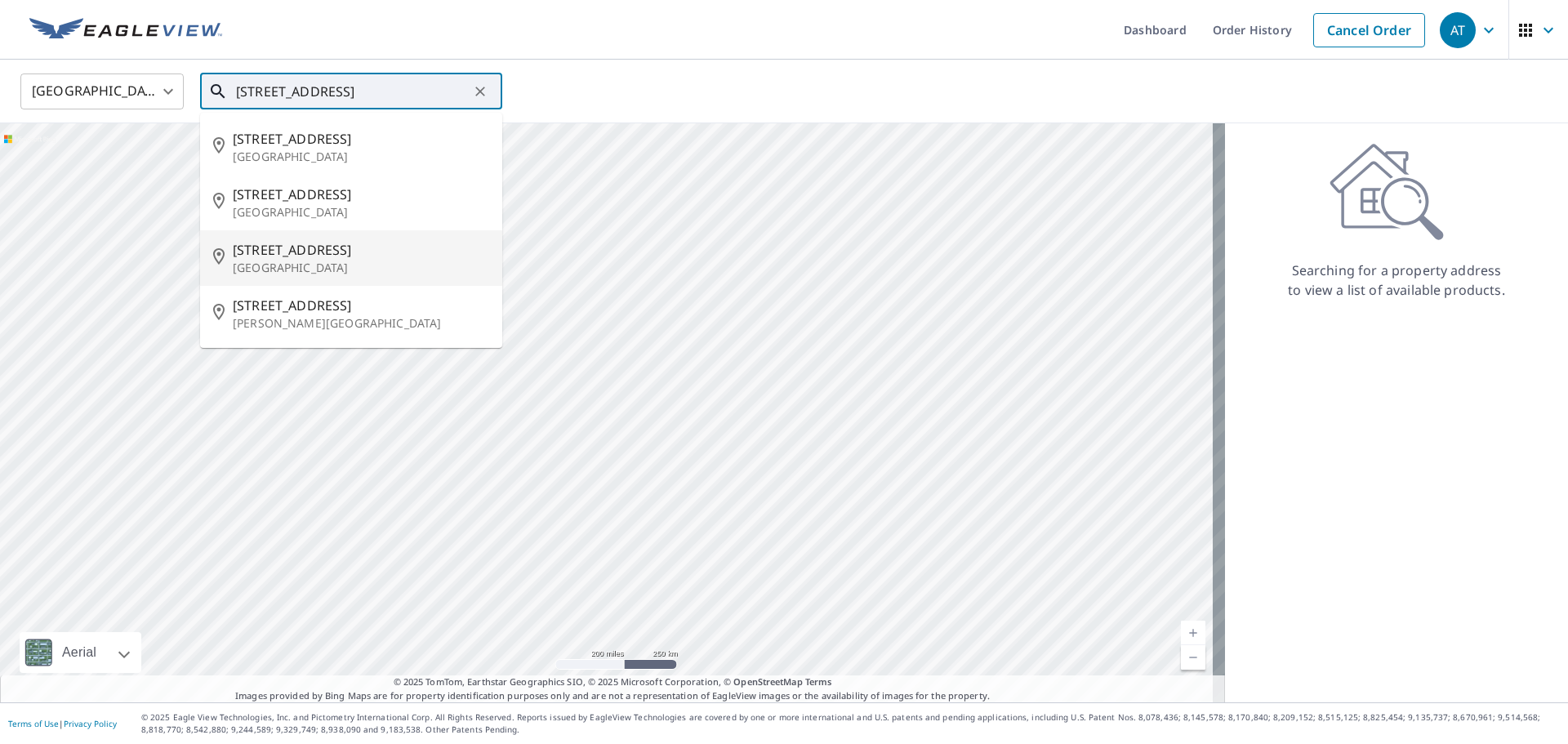
click at [305, 254] on span "[STREET_ADDRESS]" at bounding box center [360, 250] width 256 height 20
type input "[STREET_ADDRESS]"
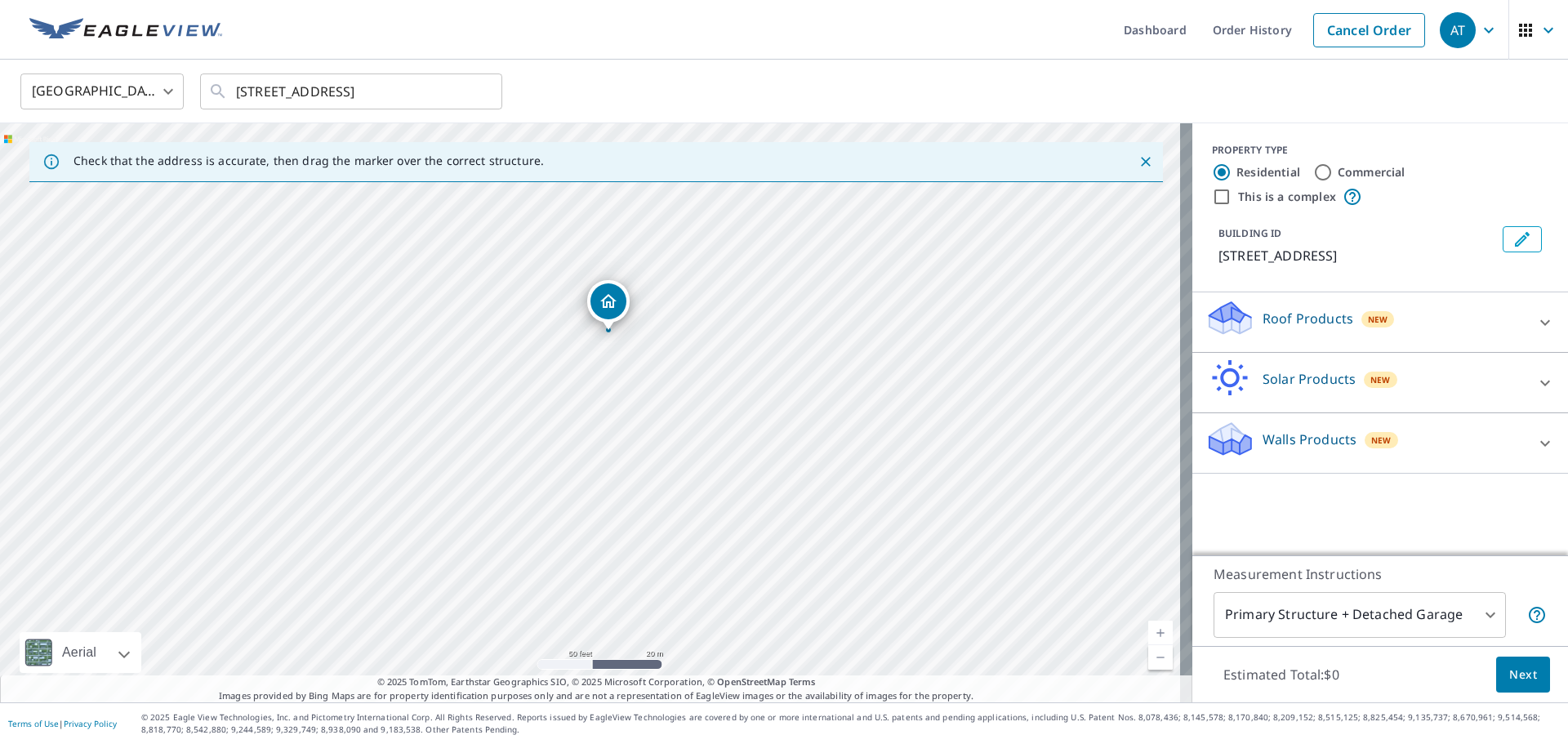
click at [1512, 319] on div "Roof Products New" at bounding box center [1365, 321] width 320 height 46
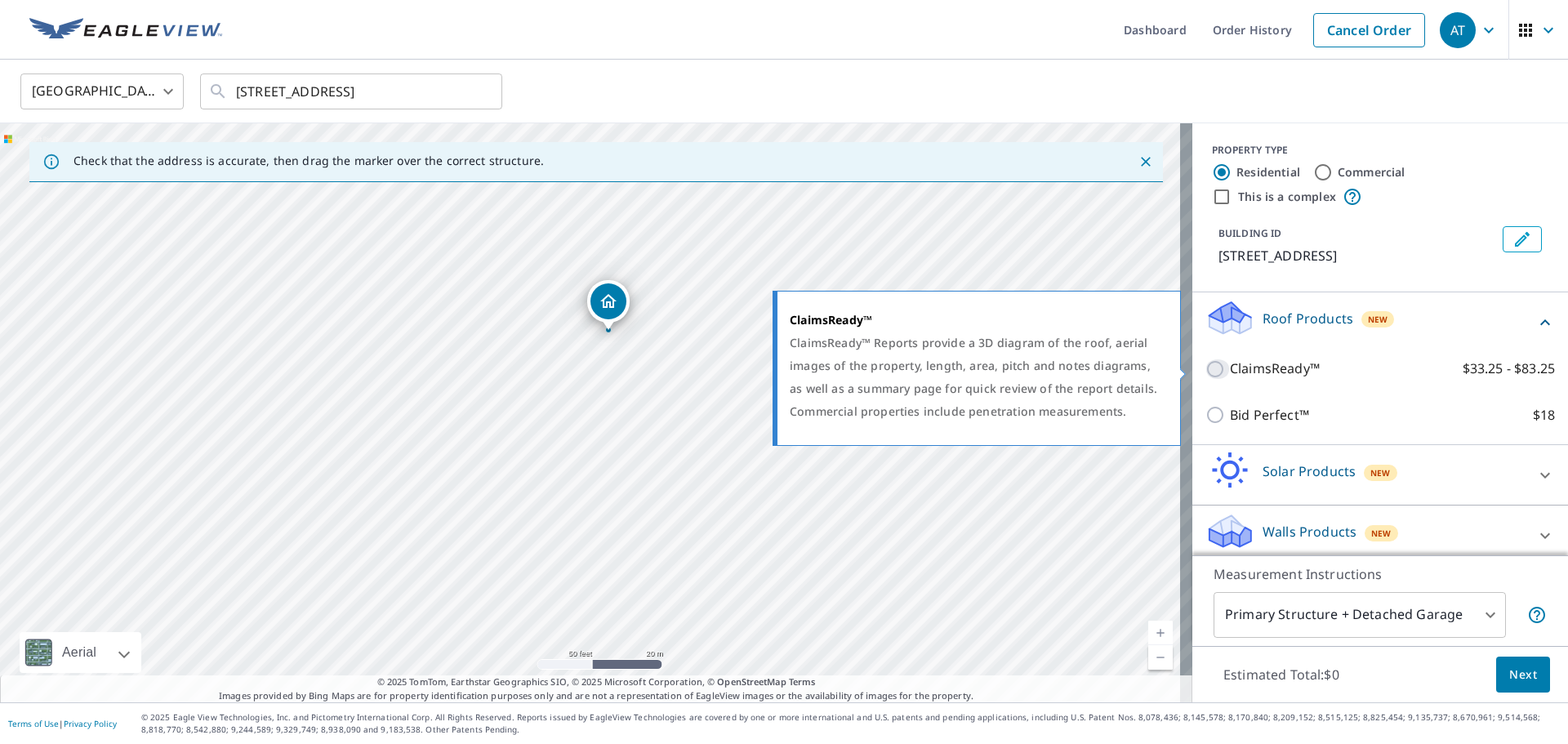
click at [1205, 365] on input "ClaimsReady™ $33.25 - $83.25" at bounding box center [1217, 369] width 24 height 20
checkbox input "true"
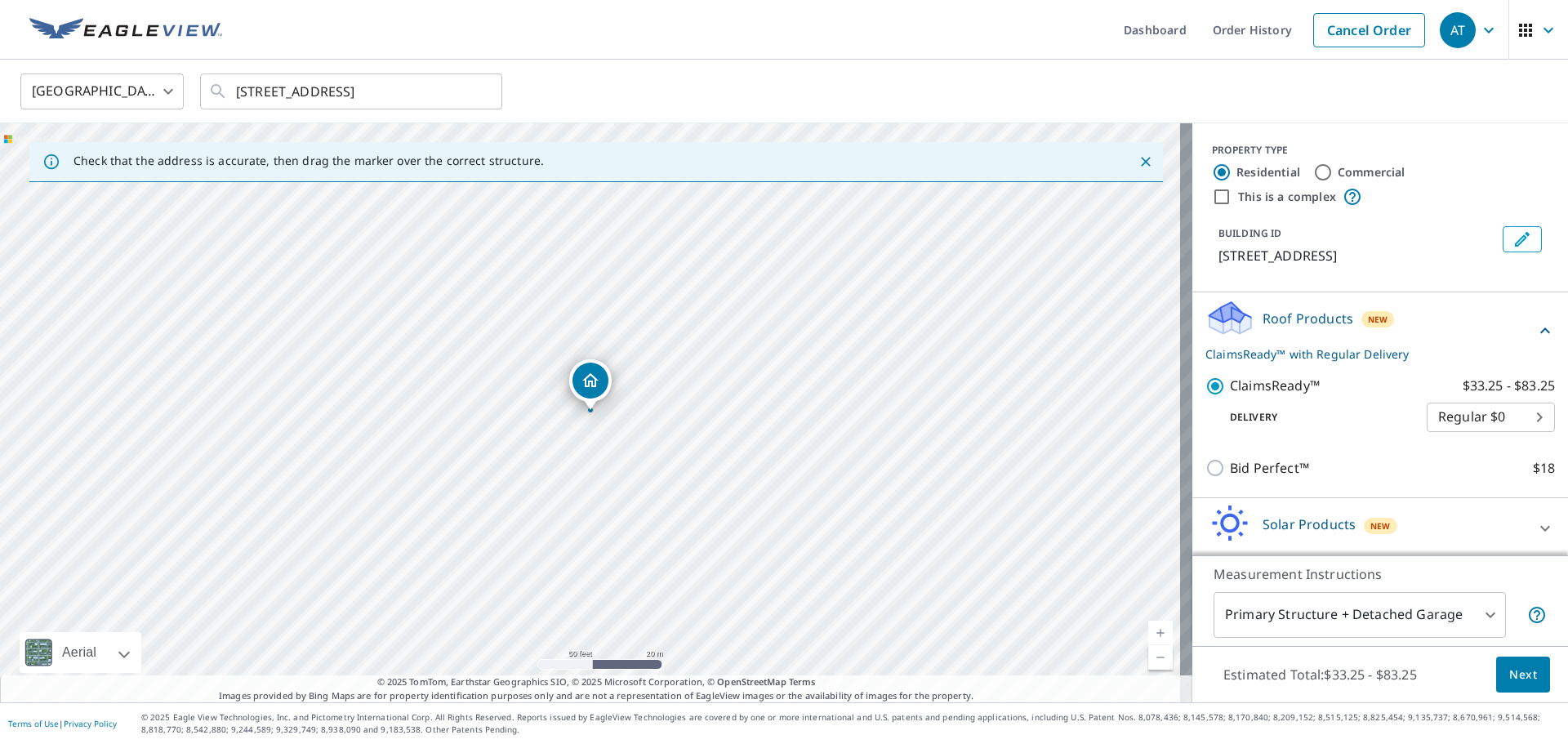
click at [1509, 673] on span "Next" at bounding box center [1523, 674] width 28 height 21
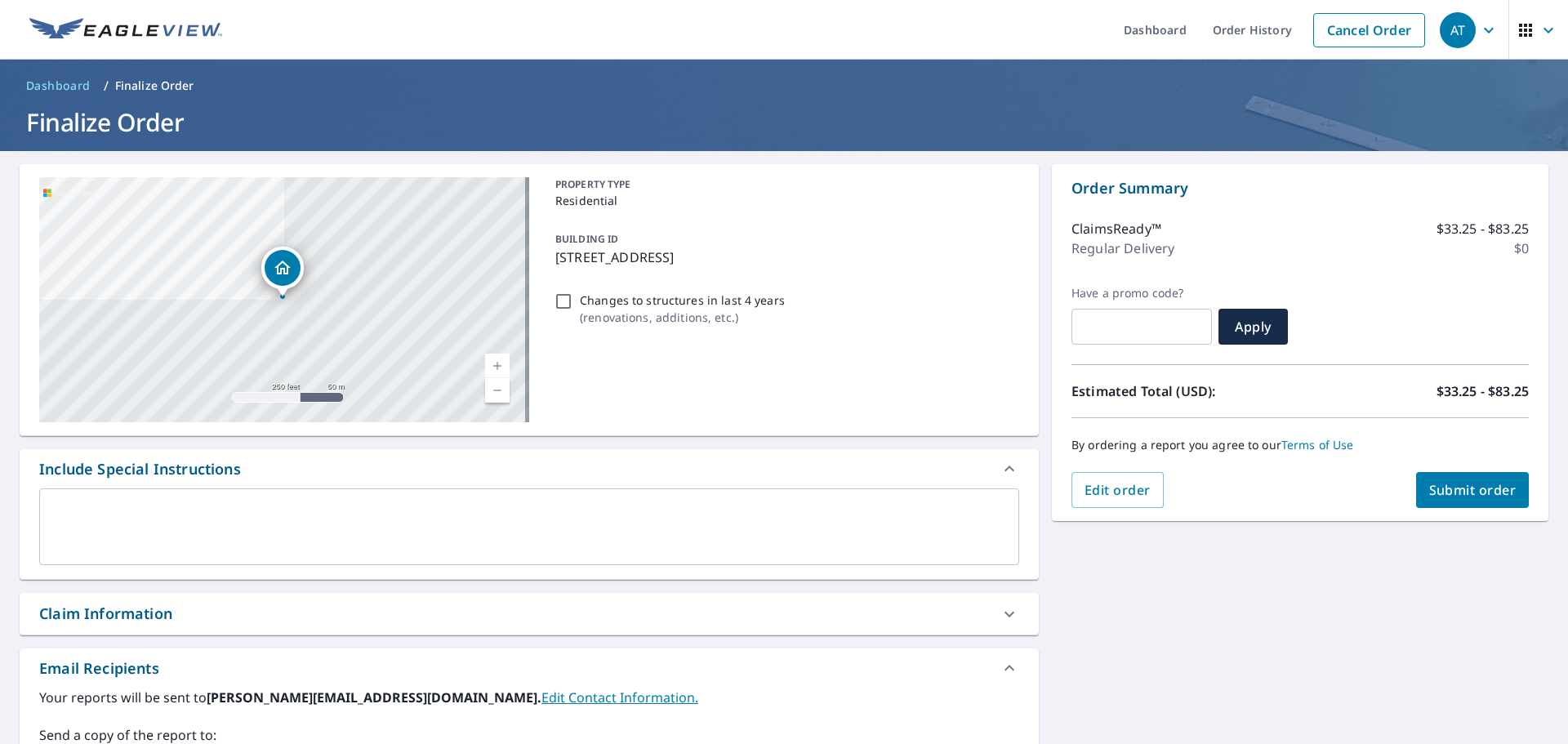
click at [1448, 493] on span "Submit order" at bounding box center [1472, 490] width 88 height 18
checkbox input "true"
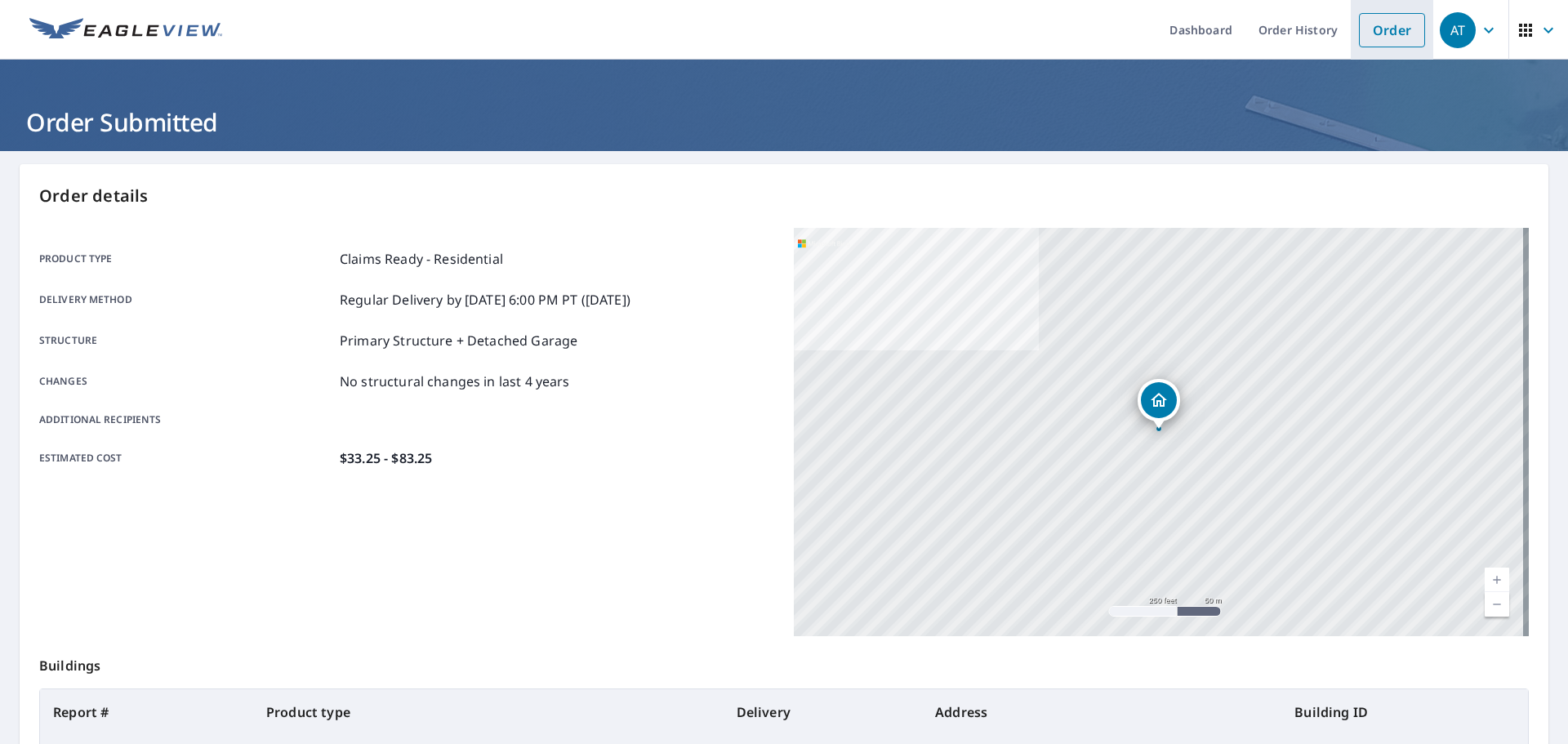
click at [1382, 42] on link "Order" at bounding box center [1391, 30] width 66 height 34
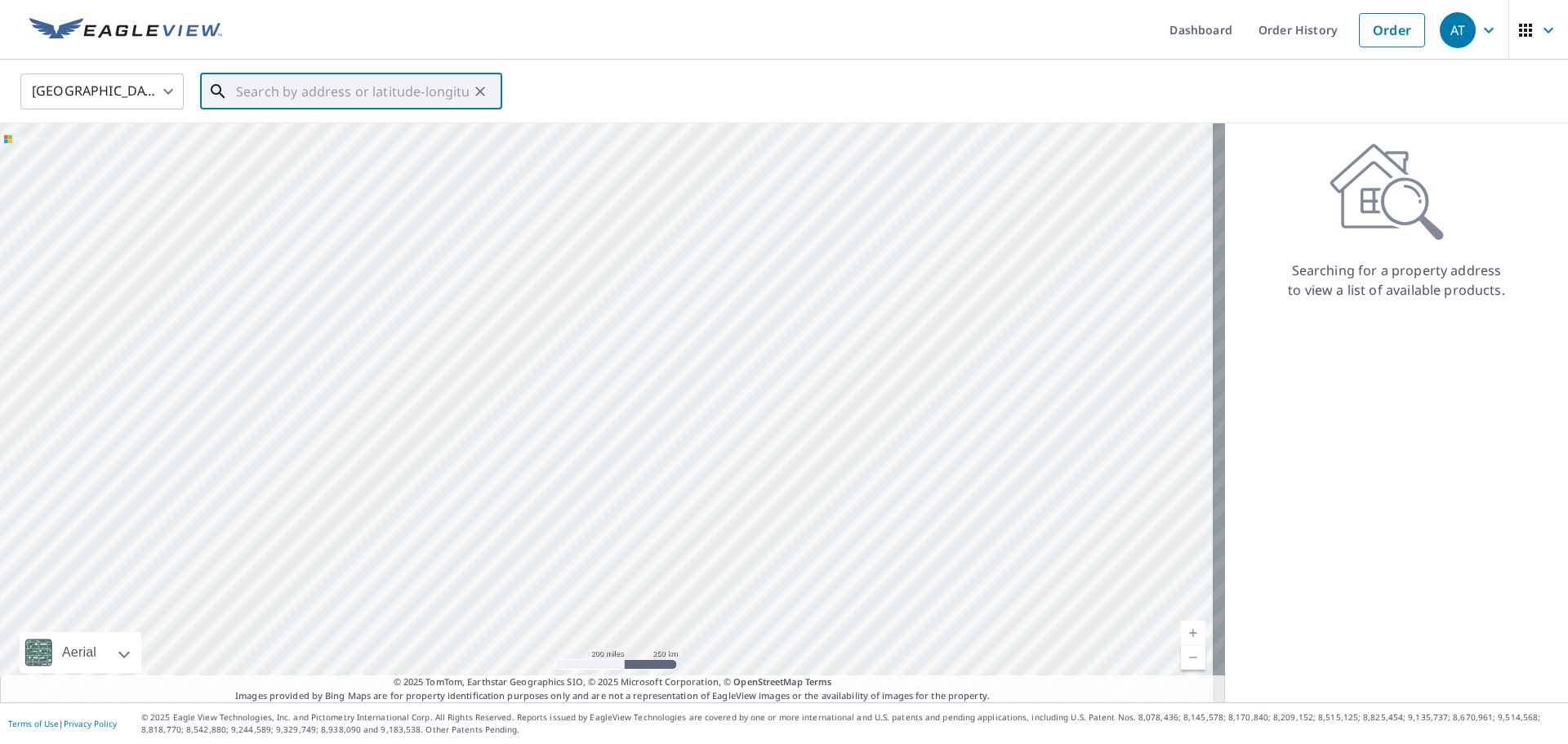
click at [276, 95] on input "text" at bounding box center [352, 91] width 233 height 46
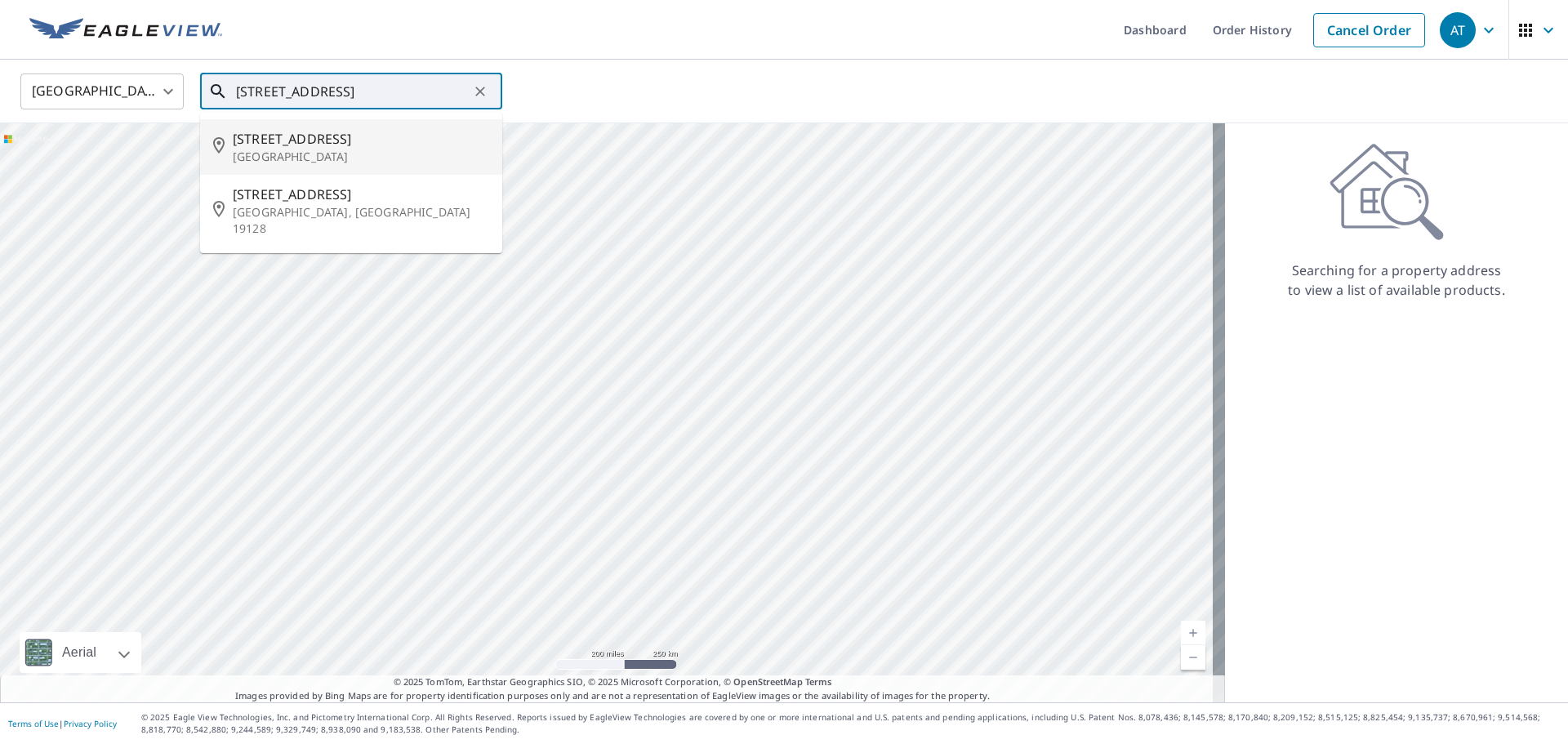
click at [259, 146] on span "[STREET_ADDRESS]" at bounding box center [360, 139] width 256 height 20
type input "[STREET_ADDRESS]"
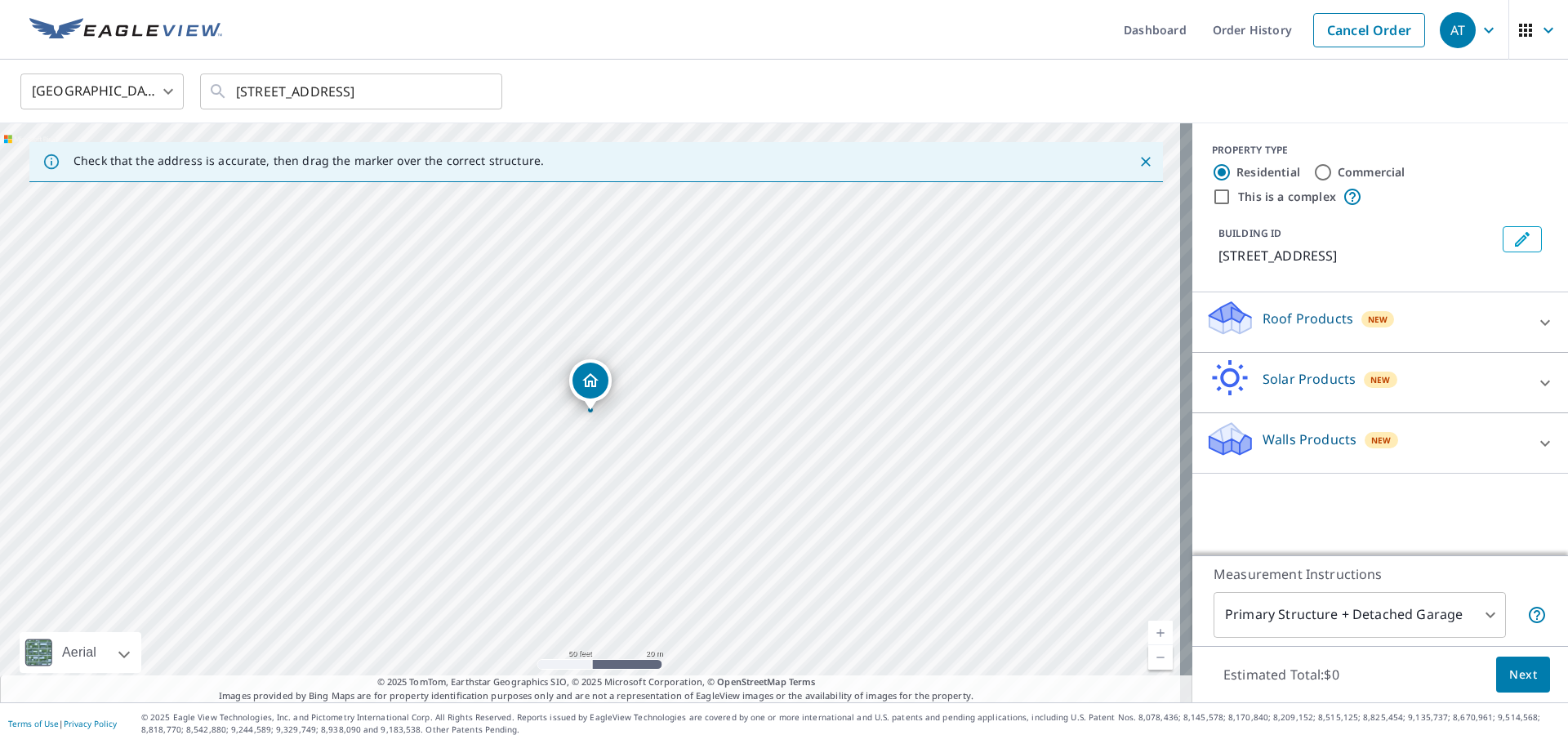
click at [1540, 322] on icon at bounding box center [1544, 322] width 10 height 5
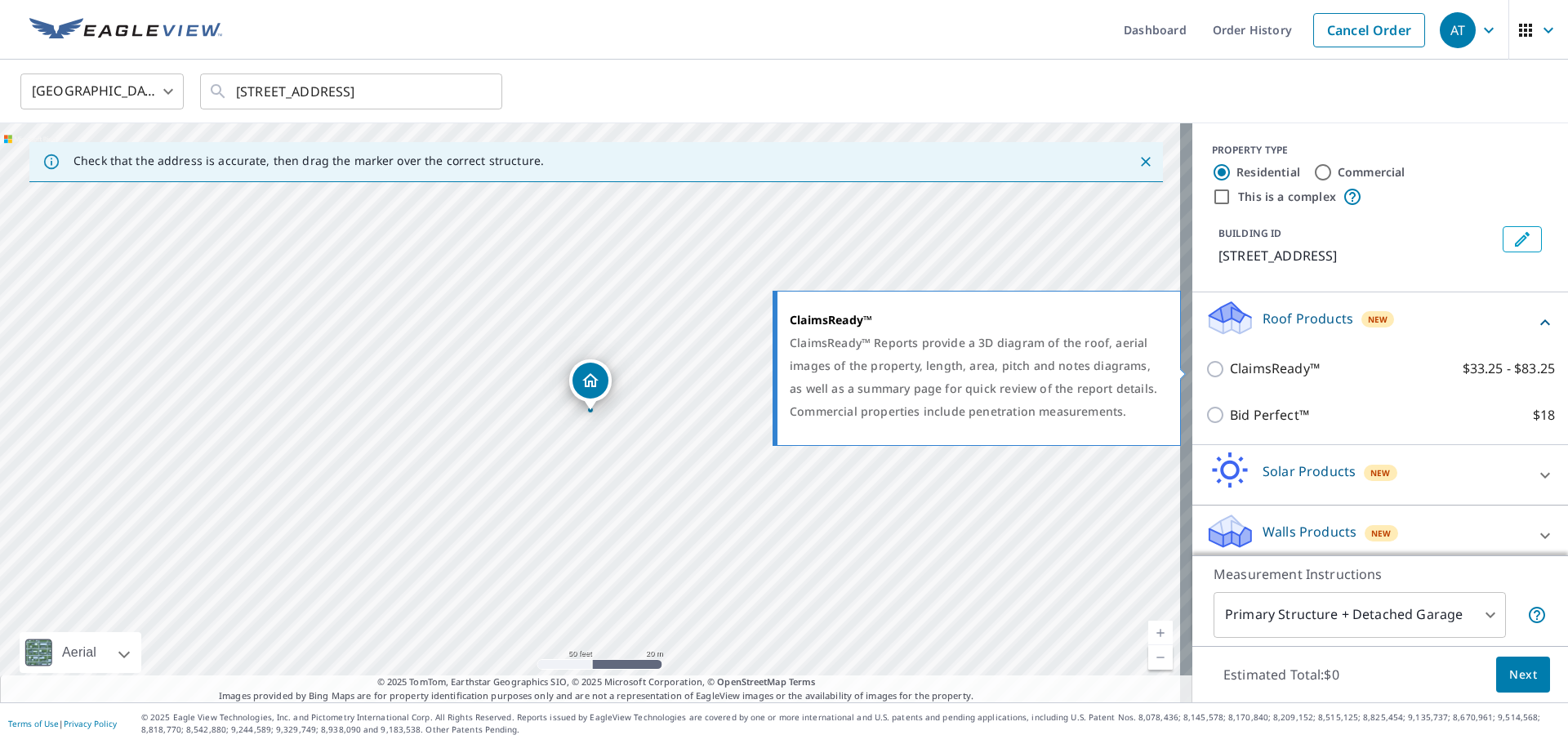
click at [1205, 370] on input "ClaimsReady™ $33.25 - $83.25" at bounding box center [1217, 369] width 24 height 20
checkbox input "true"
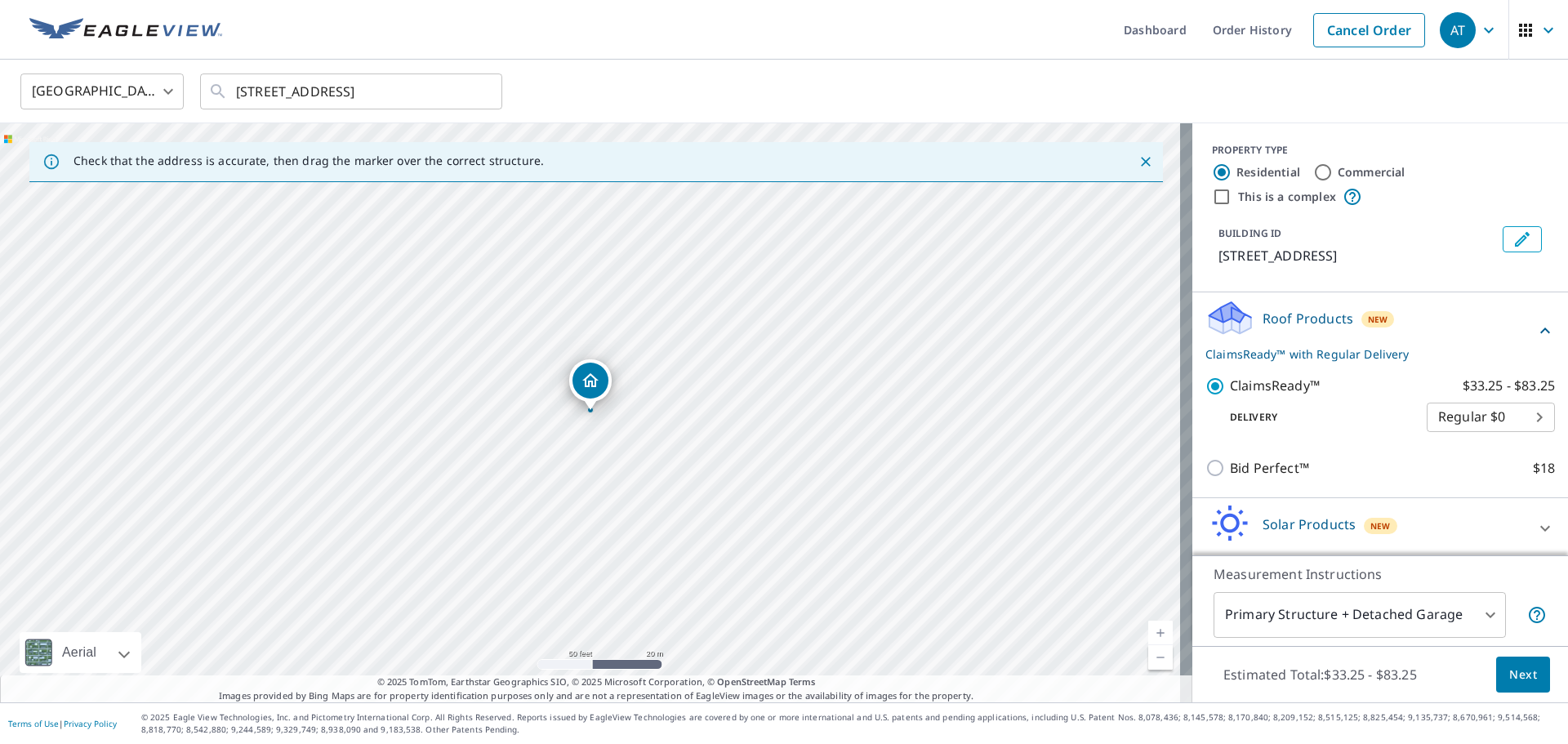
click at [1528, 678] on button "Next" at bounding box center [1523, 674] width 54 height 37
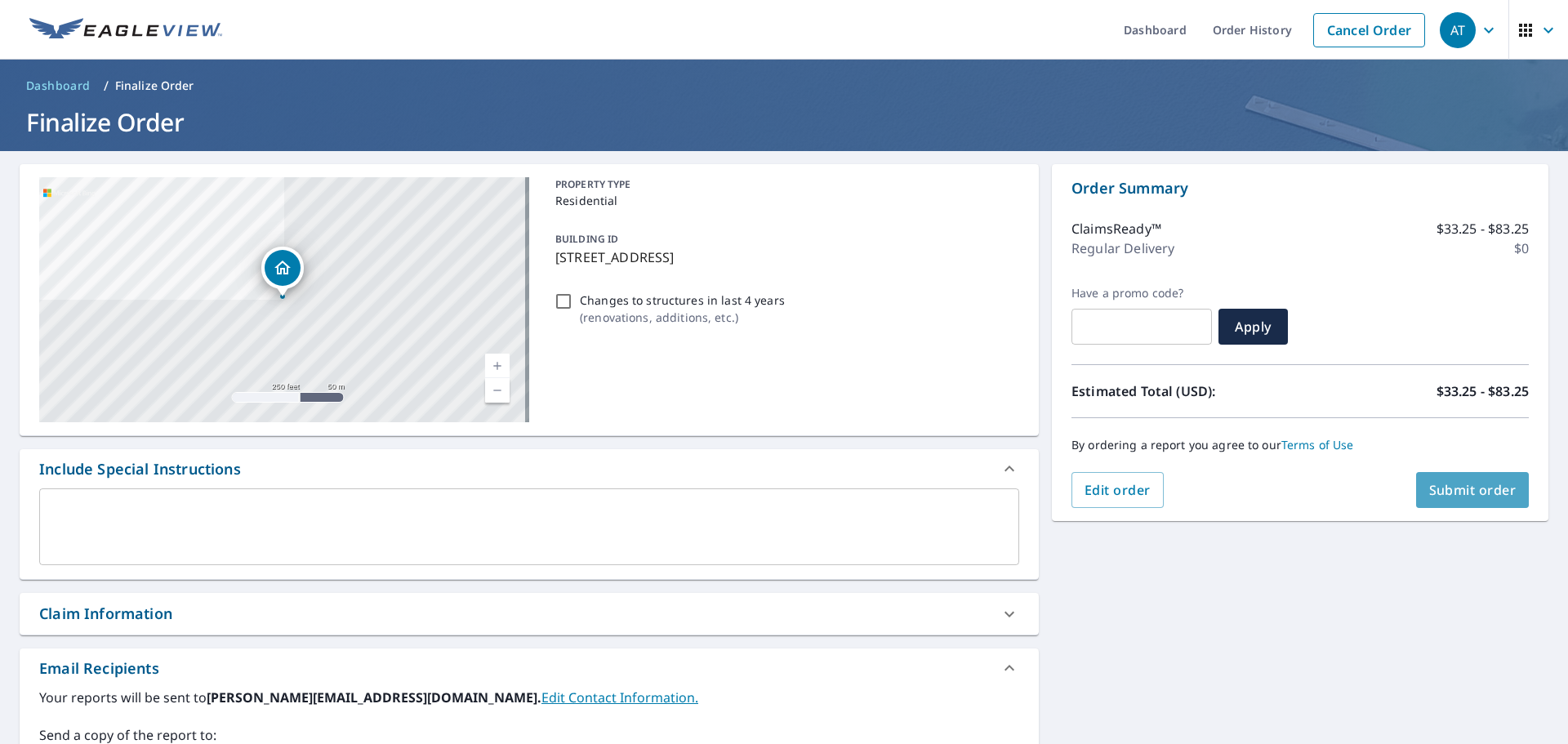
click at [1487, 492] on span "Submit order" at bounding box center [1472, 490] width 88 height 18
checkbox input "true"
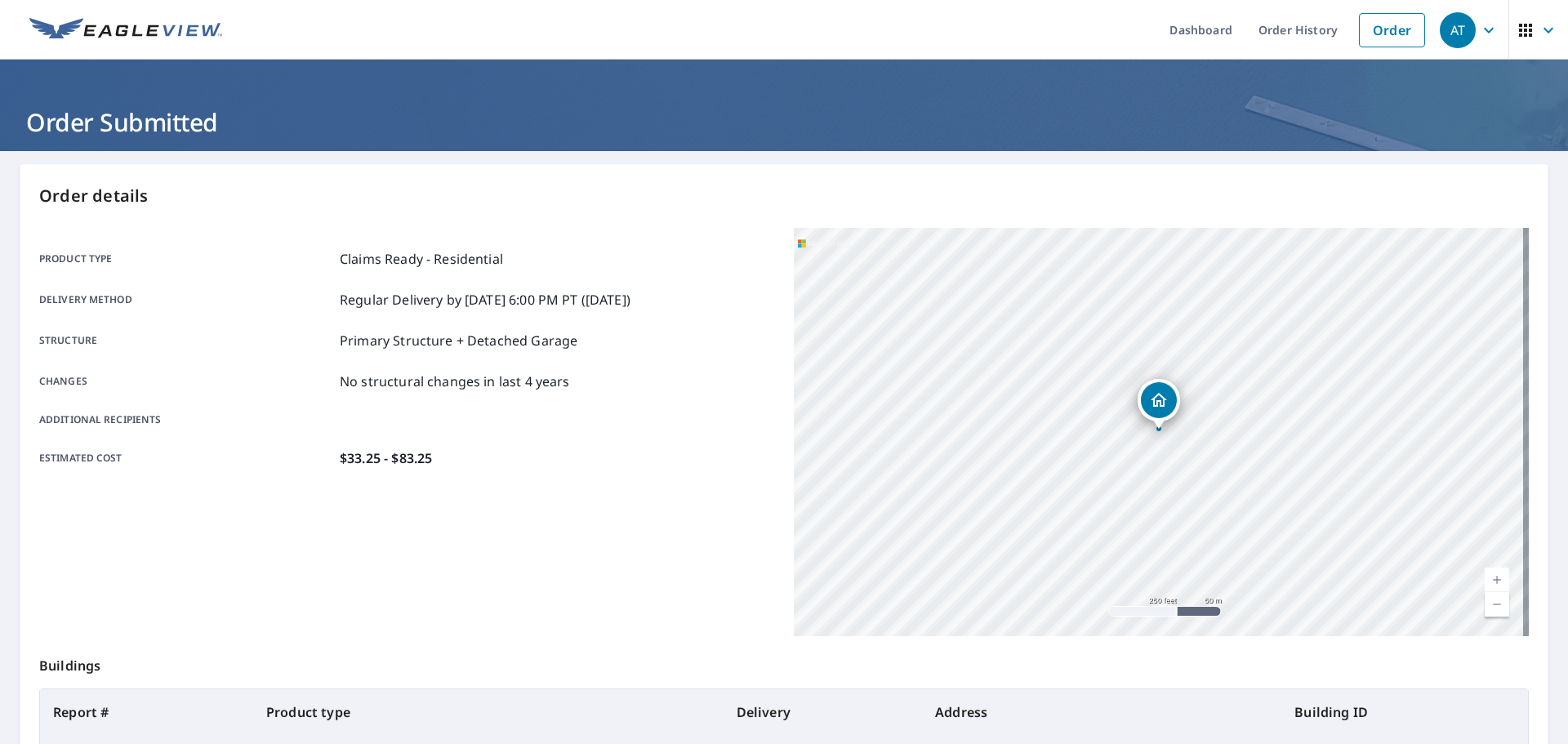
scroll to position [217, 0]
